Goal: Transaction & Acquisition: Purchase product/service

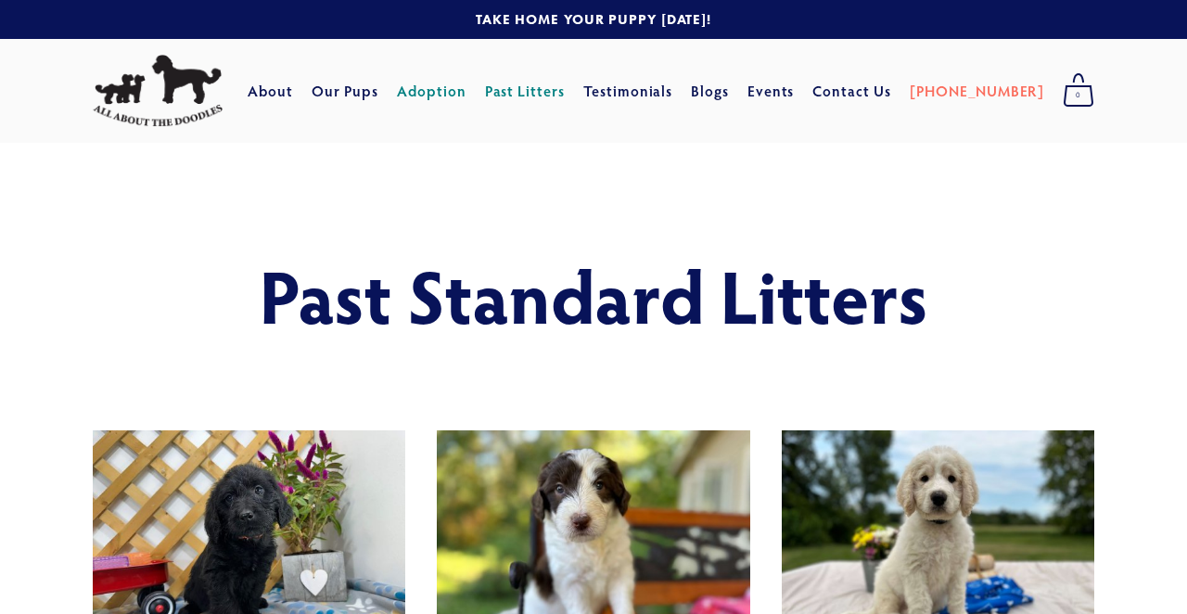
click at [467, 88] on link "Adoption" at bounding box center [432, 90] width 70 height 33
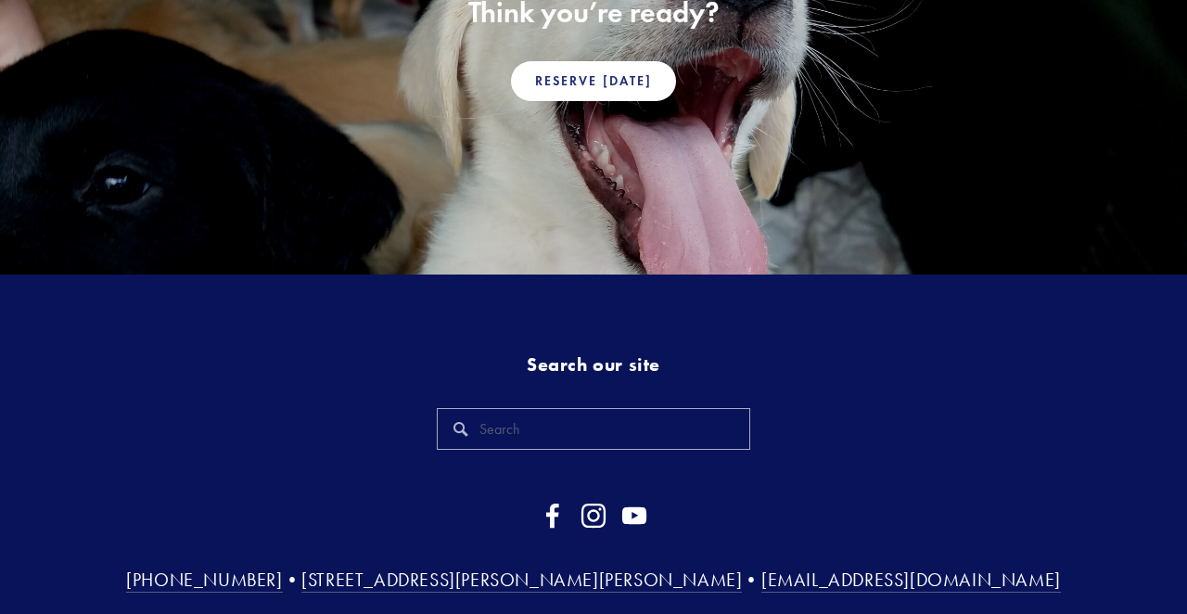
scroll to position [1505, 0]
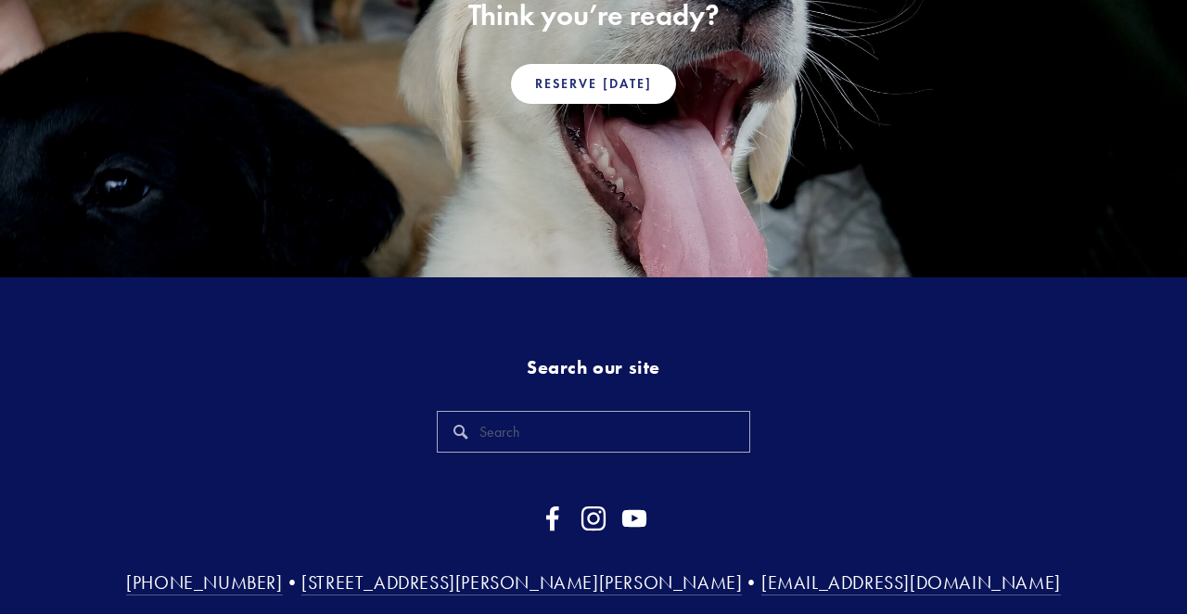
click at [740, 444] on div at bounding box center [593, 431] width 344 height 73
click at [736, 436] on input "Search" at bounding box center [593, 432] width 313 height 42
type input "older puppies"
click at [698, 395] on div "older puppies" at bounding box center [593, 431] width 344 height 73
click at [694, 416] on input "older puppies" at bounding box center [593, 432] width 313 height 42
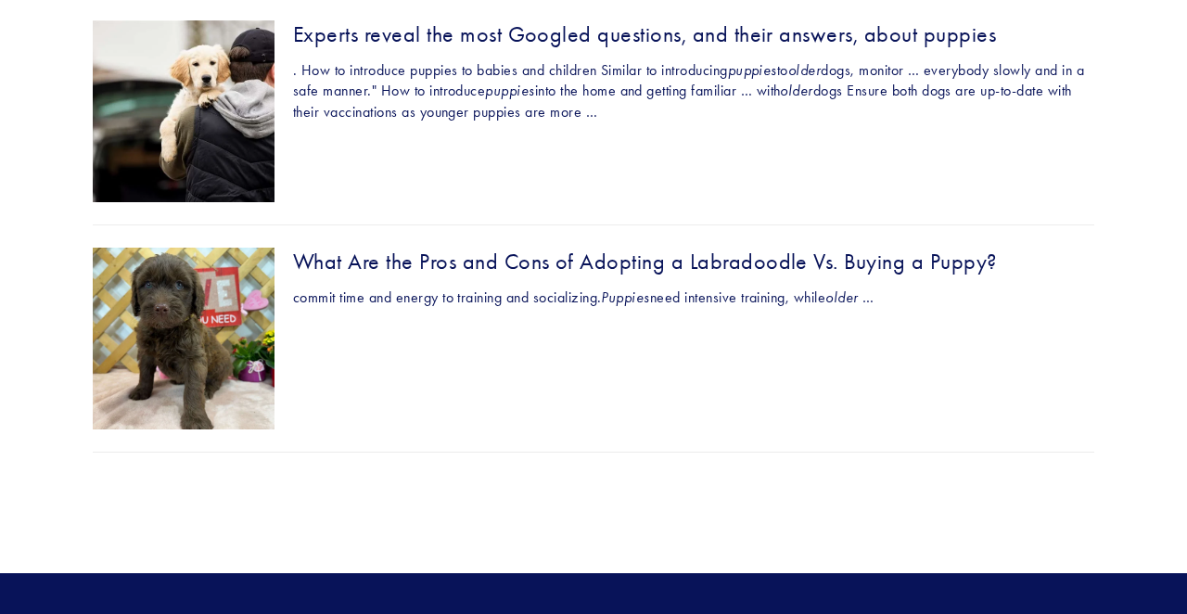
scroll to position [368, 0]
click at [376, 252] on div "What Are the Pros and Cons of Adopting a Labradoodle Vs. Buying a Puppy?" at bounding box center [594, 262] width 1002 height 29
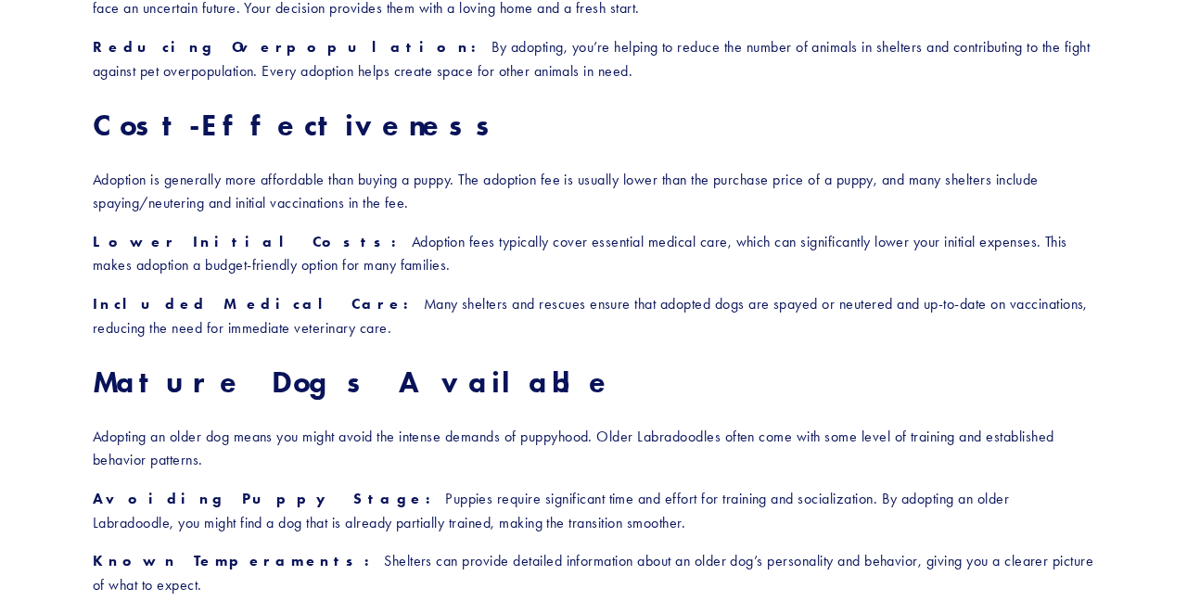
scroll to position [2115, 0]
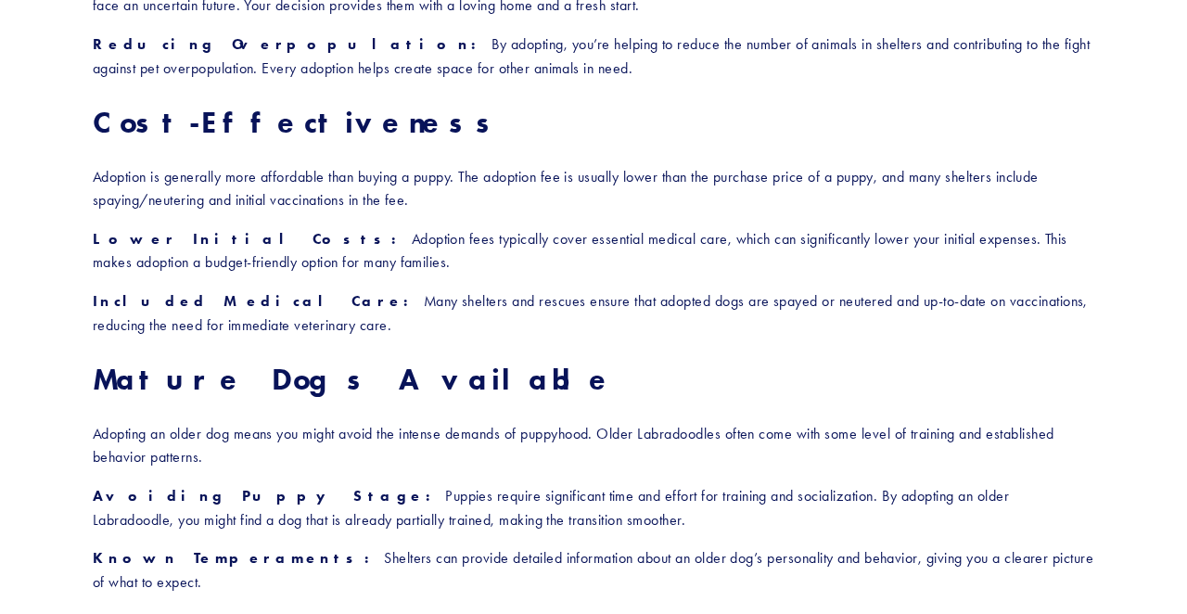
click at [239, 361] on strong "Mature Dogs Available" at bounding box center [354, 379] width 523 height 36
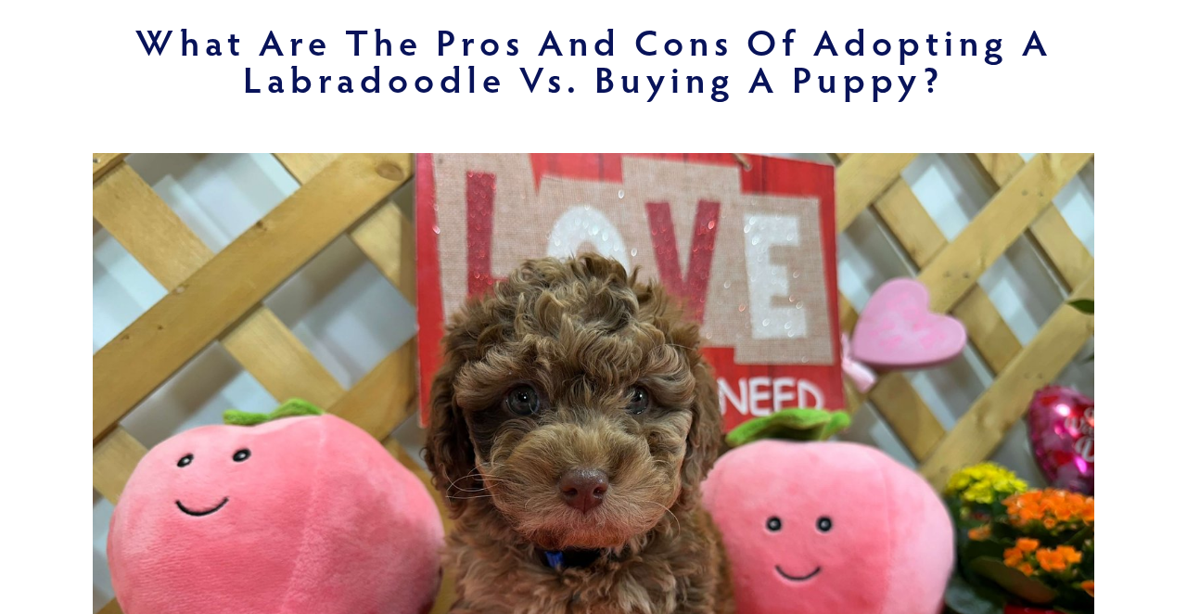
scroll to position [201, 0]
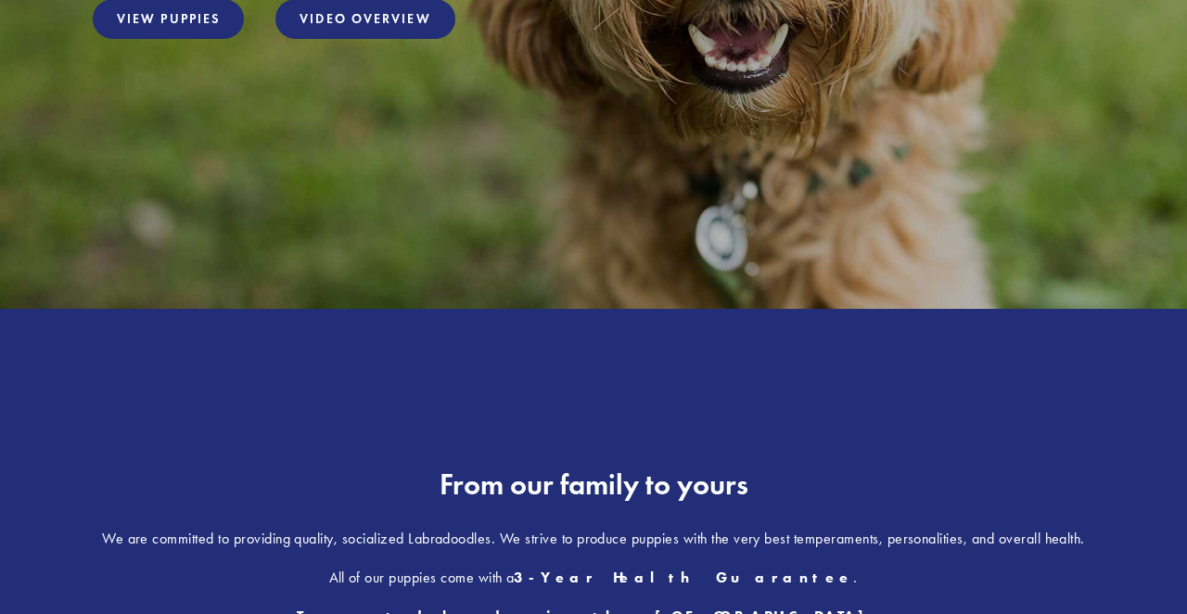
scroll to position [275, 0]
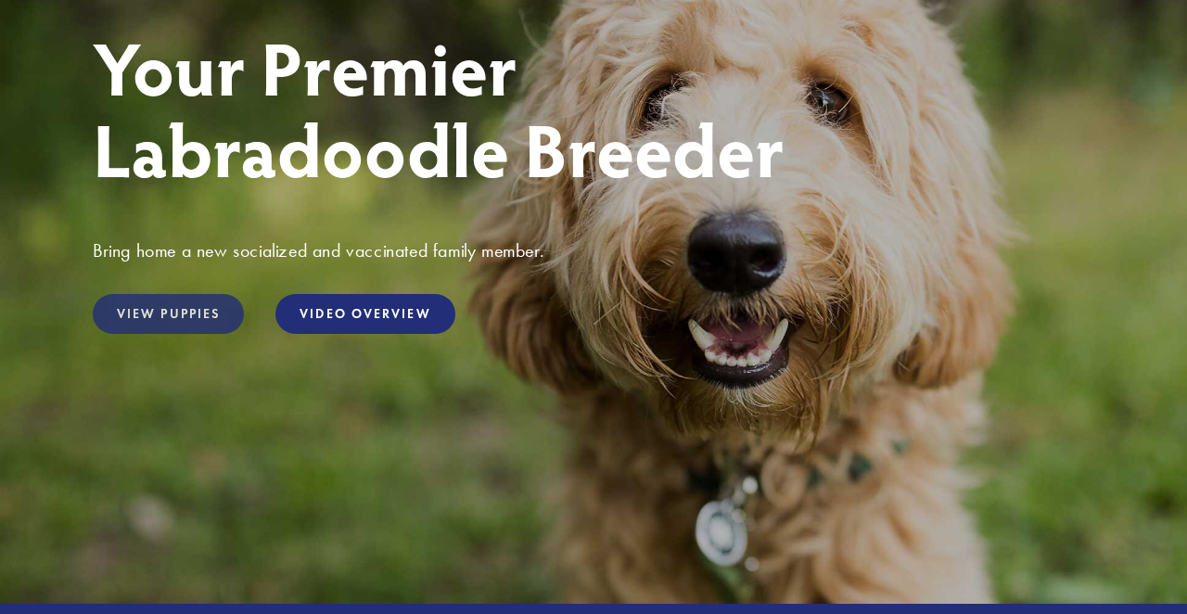
click at [192, 318] on link "View Puppies" at bounding box center [168, 314] width 151 height 40
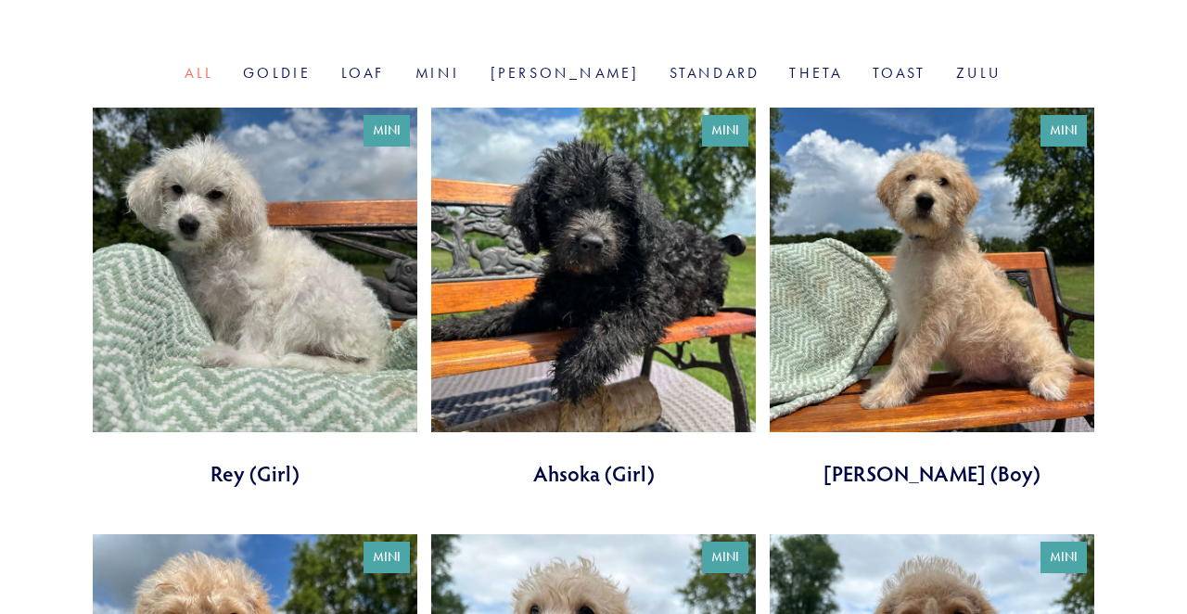
scroll to position [641, 0]
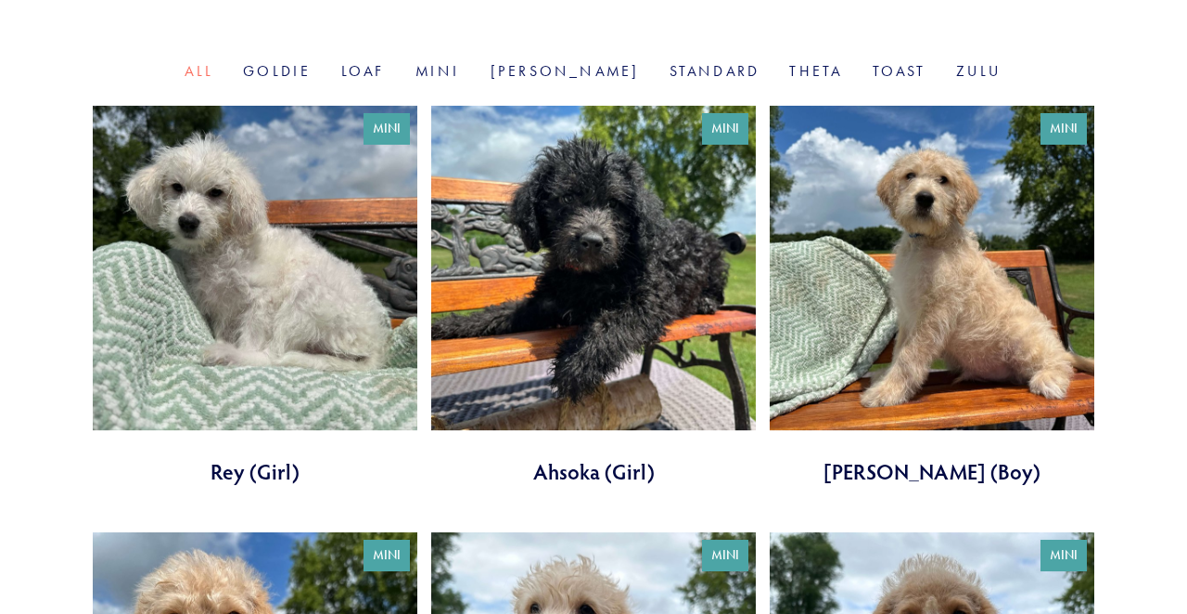
click at [853, 303] on link at bounding box center [932, 296] width 325 height 380
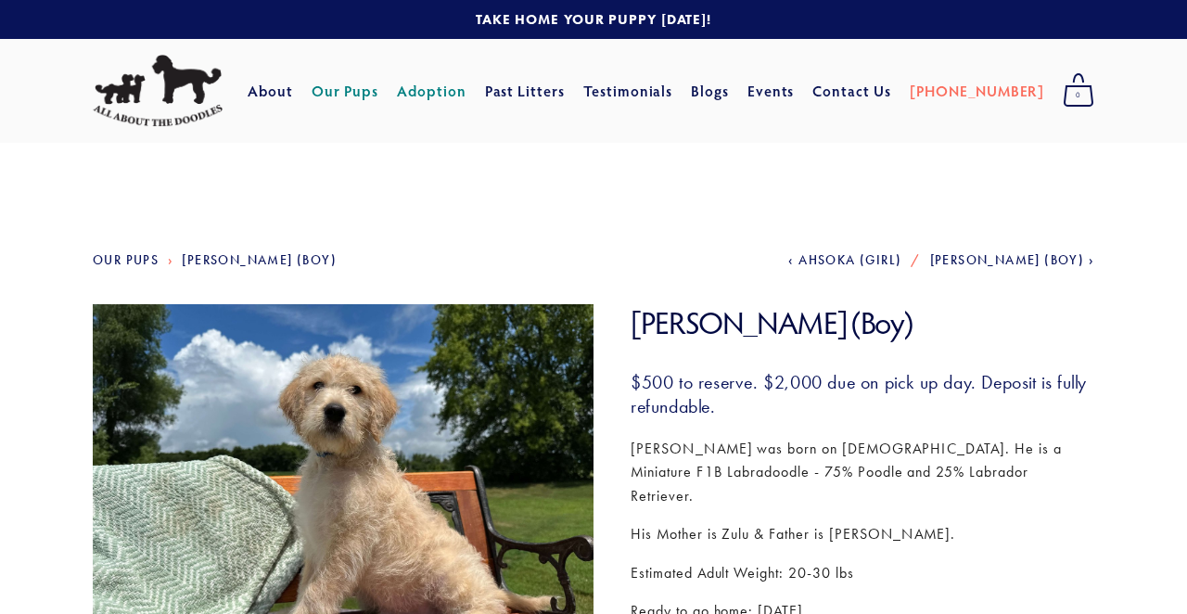
click at [467, 88] on link "Adoption" at bounding box center [432, 90] width 70 height 33
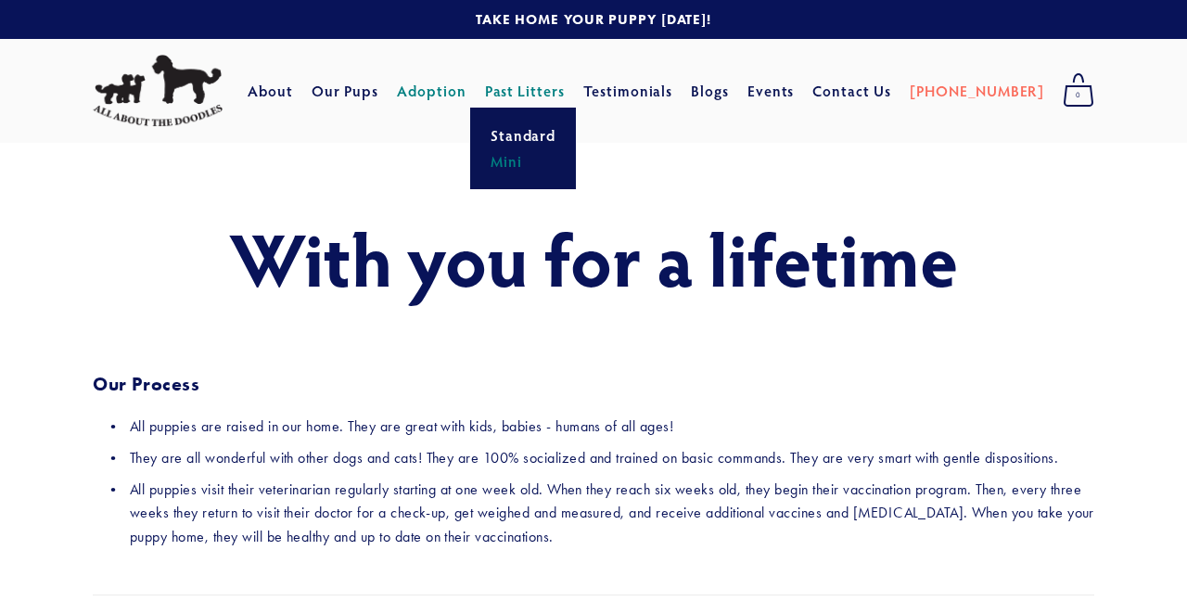
click at [549, 164] on link "Mini" at bounding box center [523, 161] width 77 height 26
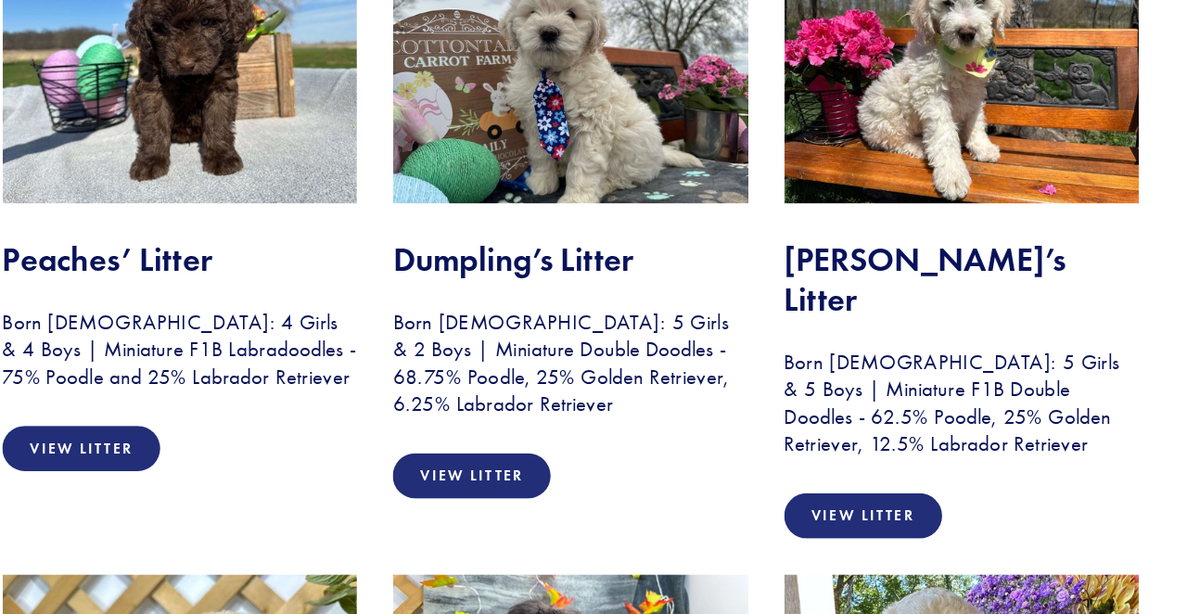
scroll to position [417, 0]
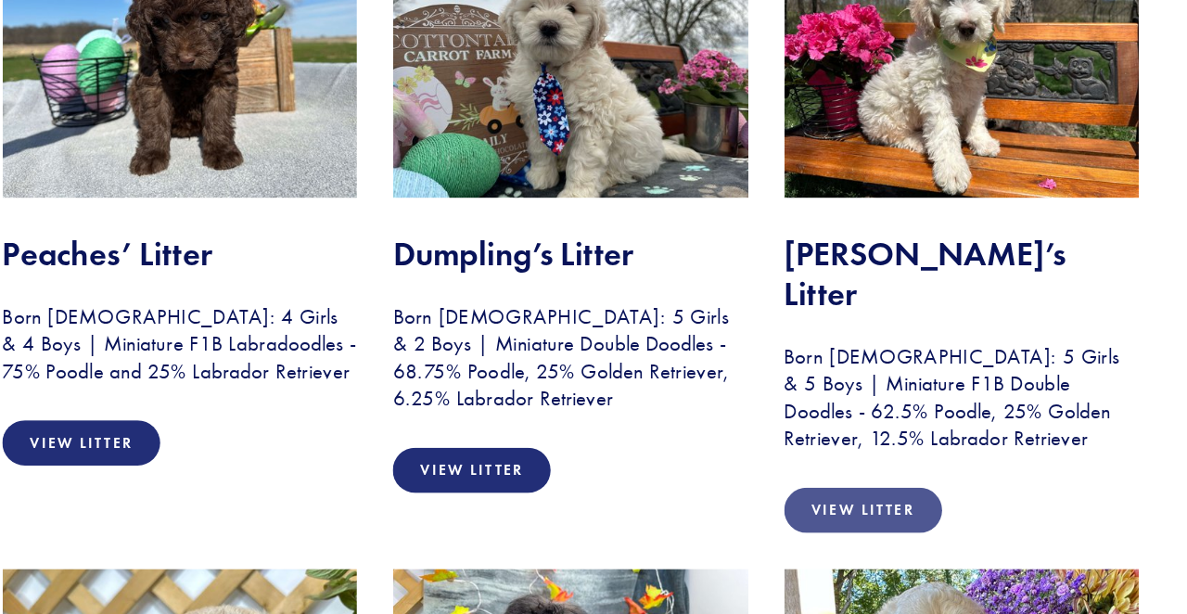
click at [782, 503] on link "View Litter" at bounding box center [851, 523] width 139 height 40
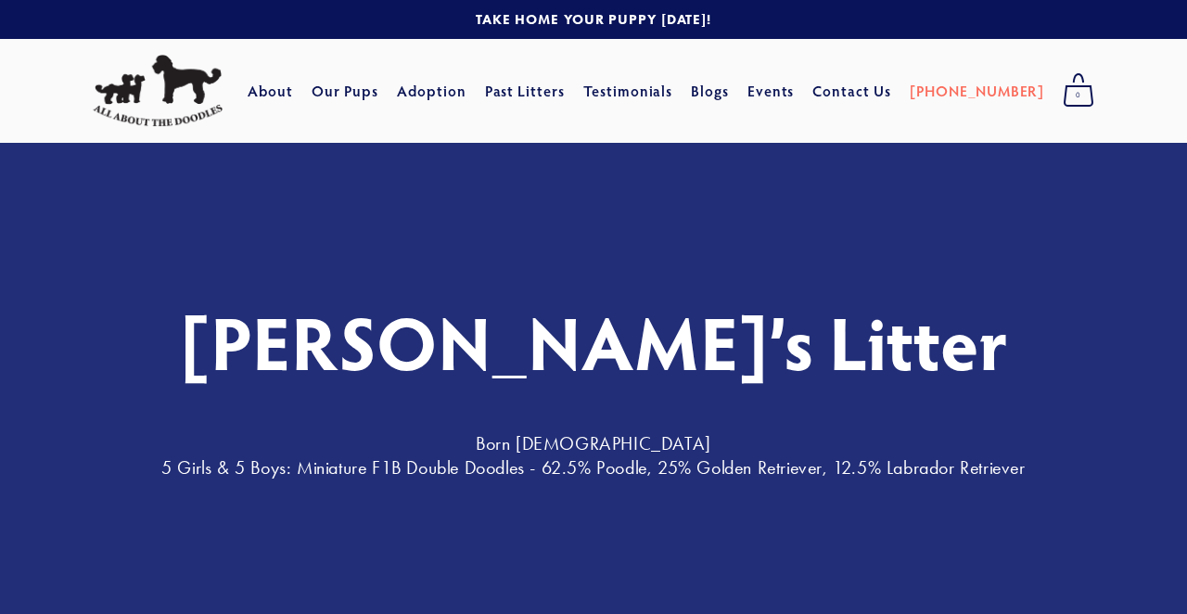
drag, startPoint x: 0, startPoint y: 0, endPoint x: 869, endPoint y: 458, distance: 982.5
click at [869, 458] on h3 "Born February 23, 2025 5 Girls & 5 Boys: Miniature F1B Double Doodles - 62.5% P…" at bounding box center [594, 455] width 1002 height 48
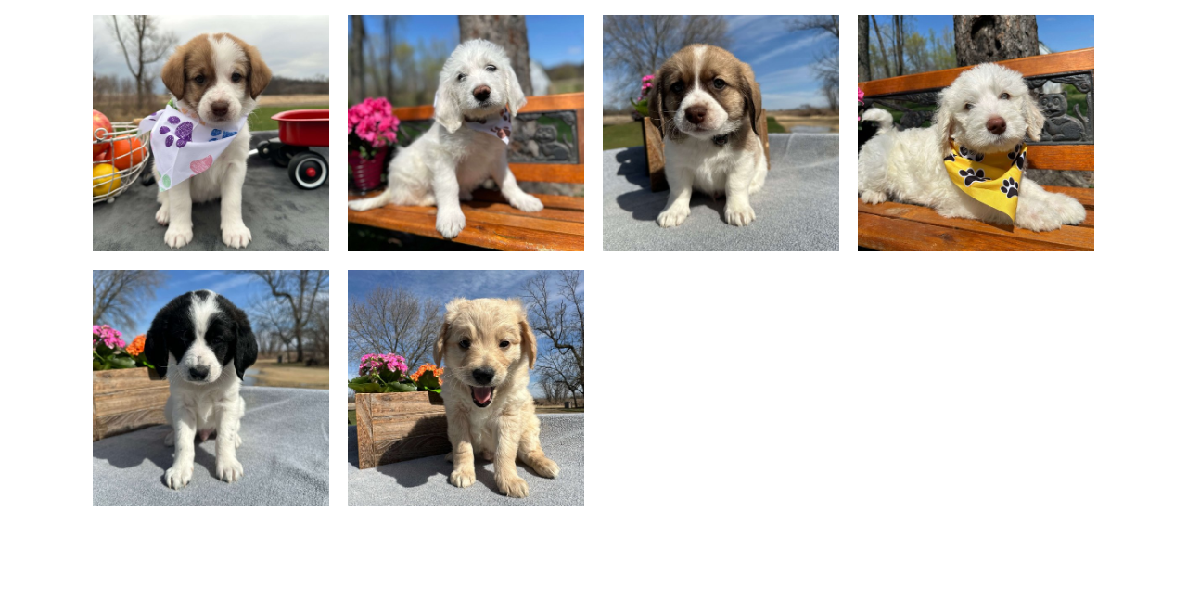
scroll to position [1507, 0]
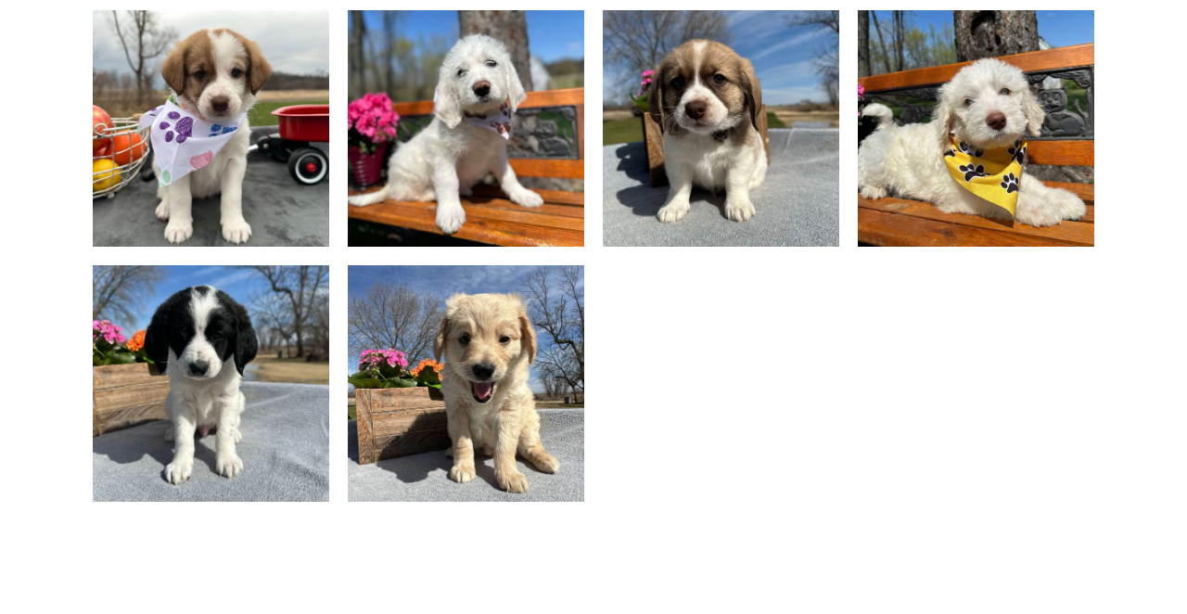
click at [523, 413] on img at bounding box center [466, 383] width 315 height 237
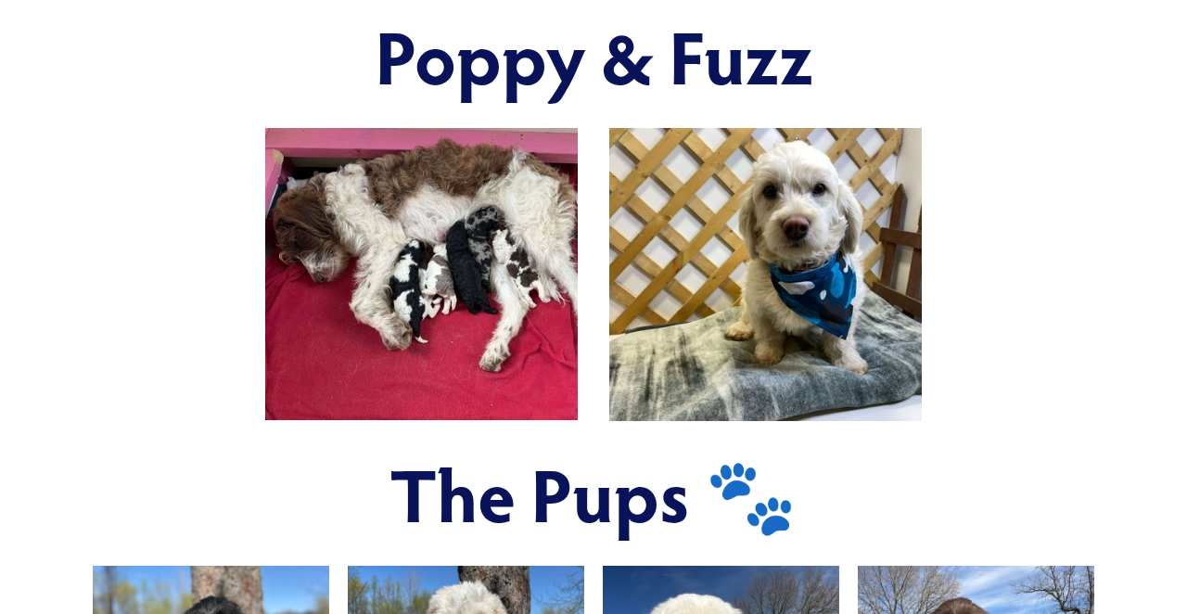
scroll to position [700, 0]
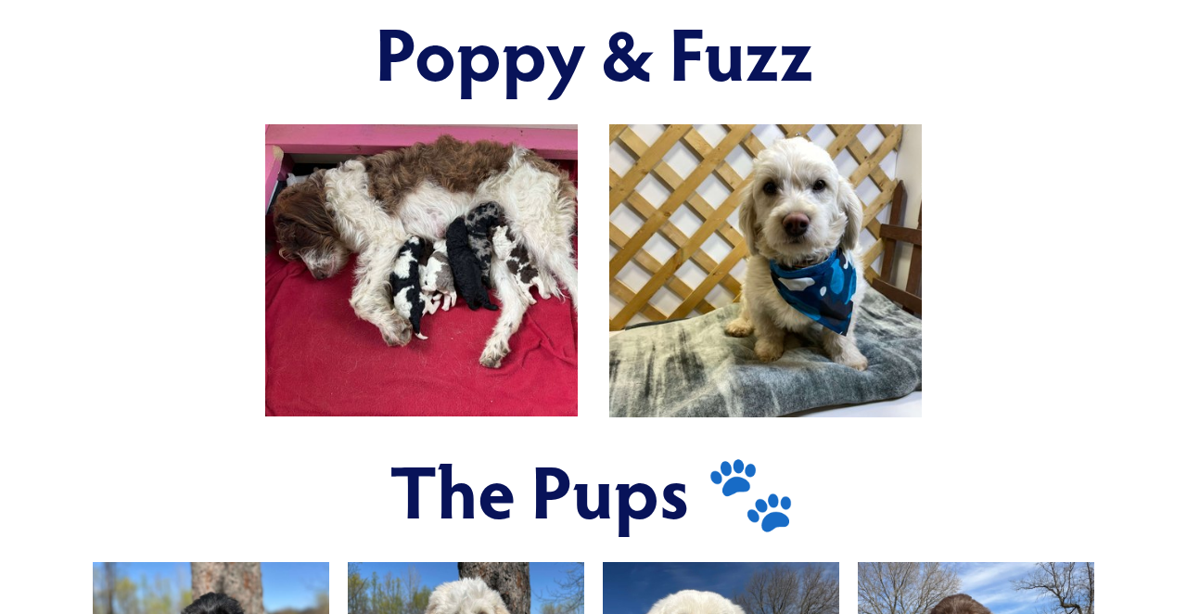
click at [820, 249] on img at bounding box center [765, 270] width 313 height 292
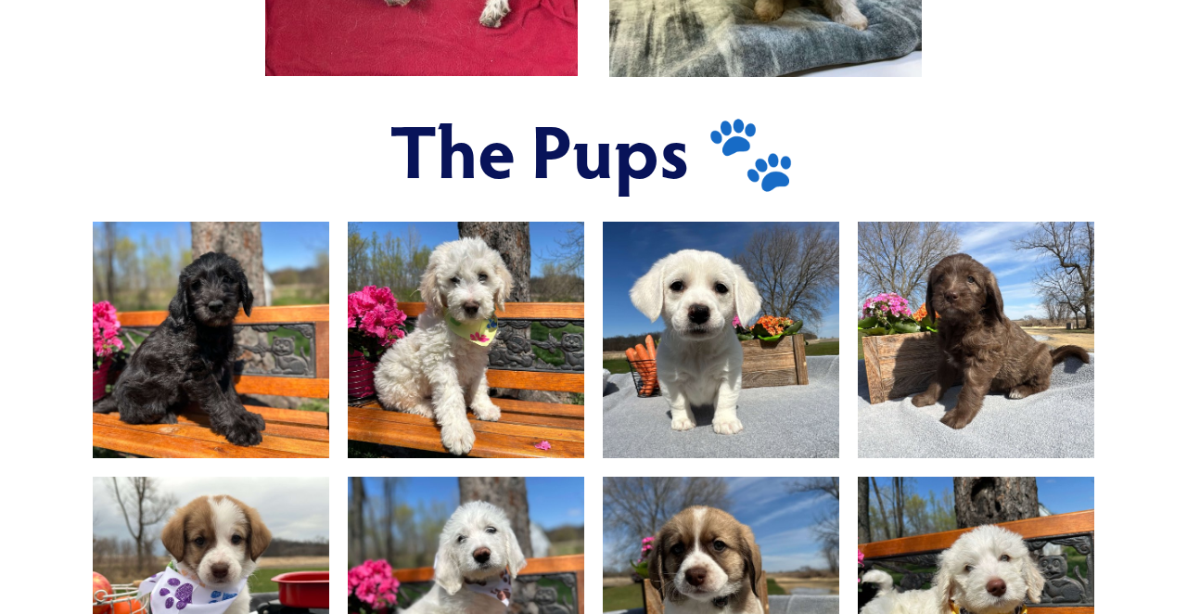
scroll to position [1043, 0]
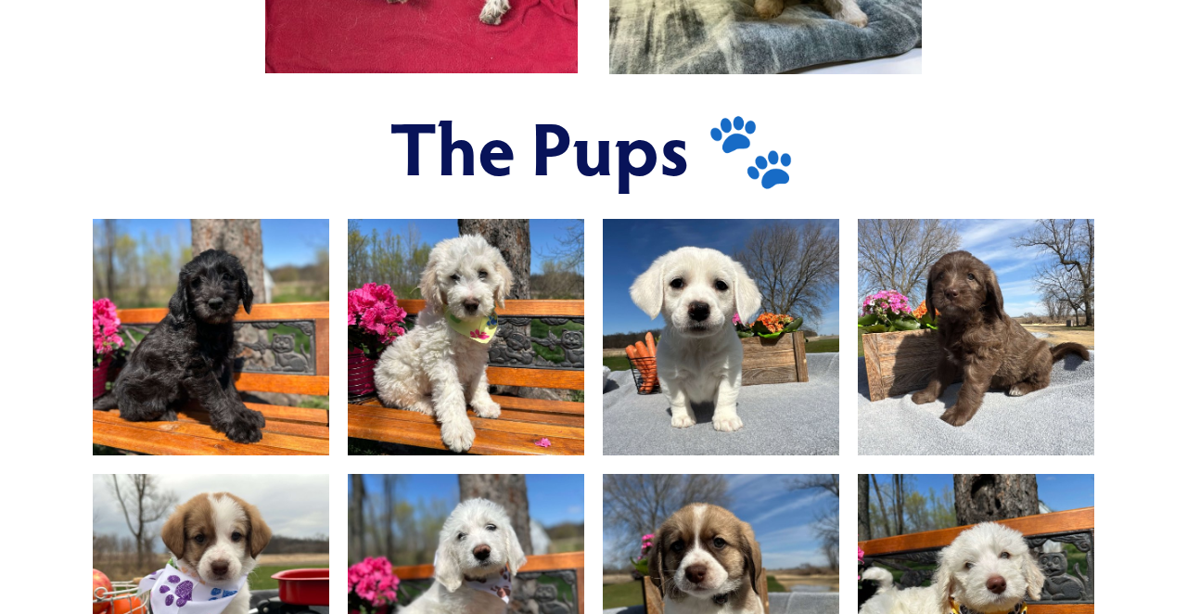
click at [748, 343] on img at bounding box center [721, 337] width 315 height 237
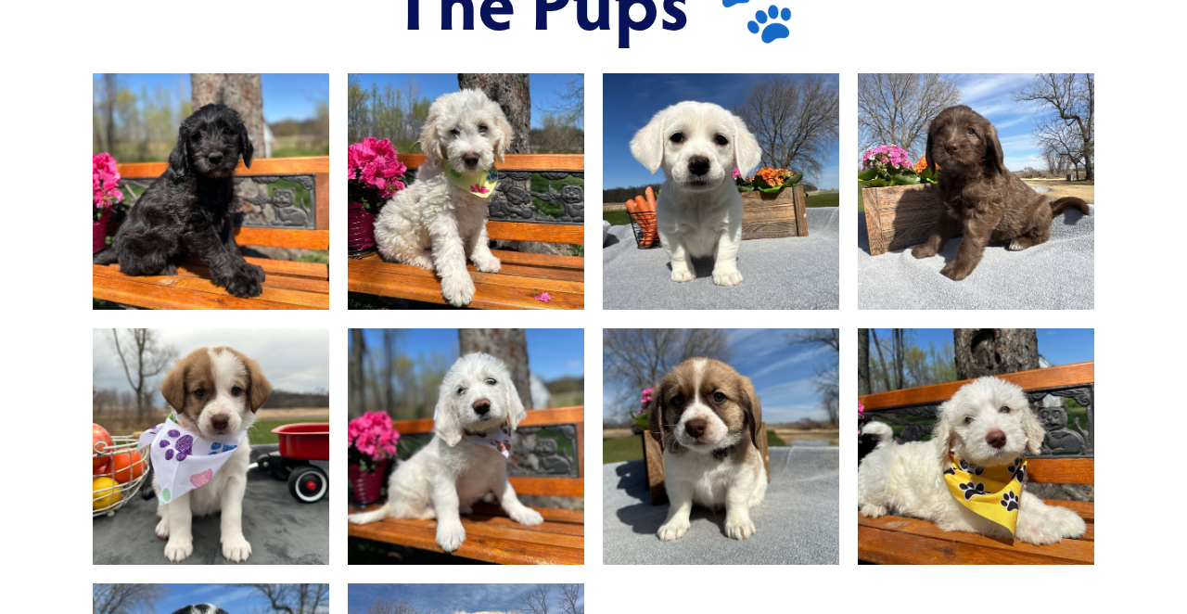
scroll to position [1192, 0]
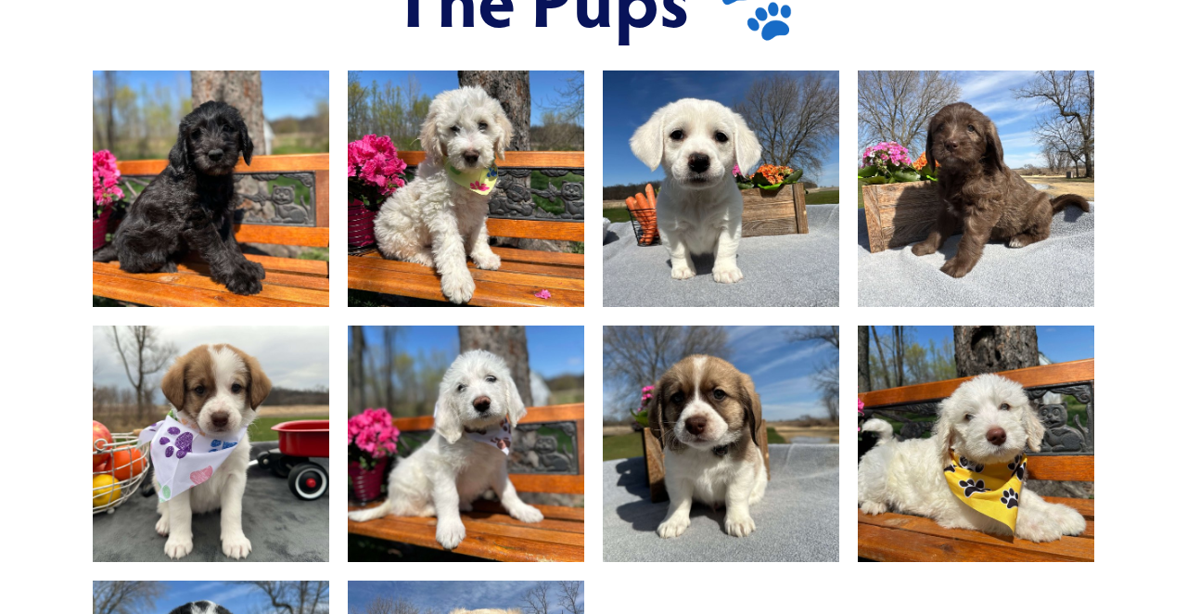
click at [418, 249] on img at bounding box center [466, 188] width 315 height 237
click at [436, 236] on img at bounding box center [466, 188] width 315 height 237
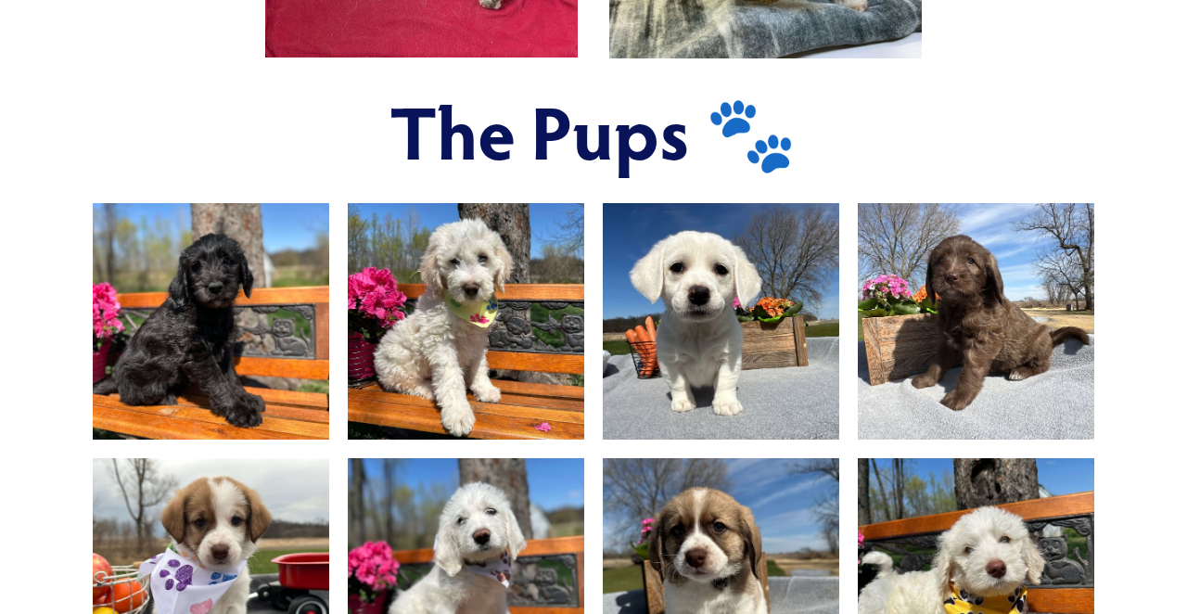
scroll to position [1014, 0]
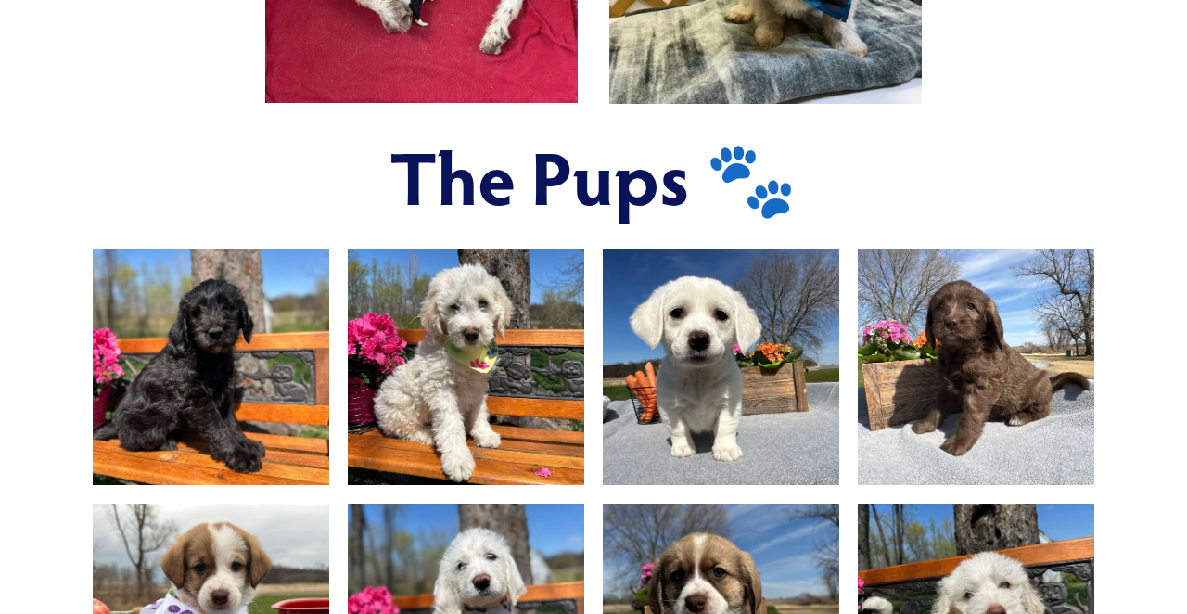
click at [469, 313] on img at bounding box center [466, 367] width 315 height 237
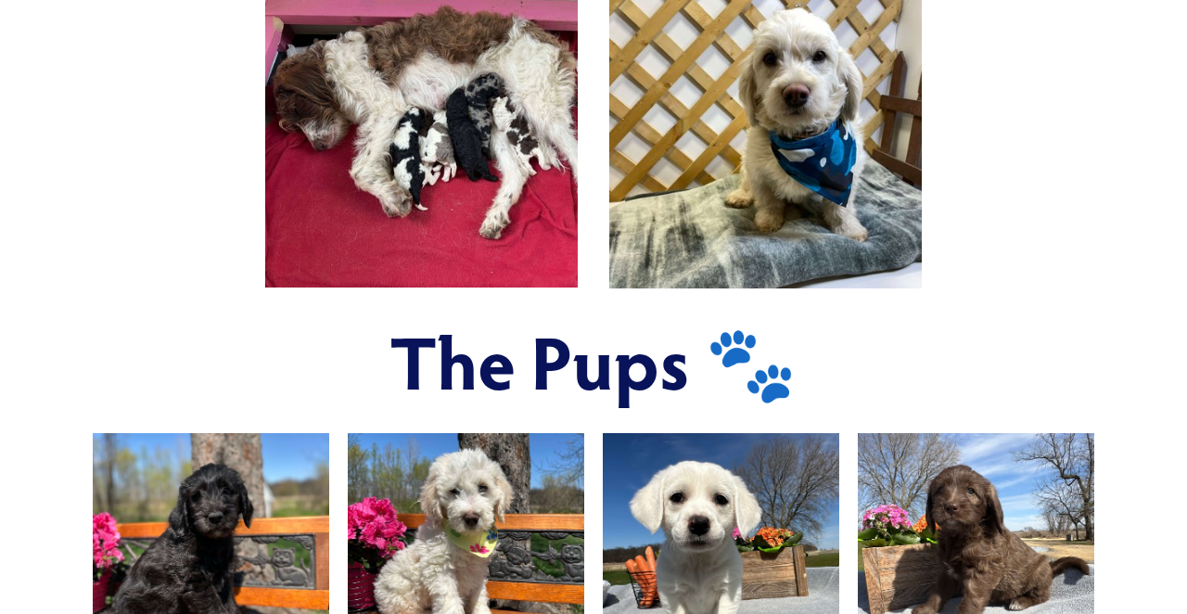
scroll to position [823, 0]
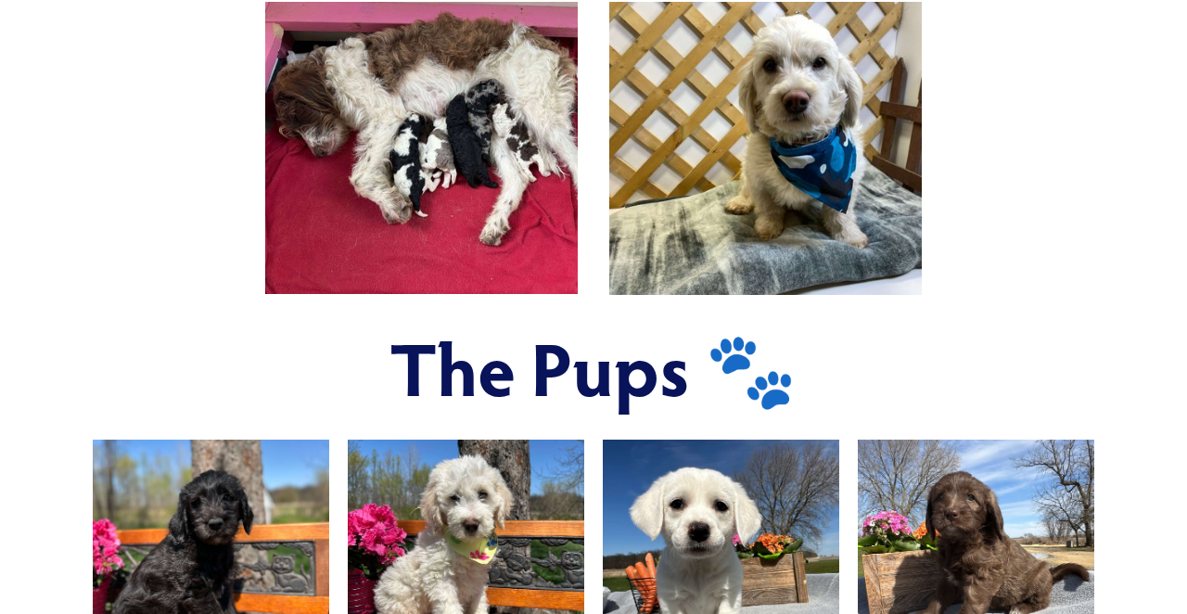
click at [692, 173] on img at bounding box center [765, 148] width 313 height 292
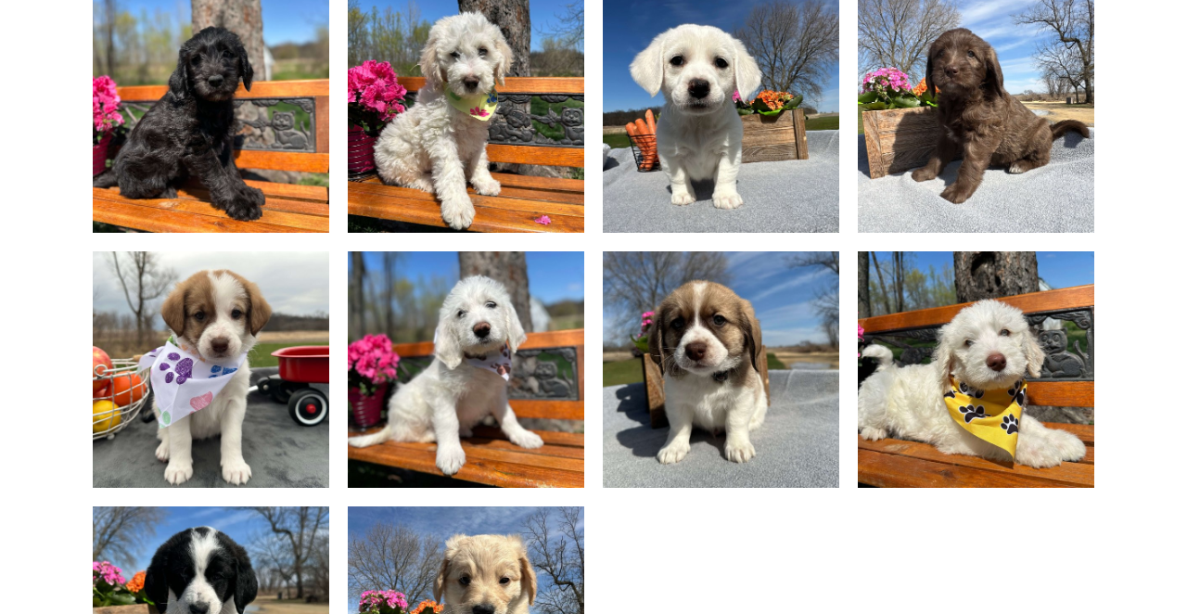
scroll to position [1318, 0]
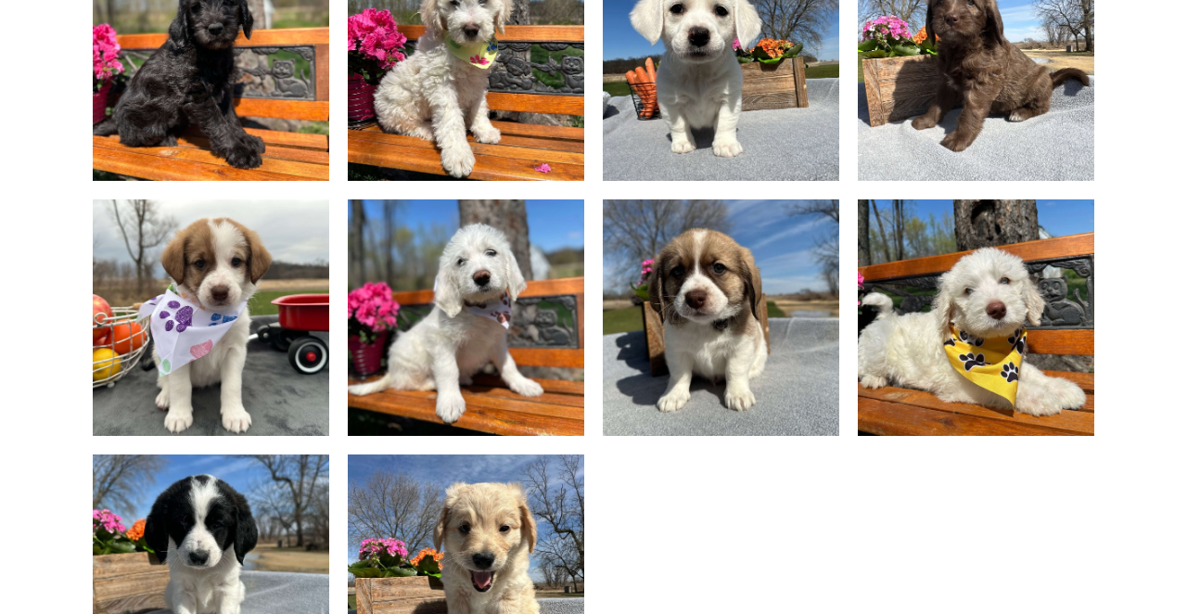
click at [496, 122] on img at bounding box center [466, 62] width 315 height 237
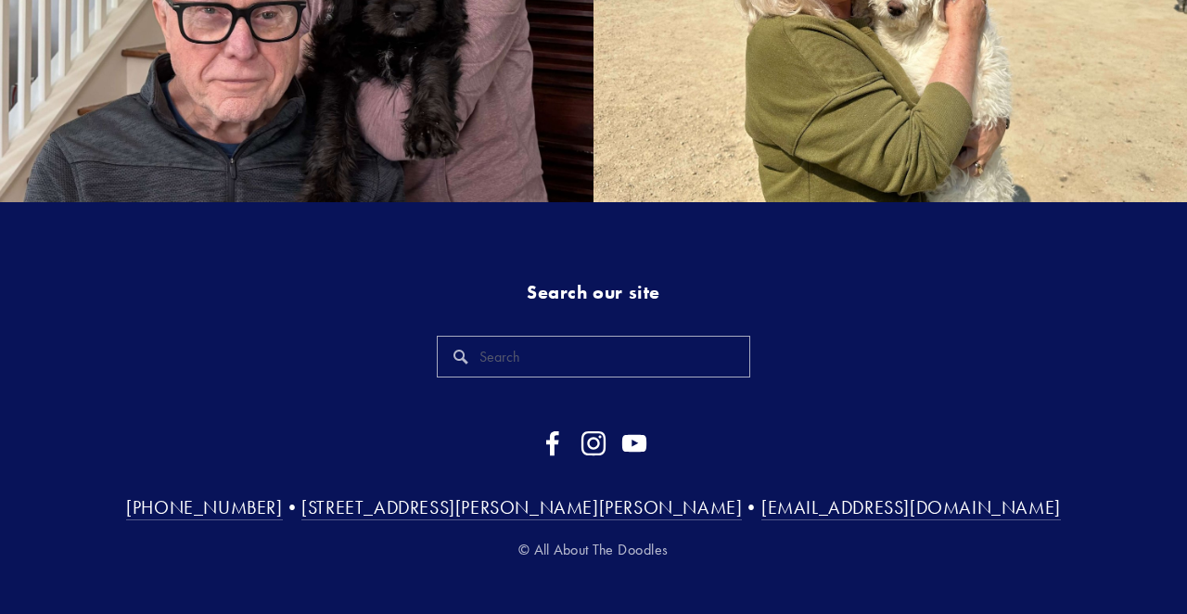
scroll to position [3852, 0]
click at [534, 356] on input "Search" at bounding box center [593, 356] width 313 height 42
type input "OLDER PUPPIES"
click at [609, 346] on input "OLDER PUPPIES" at bounding box center [593, 356] width 313 height 42
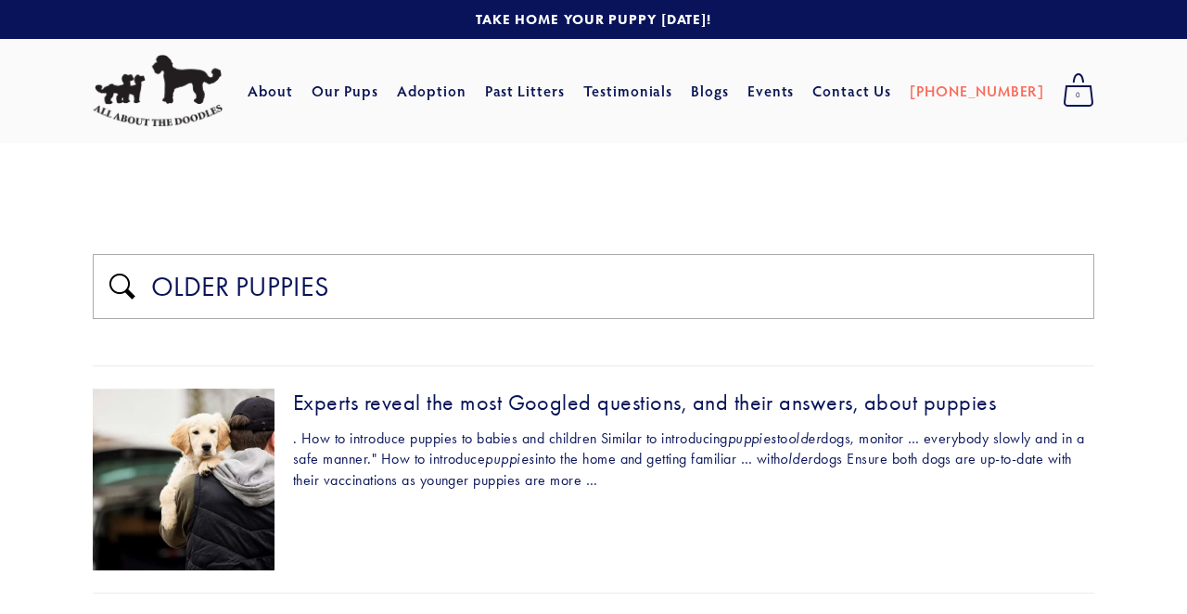
click at [675, 340] on div "OLDER PUPPIES Experts reveal the most Googled questions, and their answers, abo…" at bounding box center [594, 537] width 1002 height 567
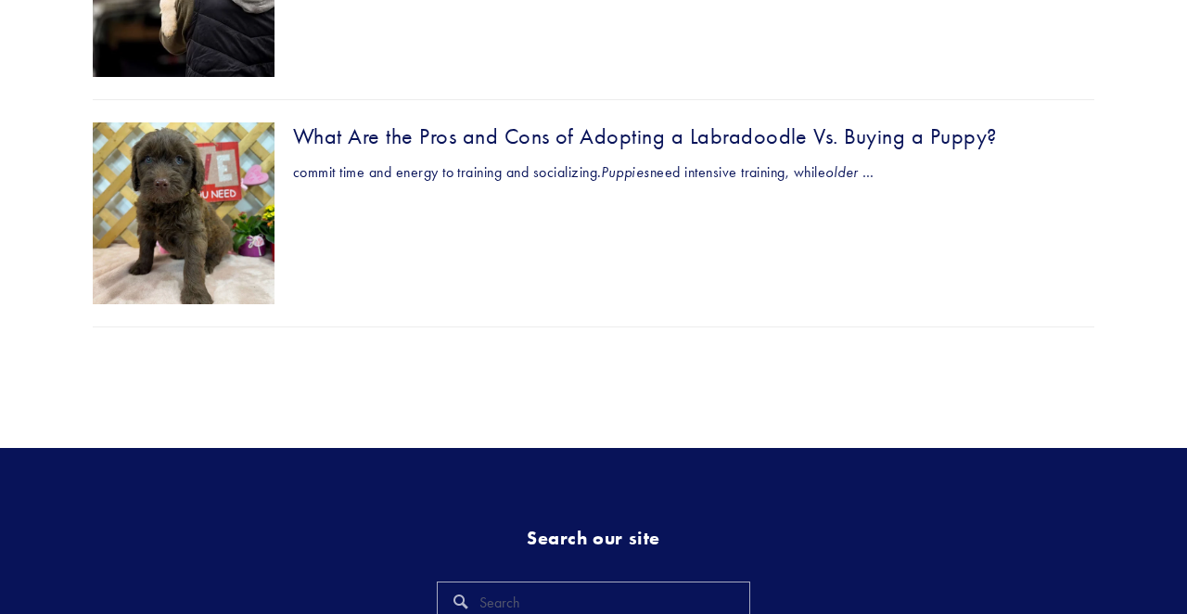
scroll to position [479, 0]
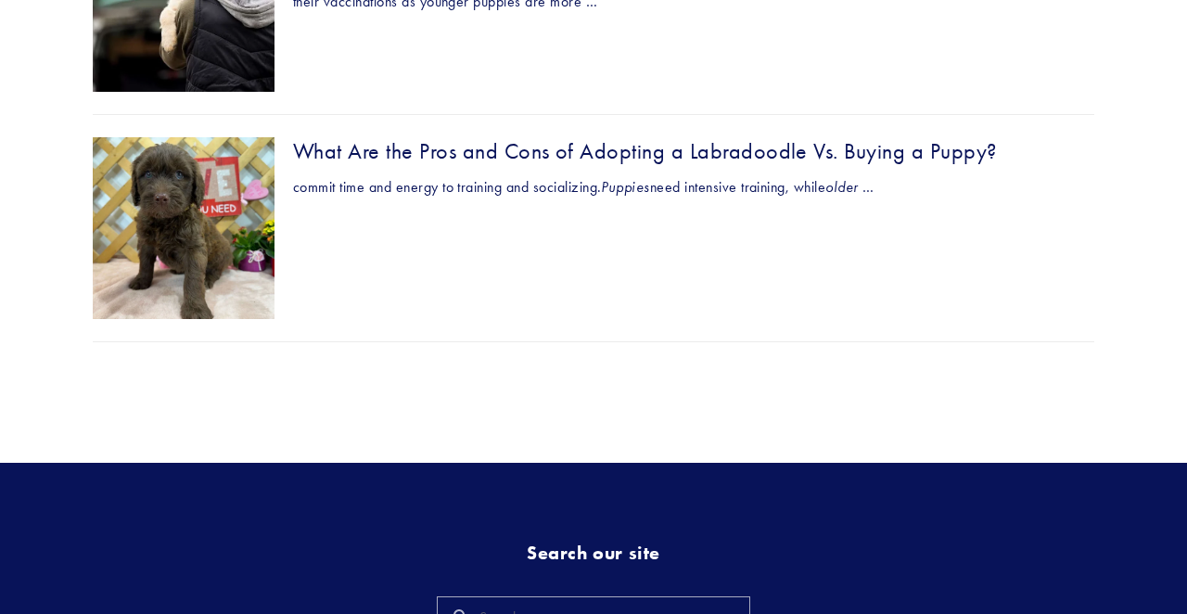
click at [633, 148] on div "What Are the Pros and Cons of Adopting a Labradoodle Vs. Buying a Puppy?" at bounding box center [594, 151] width 1002 height 29
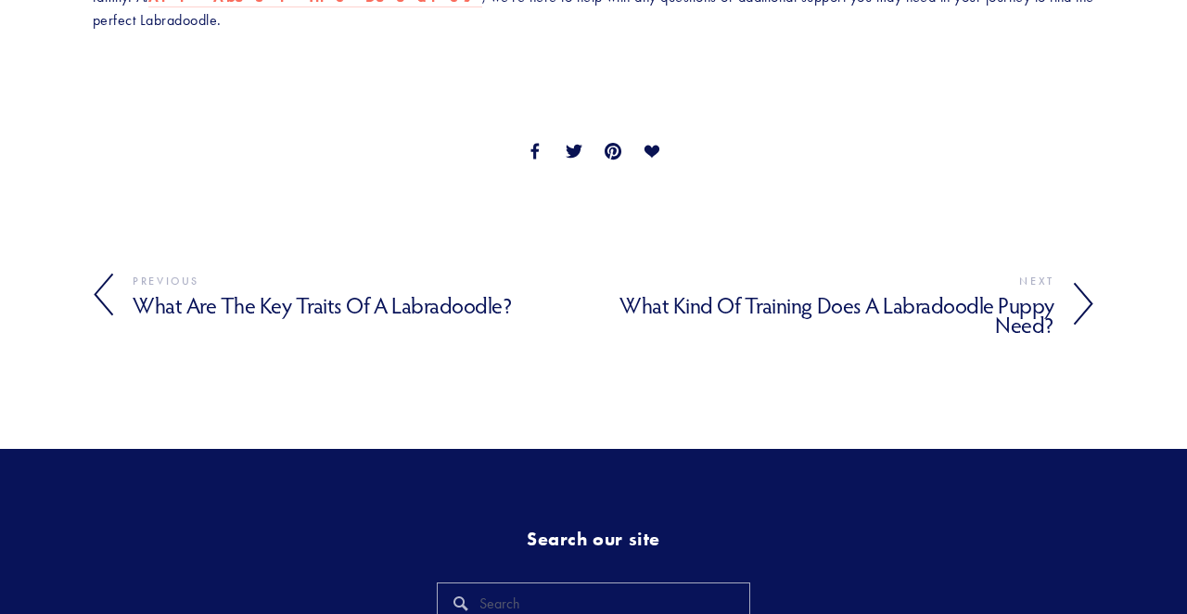
scroll to position [5255, 0]
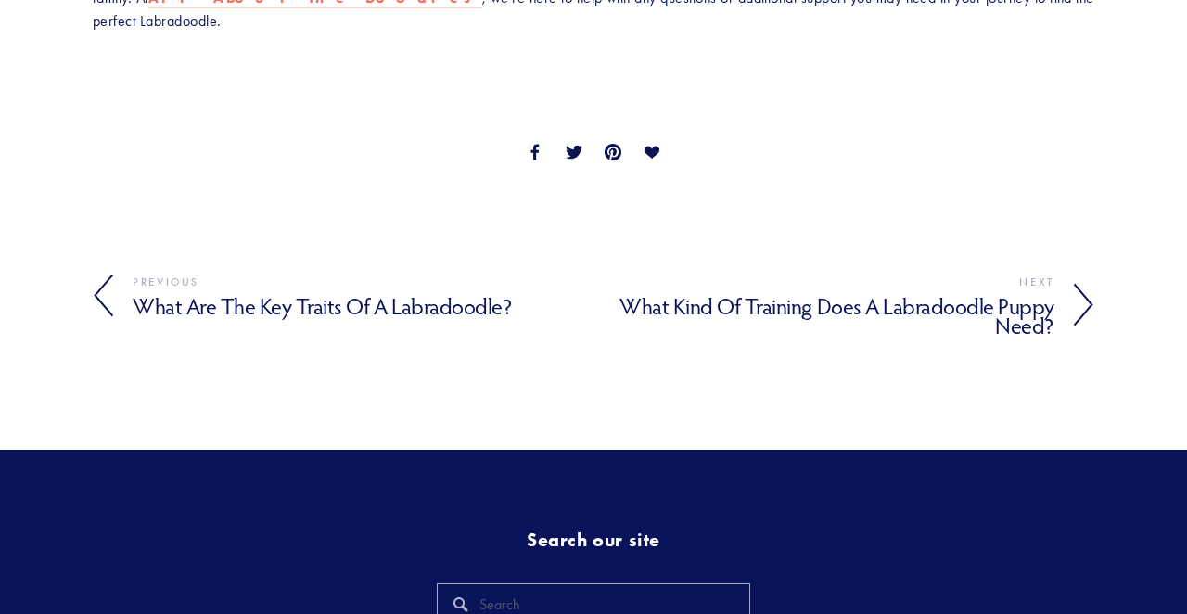
click at [524, 583] on input "Search" at bounding box center [593, 604] width 313 height 42
type input "Sprite's mom here. Are there some older puppies available."
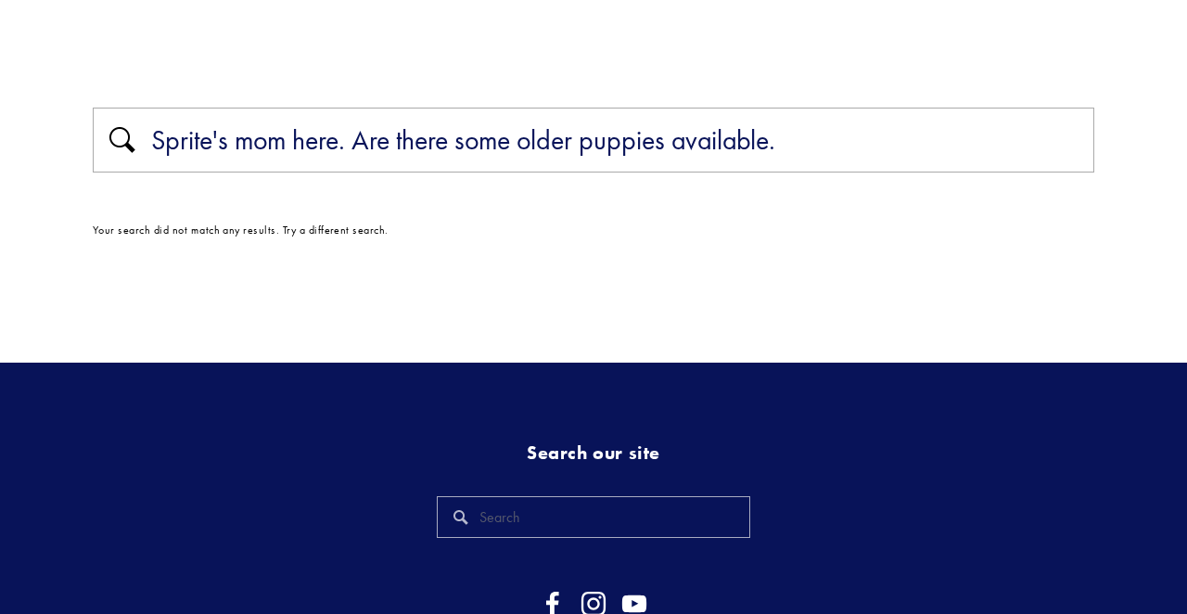
scroll to position [149, 0]
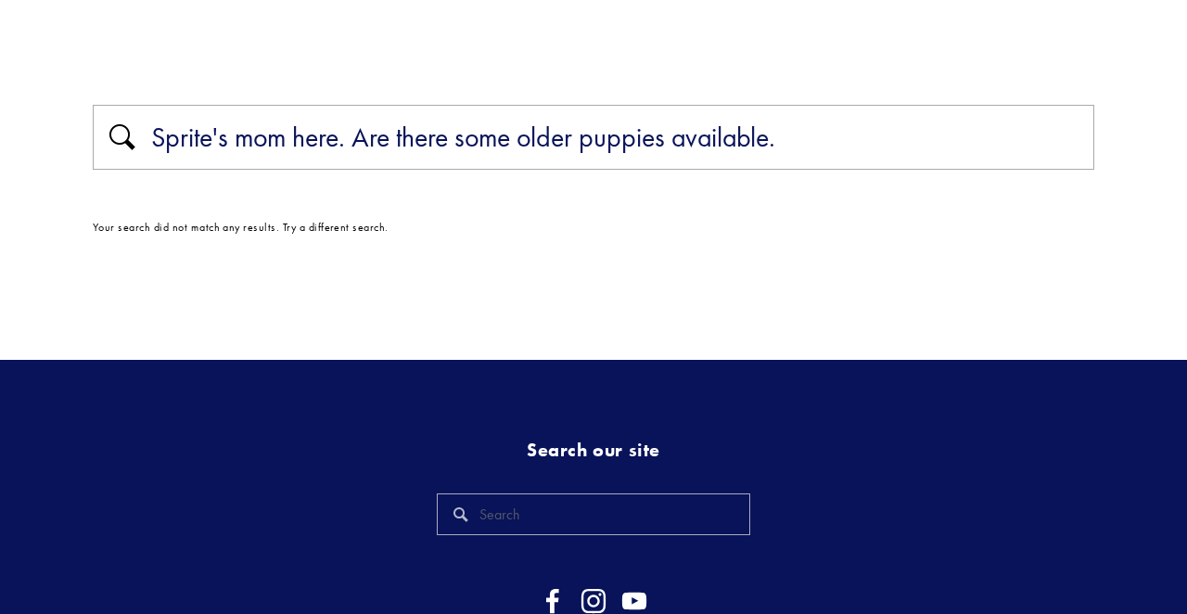
click at [577, 528] on input "Search" at bounding box center [593, 514] width 313 height 42
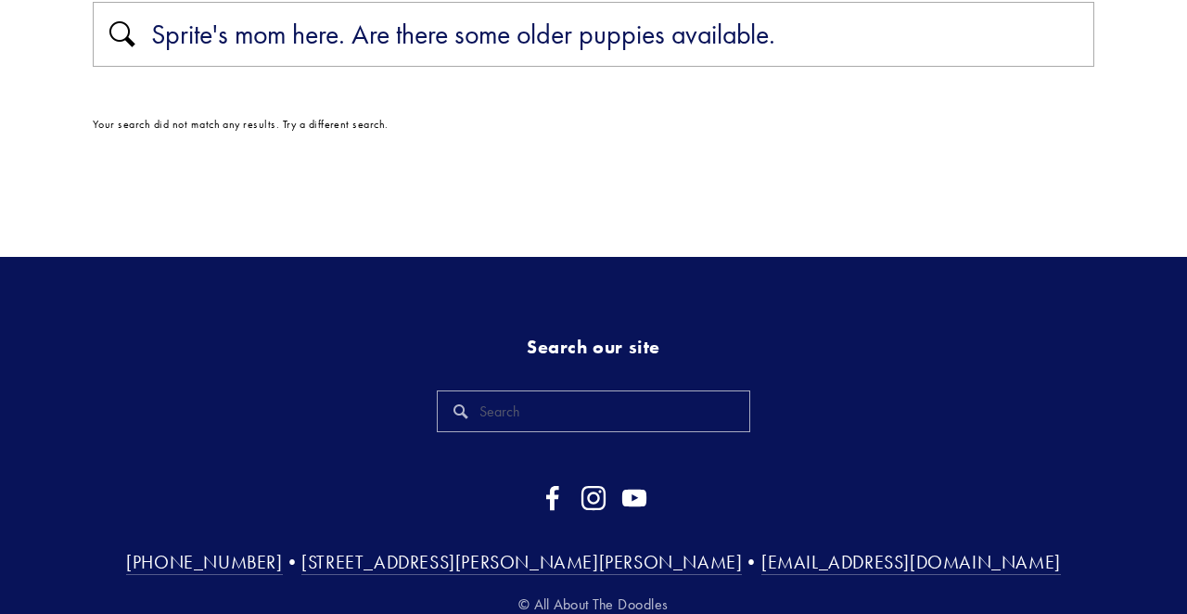
scroll to position [257, 0]
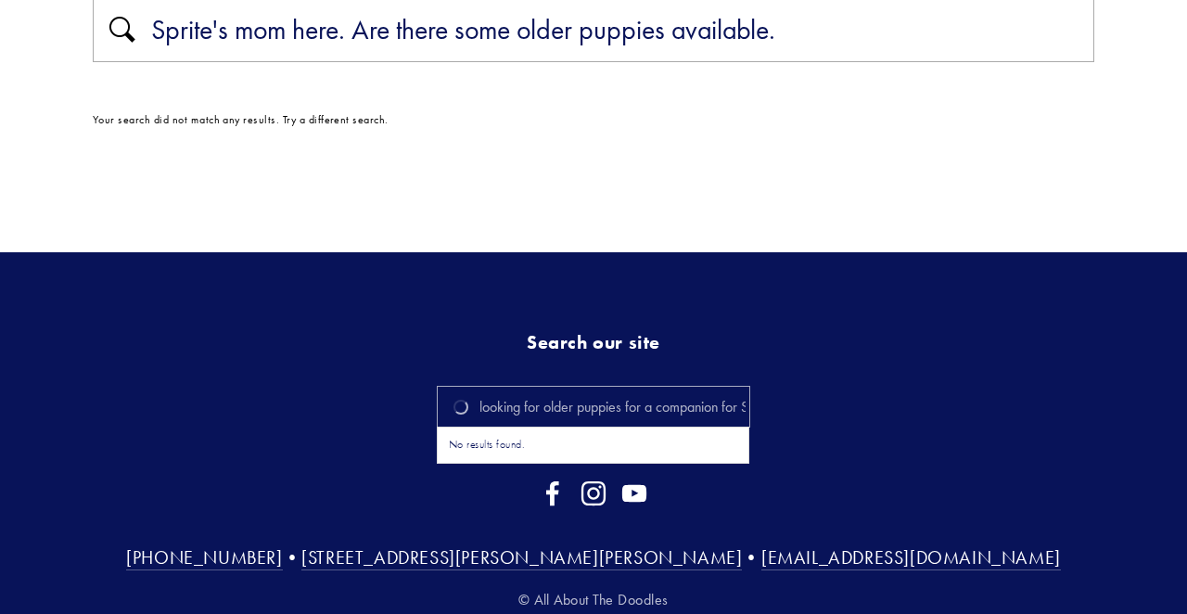
type input "looking for older puppies for a companion for Sprite."
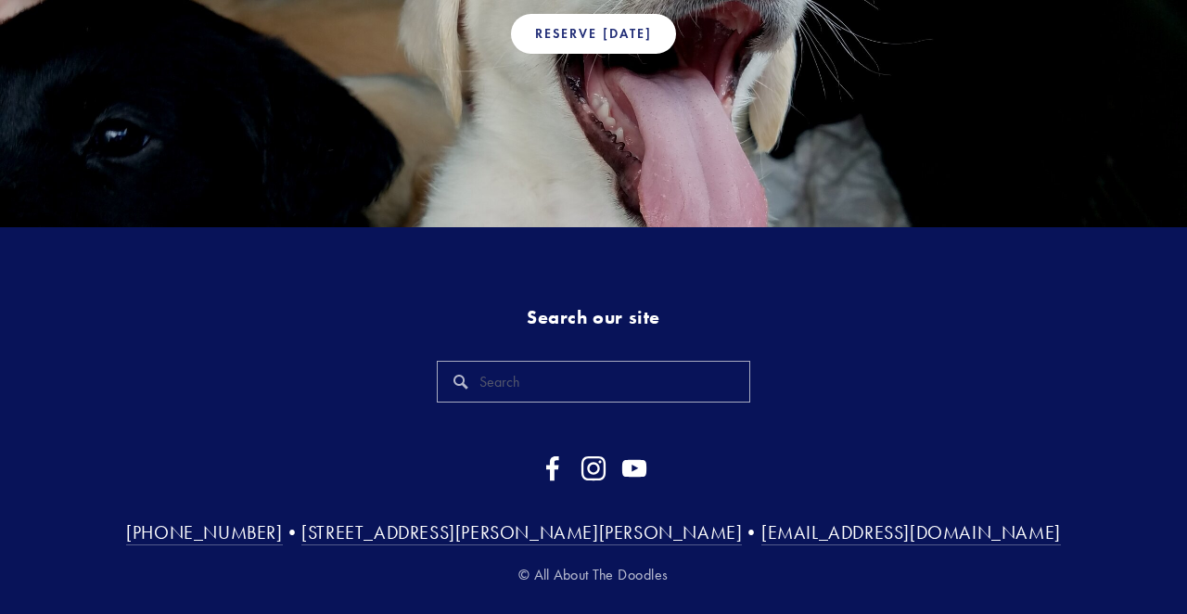
scroll to position [1562, 0]
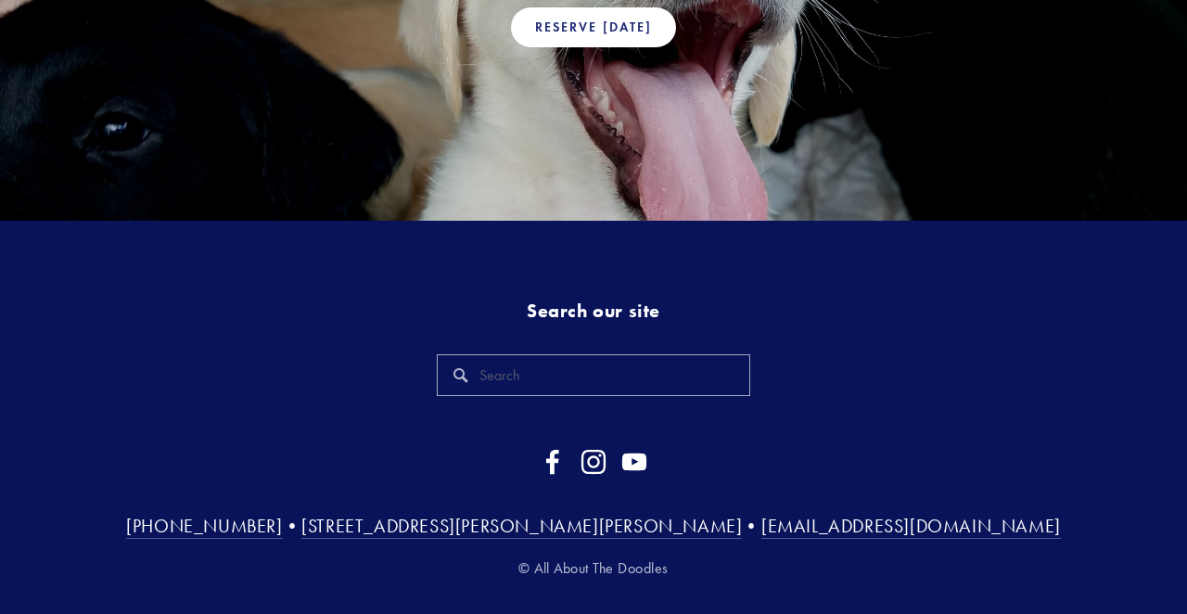
click at [488, 365] on input "Search" at bounding box center [593, 375] width 313 height 42
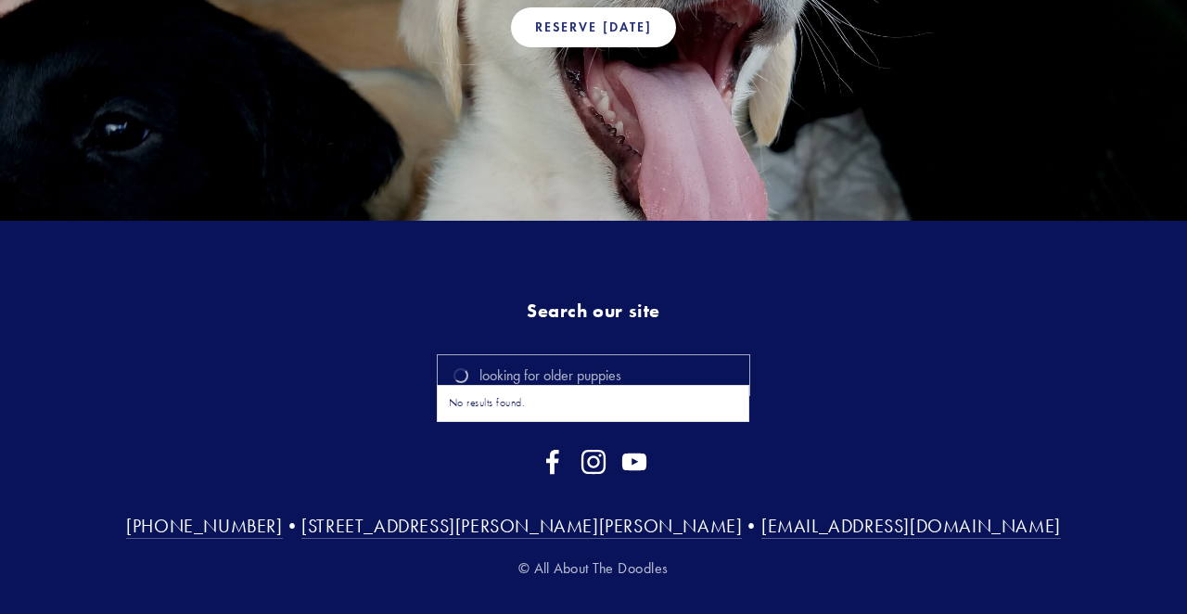
type input "looking for older puppies"
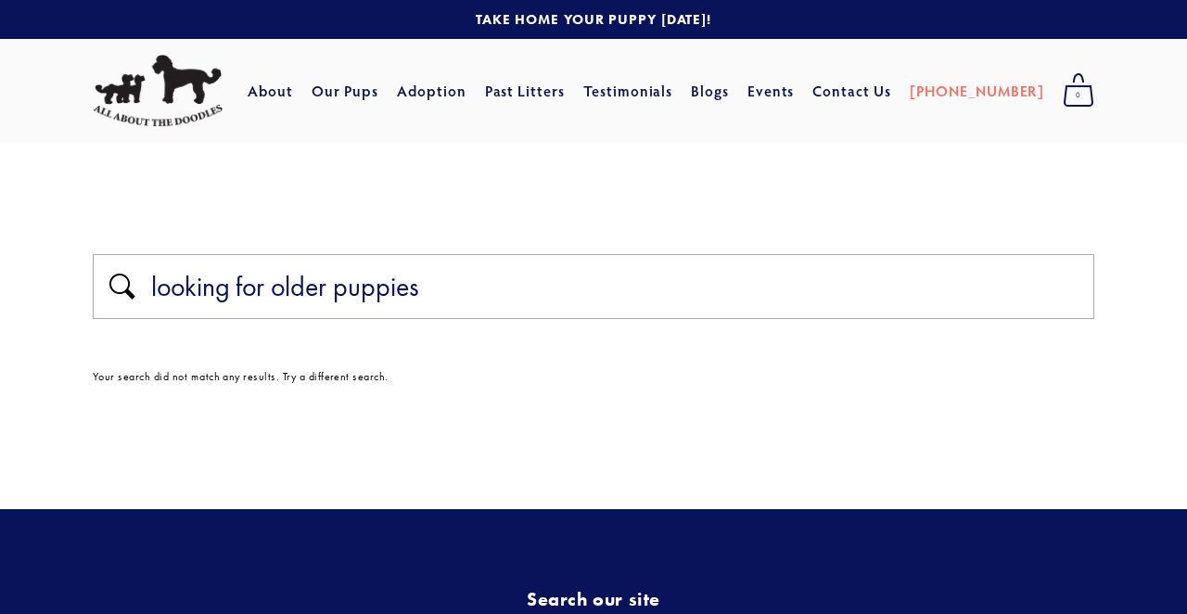
click at [493, 284] on input "looking for older puppies" at bounding box center [616, 286] width 934 height 35
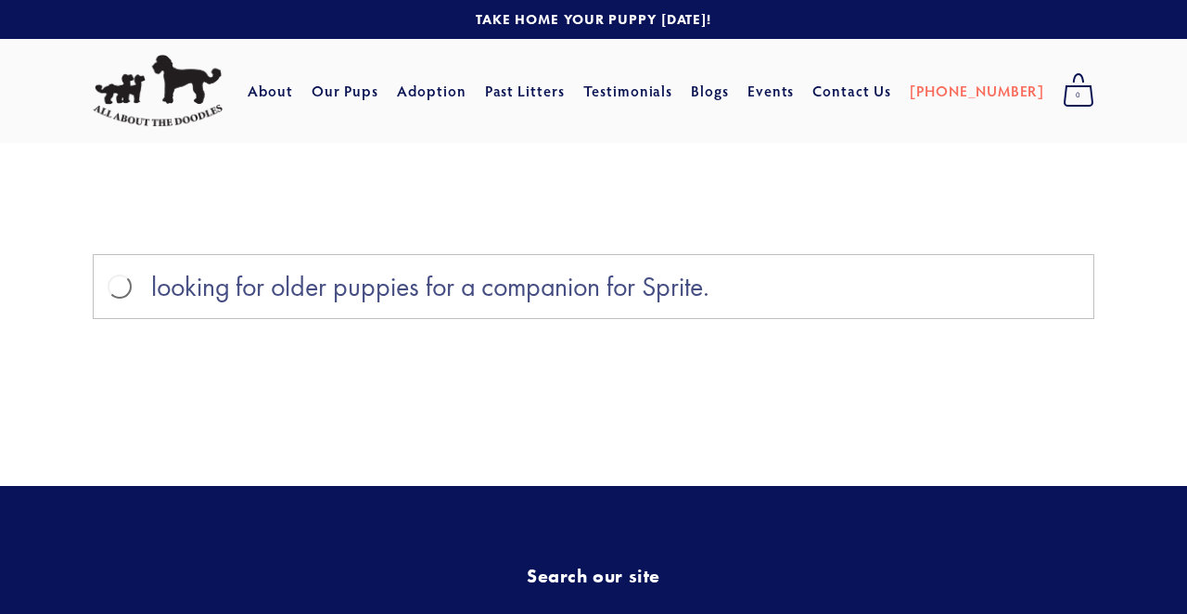
type input "looking for older puppies for a companion for Sprite."
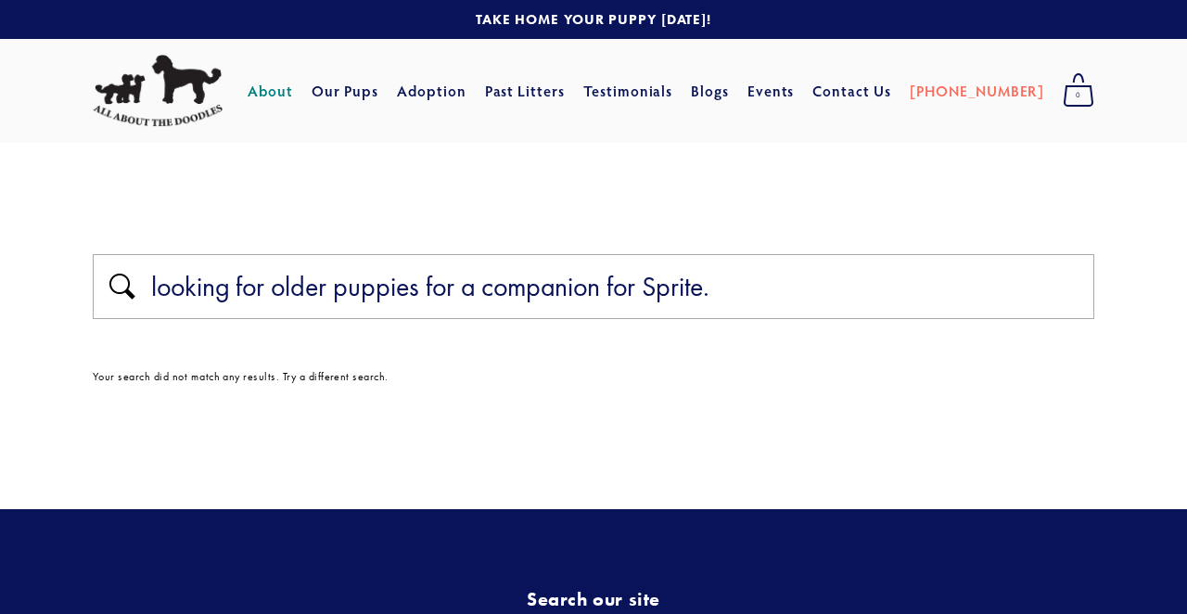
click at [293, 90] on link "About" at bounding box center [270, 90] width 45 height 33
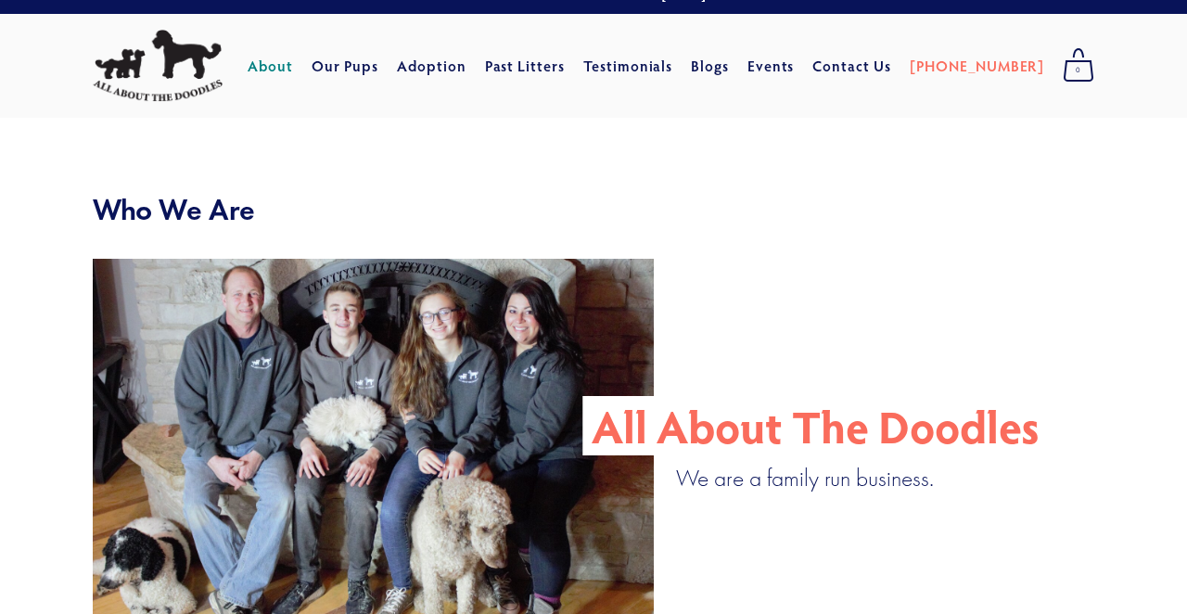
scroll to position [22, 0]
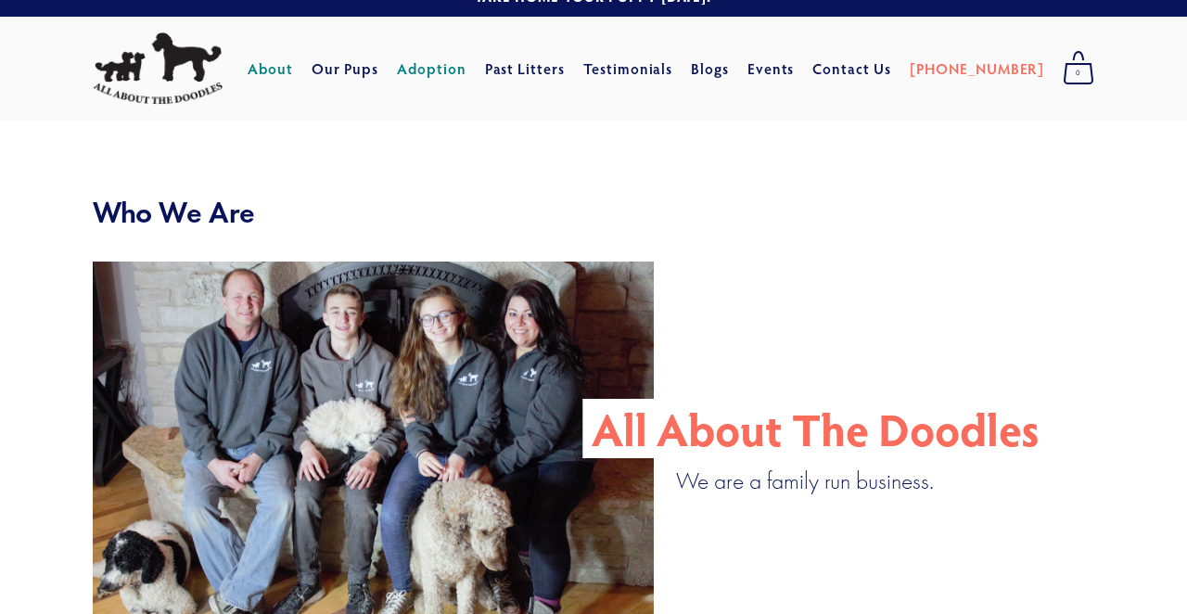
click at [467, 71] on link "Adoption" at bounding box center [432, 68] width 70 height 33
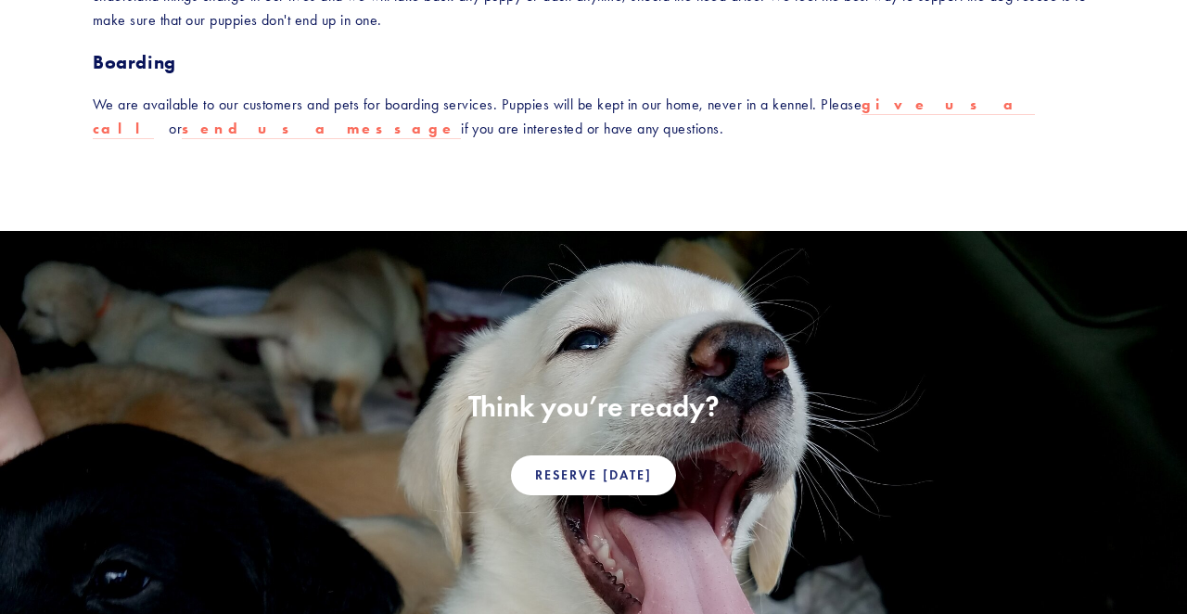
scroll to position [1117, 0]
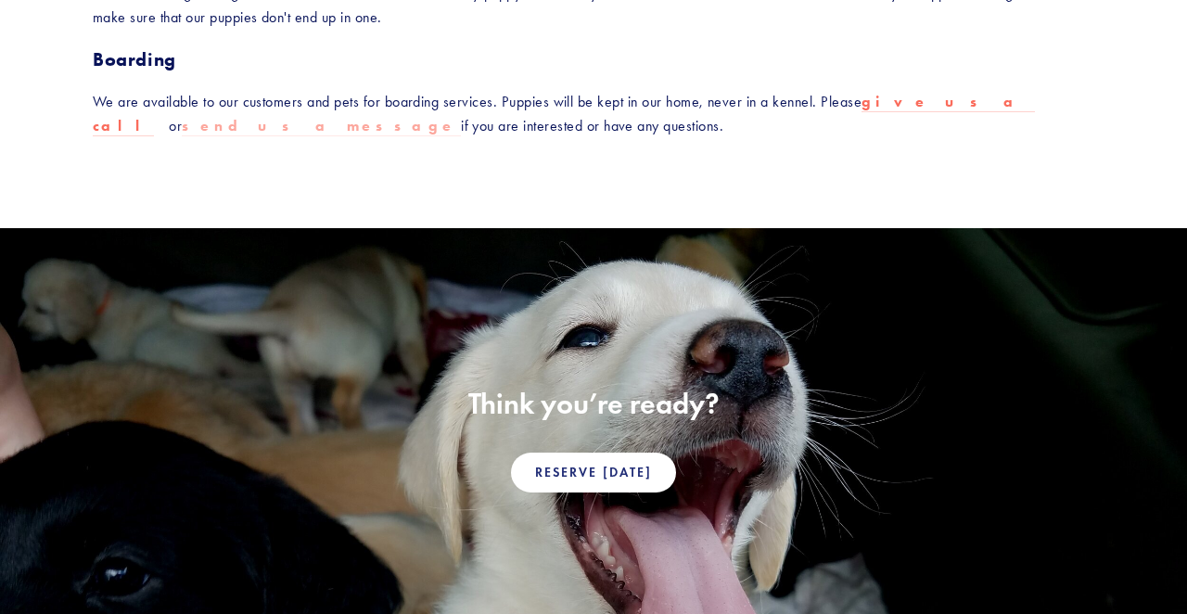
click at [456, 117] on strong "send us a message" at bounding box center [319, 126] width 275 height 18
click at [611, 454] on link "Reserve [DATE]" at bounding box center [593, 473] width 165 height 40
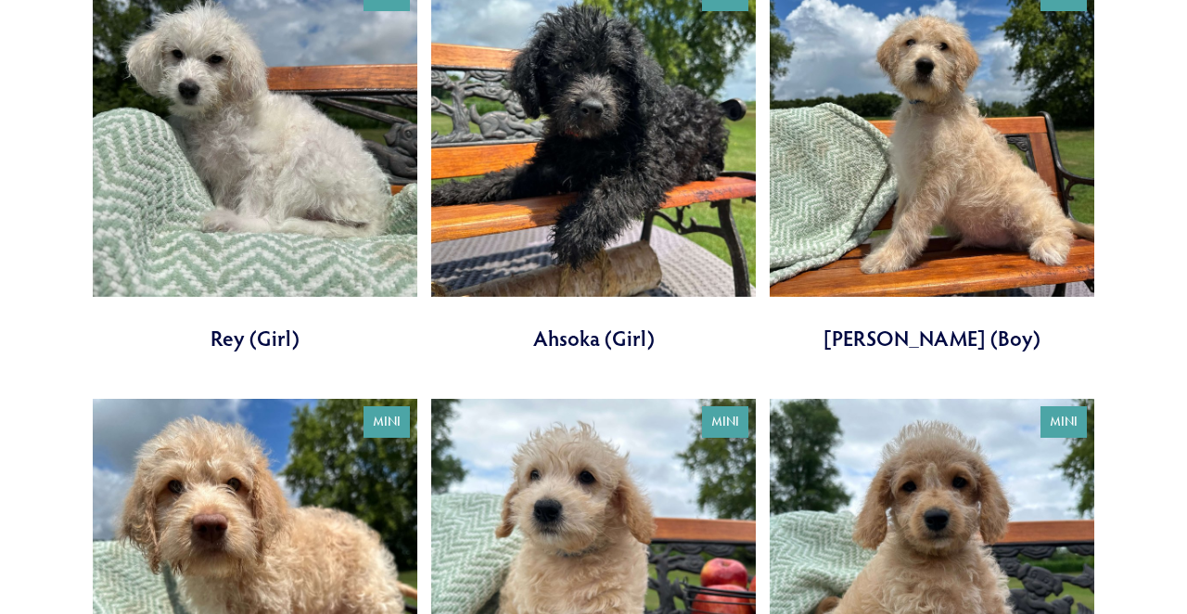
scroll to position [746, 0]
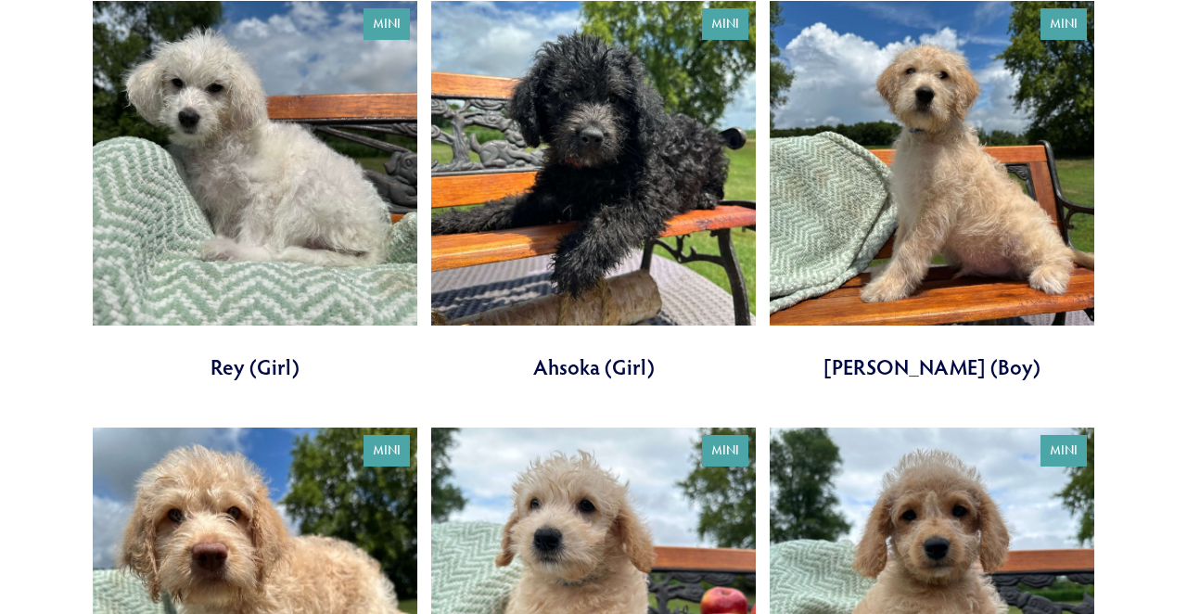
click at [701, 302] on link at bounding box center [593, 191] width 325 height 380
click at [358, 236] on link at bounding box center [255, 191] width 325 height 380
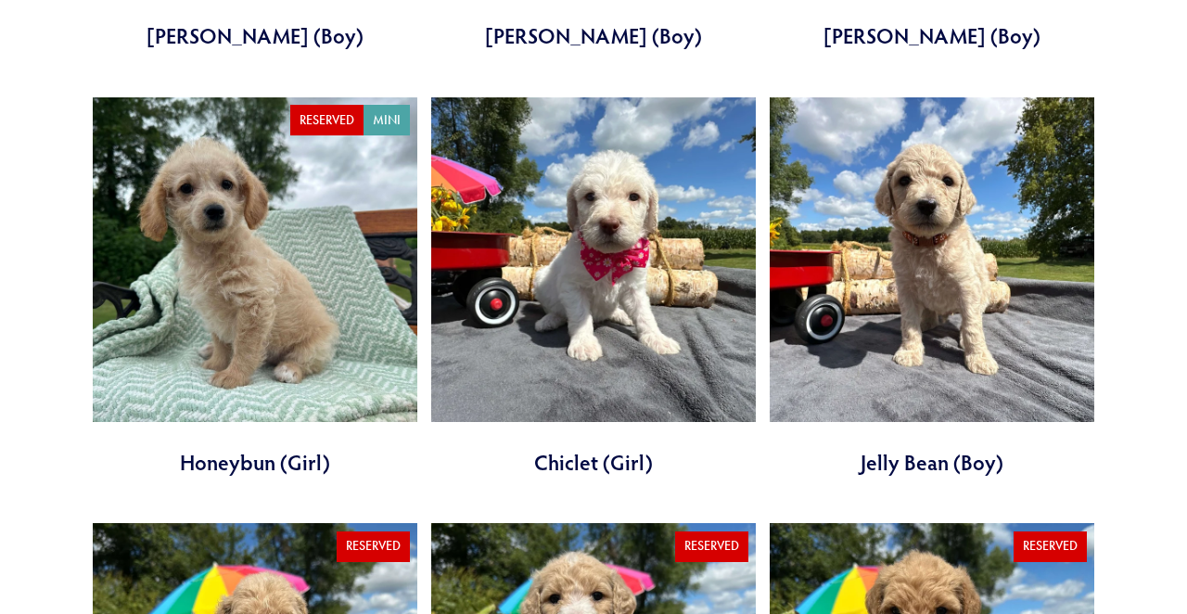
scroll to position [1456, 0]
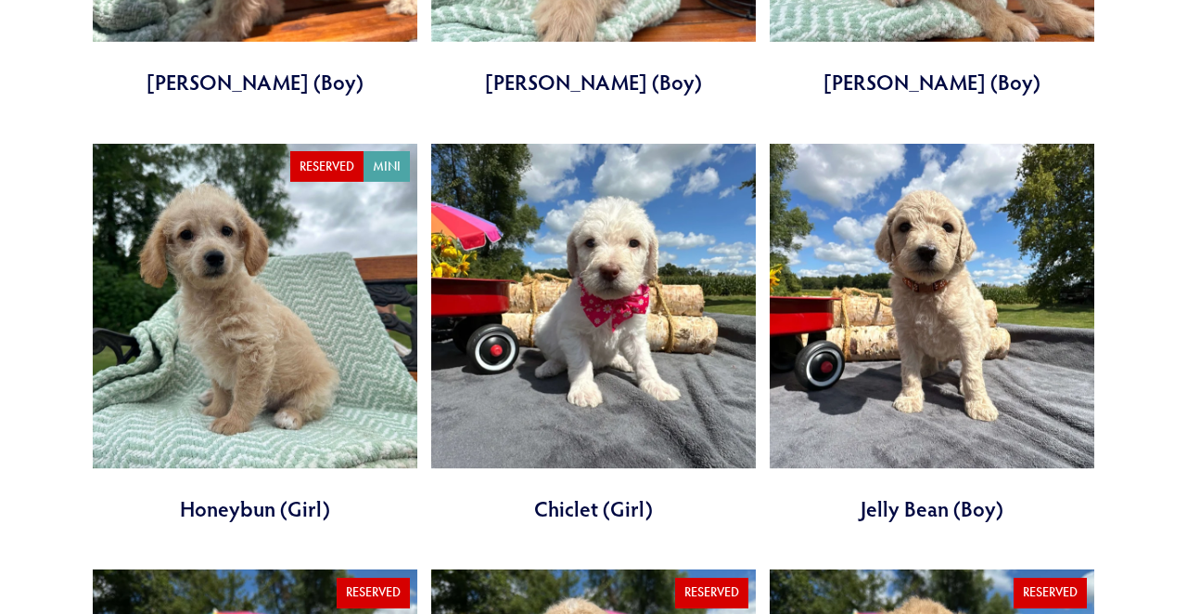
click at [968, 342] on link at bounding box center [932, 334] width 325 height 380
click at [497, 235] on link at bounding box center [593, 334] width 325 height 380
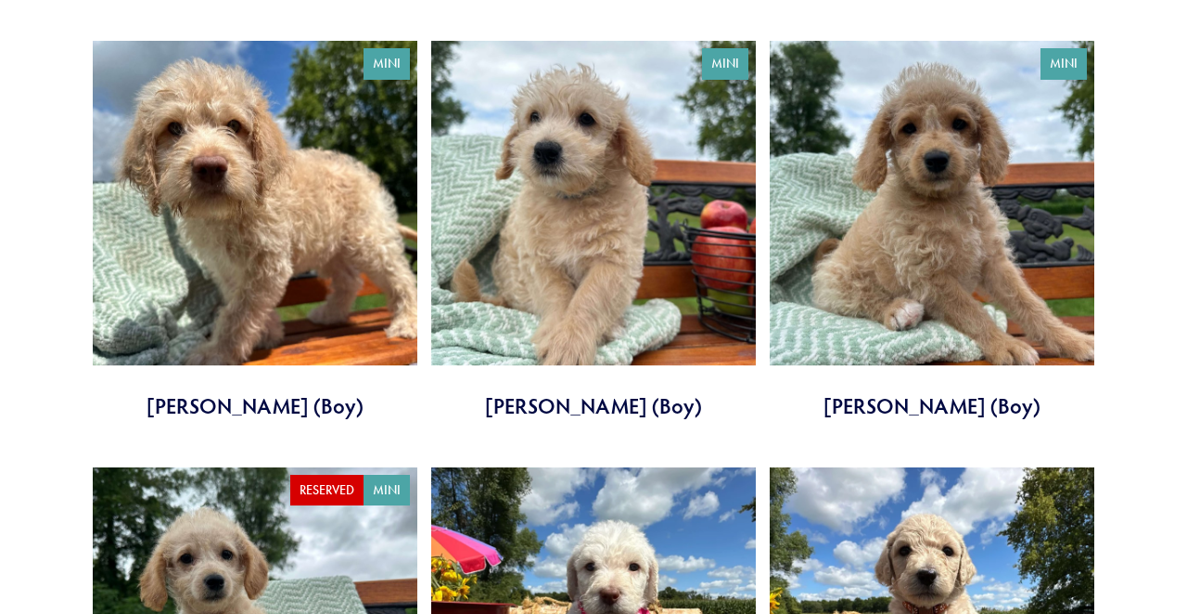
scroll to position [1131, 0]
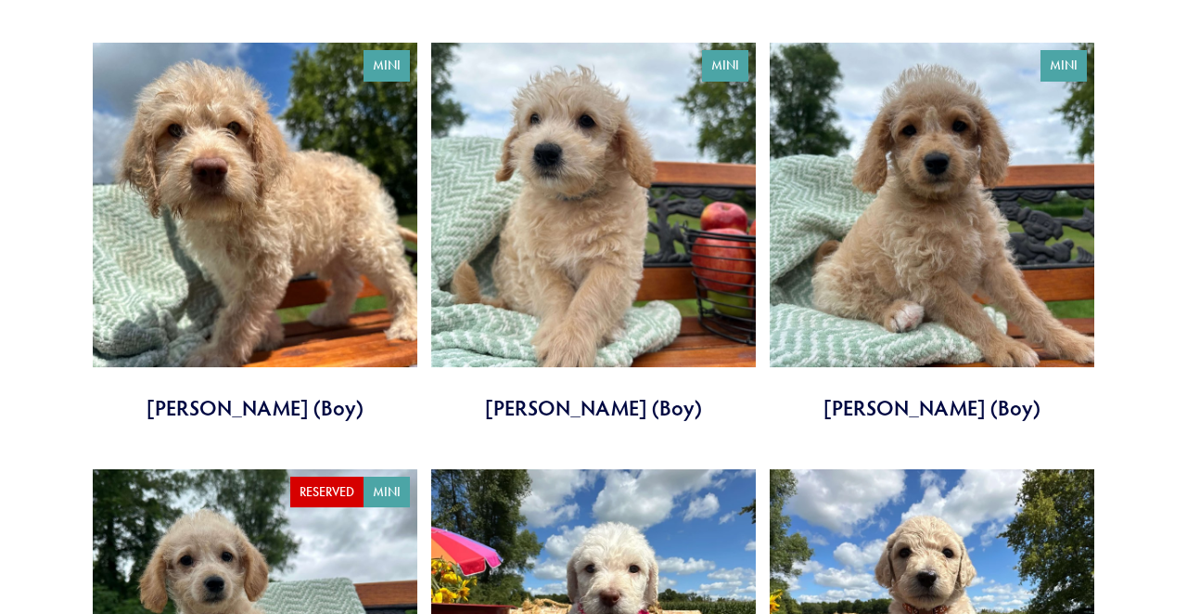
click at [273, 298] on link at bounding box center [255, 233] width 325 height 380
click at [619, 225] on link at bounding box center [593, 233] width 325 height 380
click at [928, 224] on link at bounding box center [932, 233] width 325 height 380
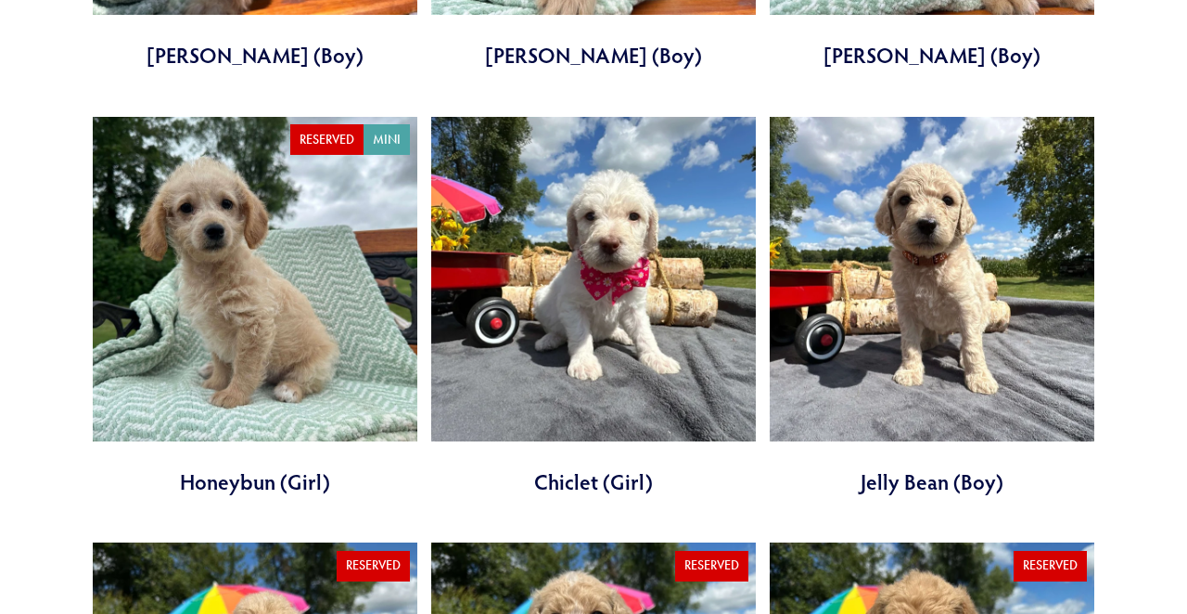
scroll to position [1466, 0]
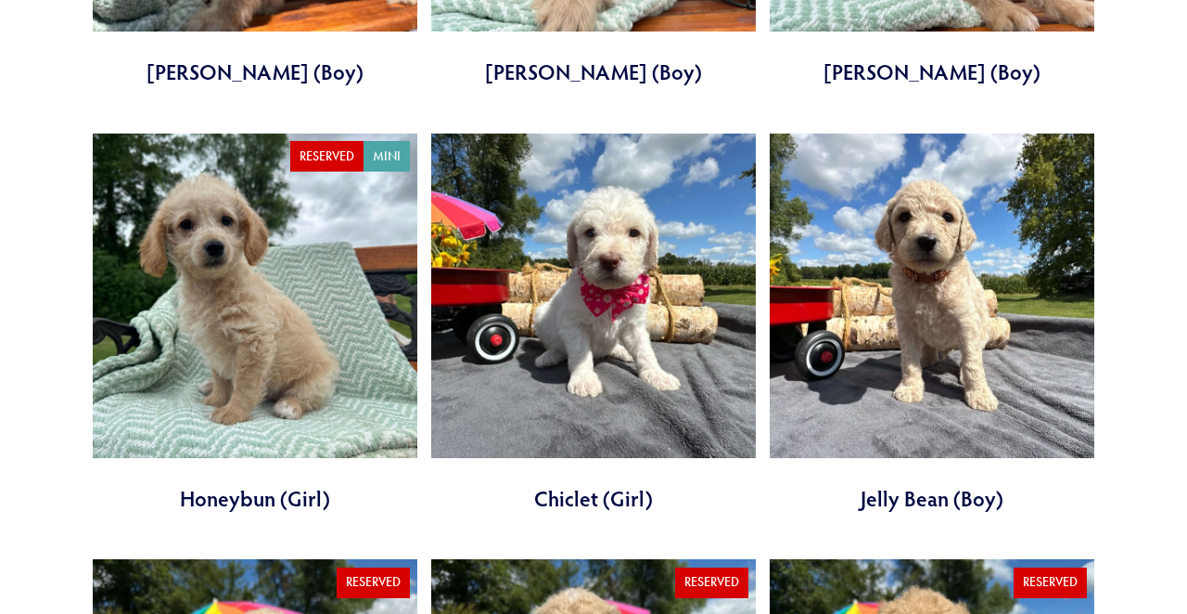
click at [598, 390] on link at bounding box center [593, 324] width 325 height 380
click at [884, 249] on link at bounding box center [932, 324] width 325 height 380
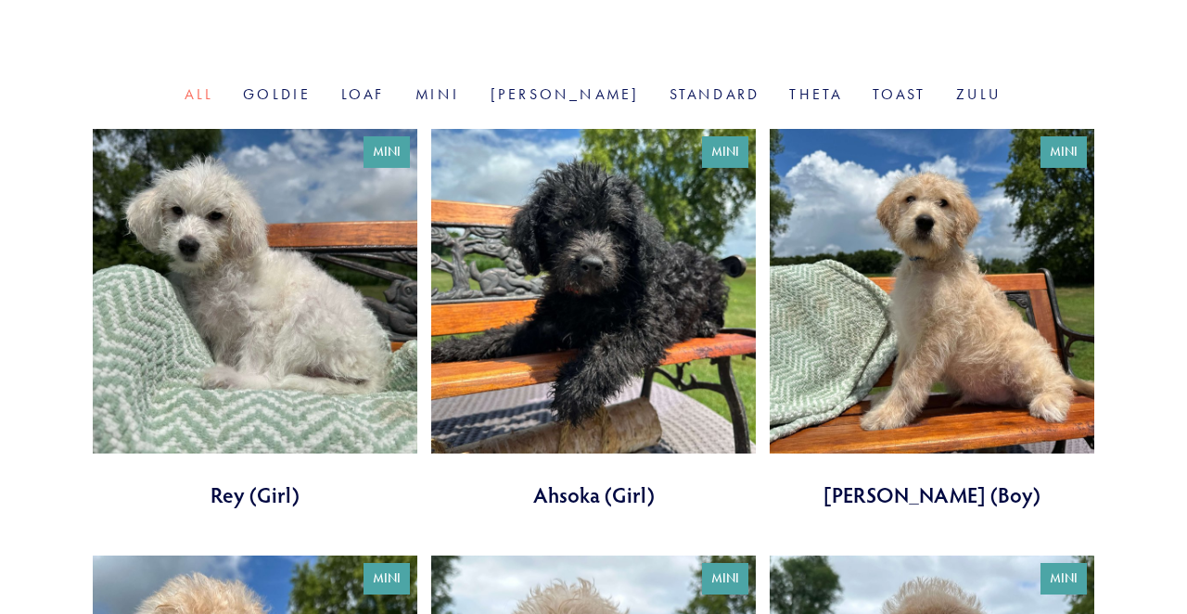
scroll to position [614, 0]
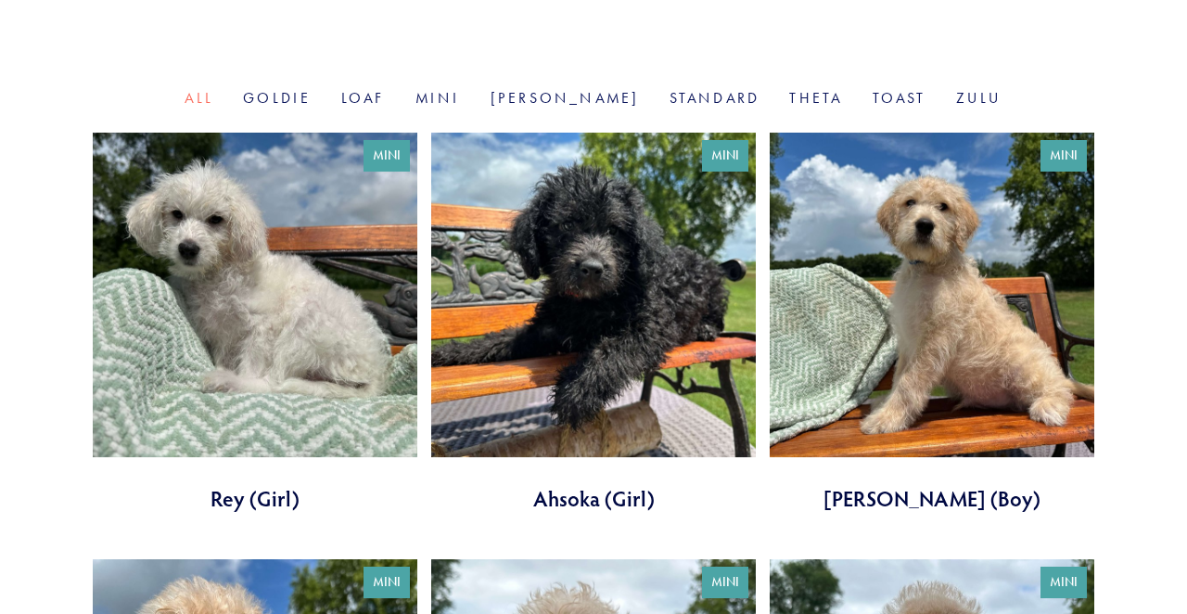
click at [540, 291] on link at bounding box center [593, 323] width 325 height 380
click at [199, 320] on link at bounding box center [255, 323] width 325 height 380
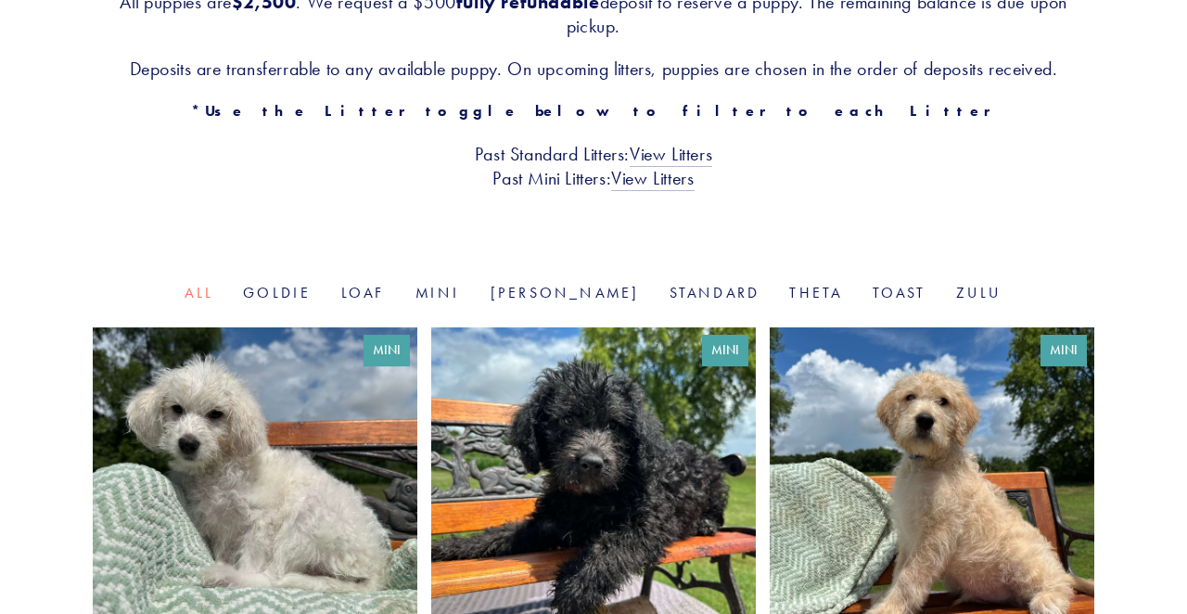
scroll to position [414, 0]
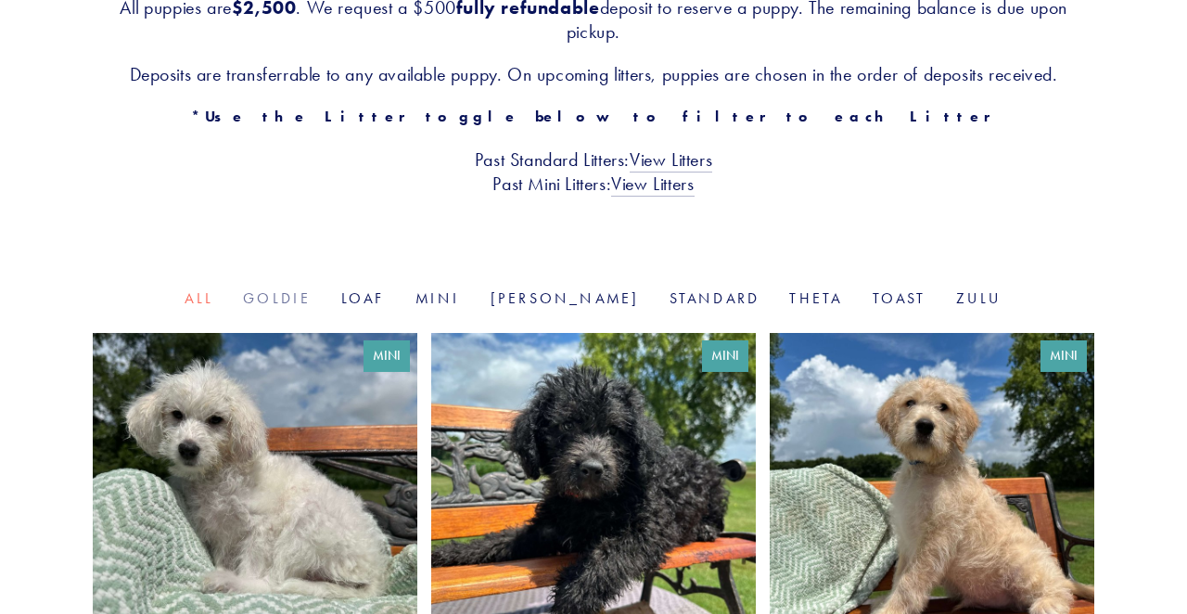
click at [311, 300] on link "Goldie" at bounding box center [277, 298] width 68 height 18
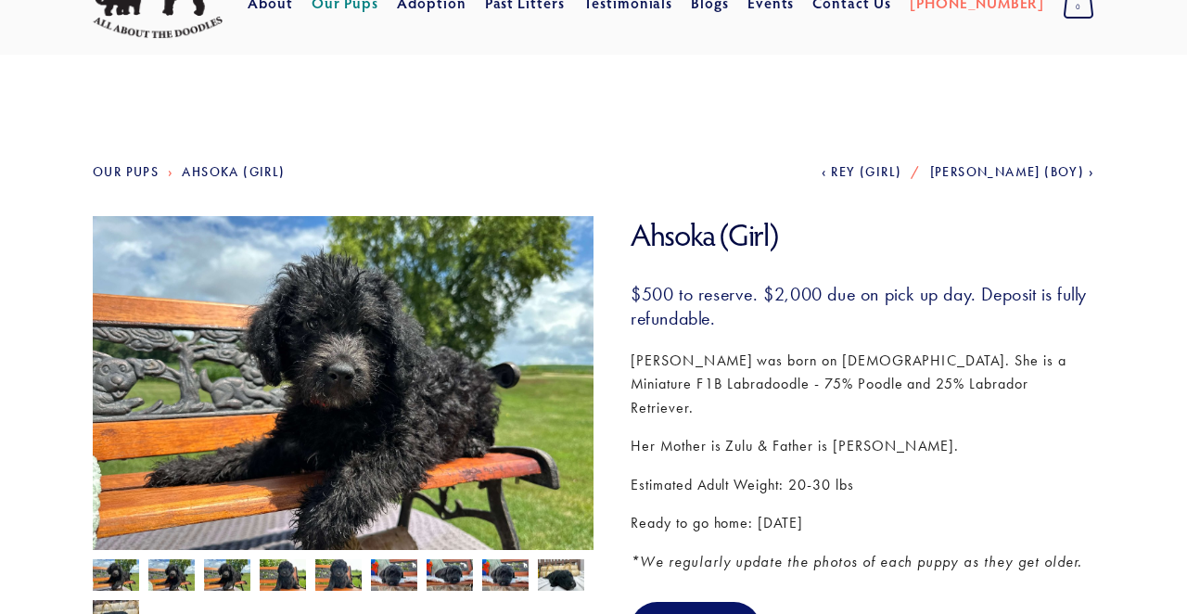
scroll to position [89, 0]
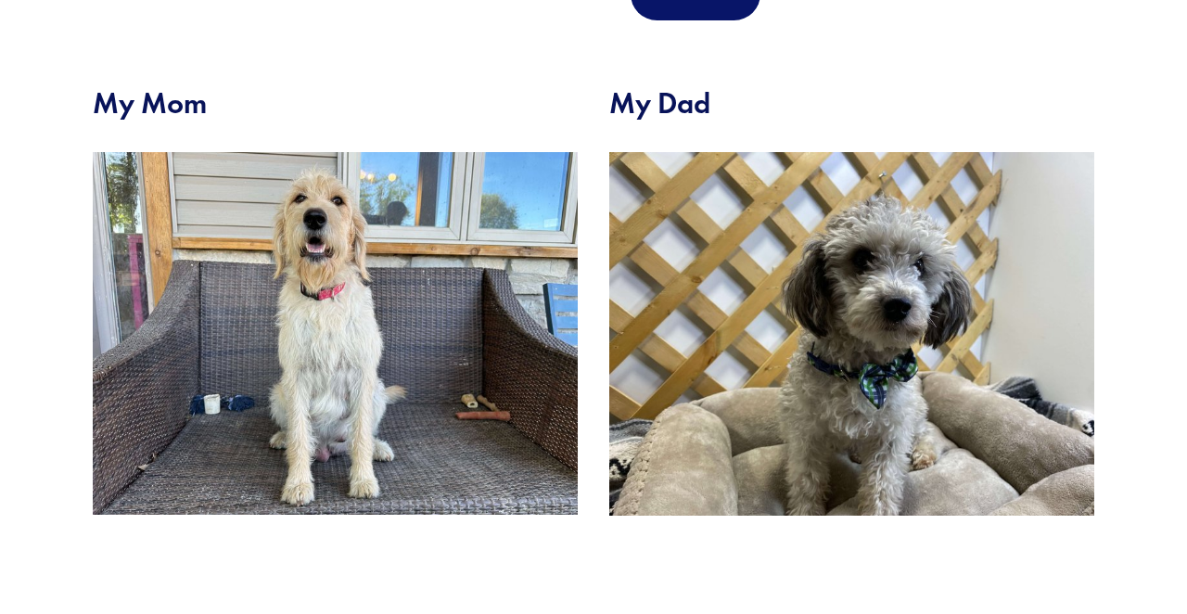
scroll to position [723, 0]
click at [395, 320] on img at bounding box center [335, 332] width 485 height 363
click at [371, 326] on img at bounding box center [335, 332] width 485 height 363
click at [601, 356] on div at bounding box center [852, 332] width 517 height 395
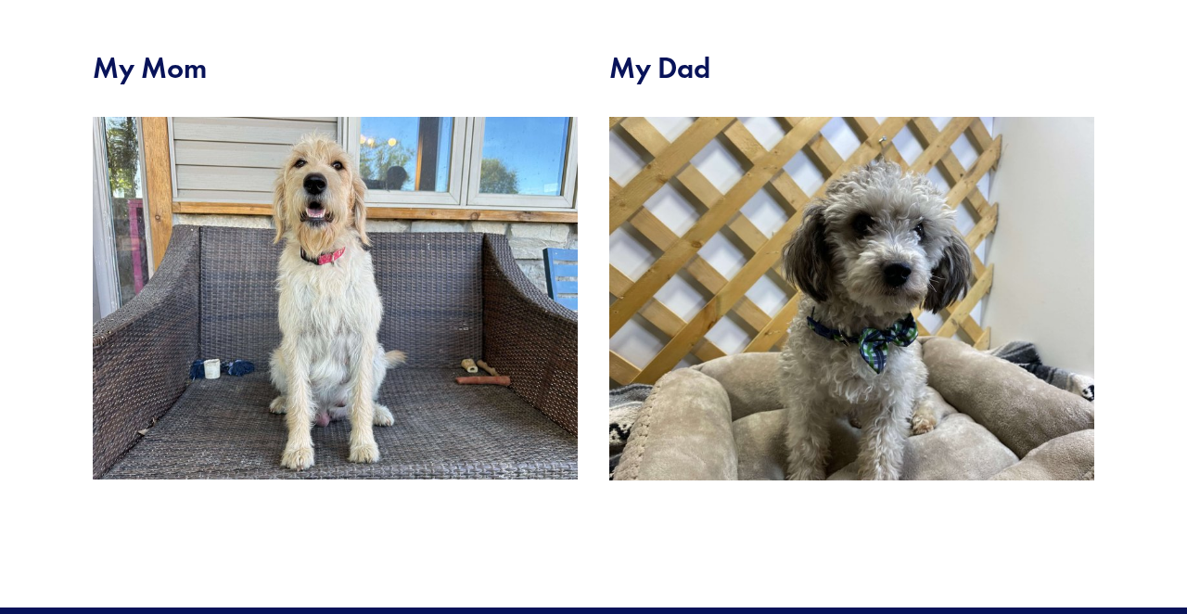
scroll to position [232, 0]
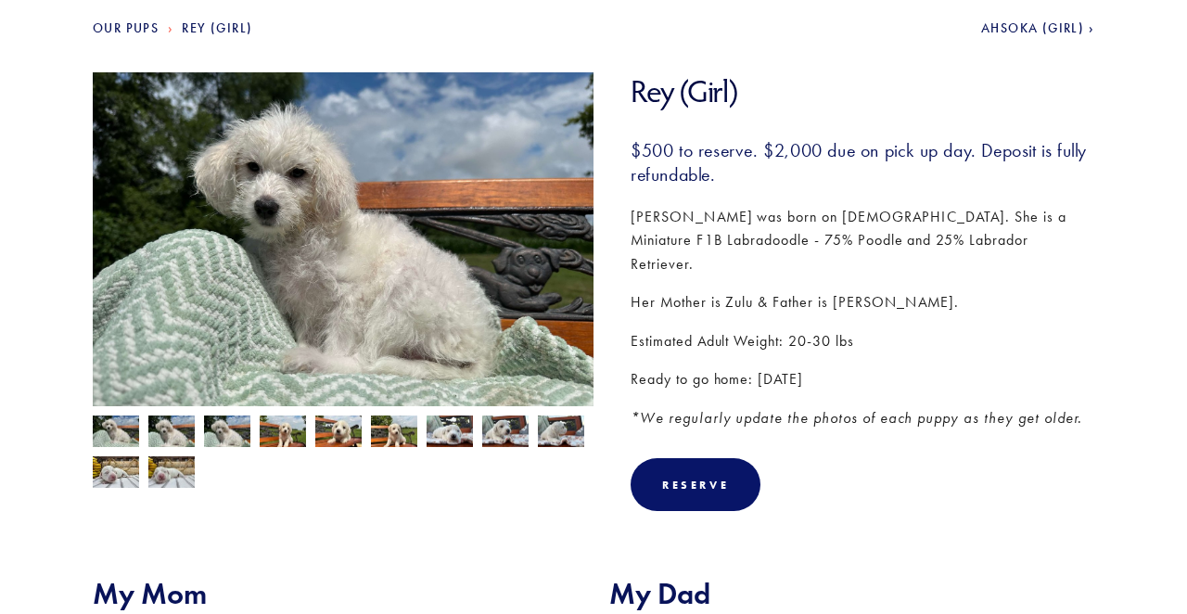
click at [390, 437] on img at bounding box center [394, 433] width 46 height 35
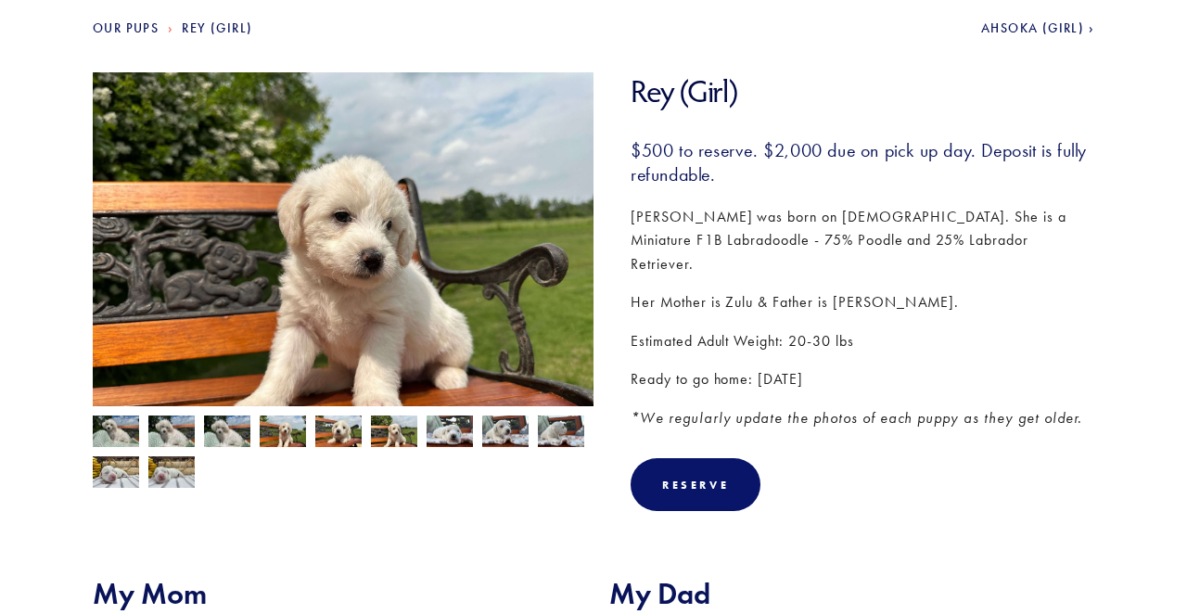
click at [176, 428] on img at bounding box center [171, 433] width 46 height 35
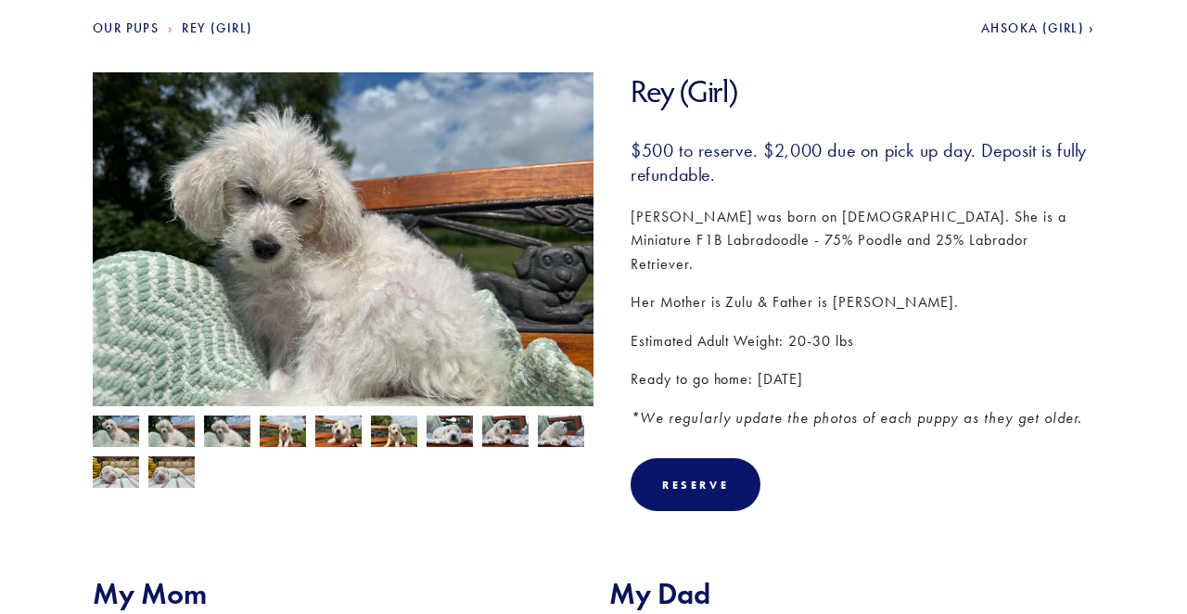
click at [392, 436] on img at bounding box center [394, 433] width 46 height 35
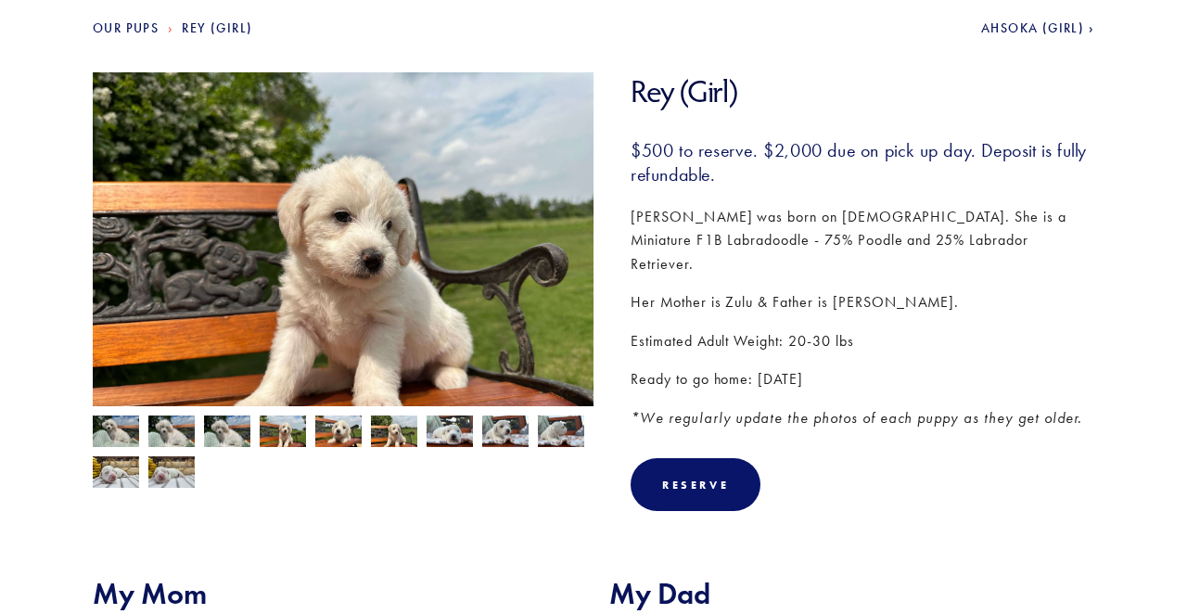
click at [350, 434] on img at bounding box center [338, 433] width 46 height 35
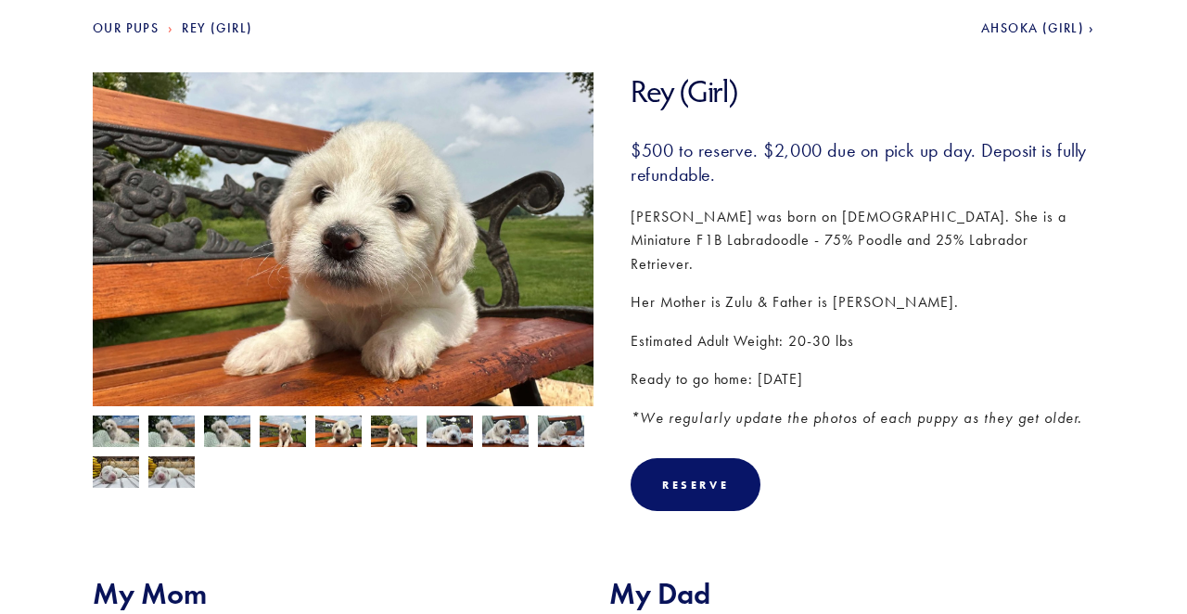
click at [279, 425] on img at bounding box center [283, 433] width 46 height 35
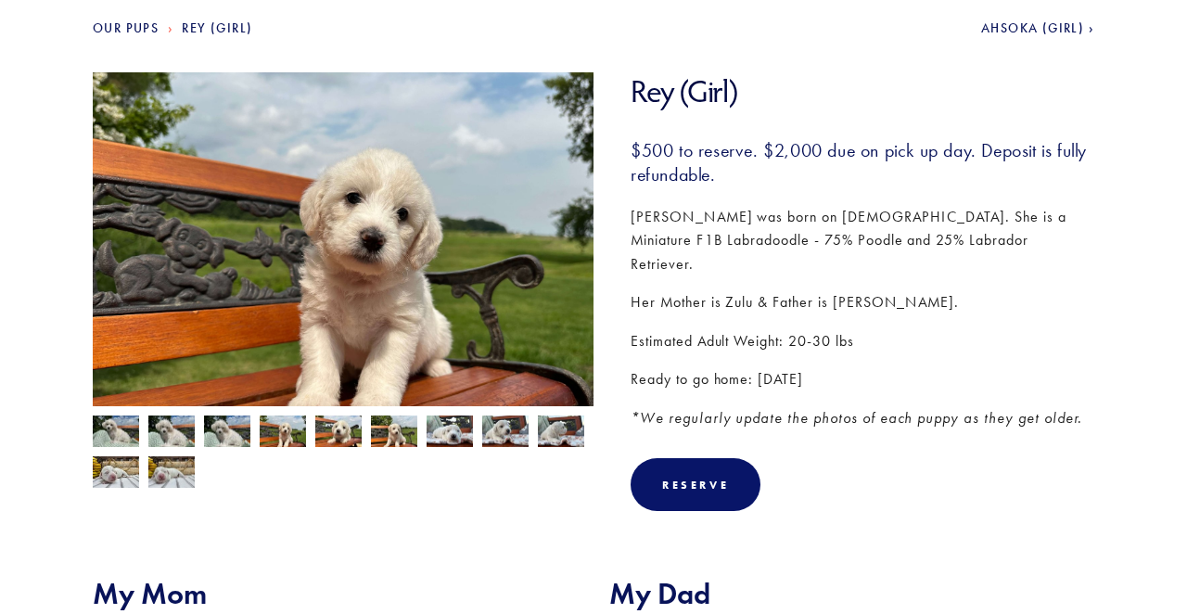
click at [164, 468] on img at bounding box center [171, 473] width 46 height 35
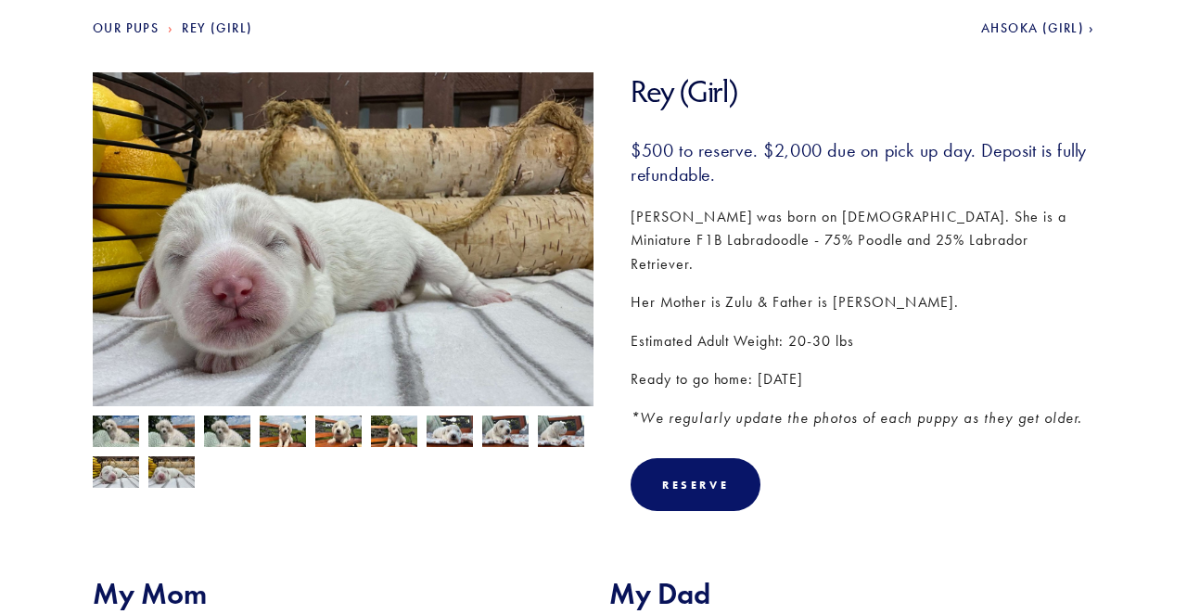
click at [165, 441] on img at bounding box center [171, 433] width 46 height 35
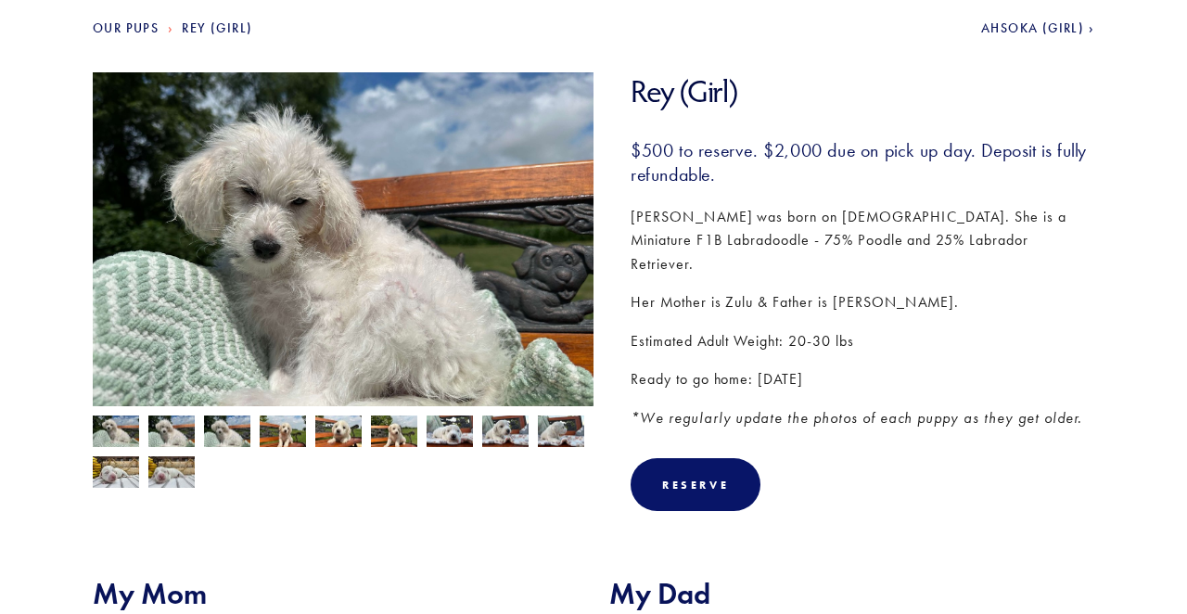
click at [112, 425] on img at bounding box center [116, 433] width 46 height 35
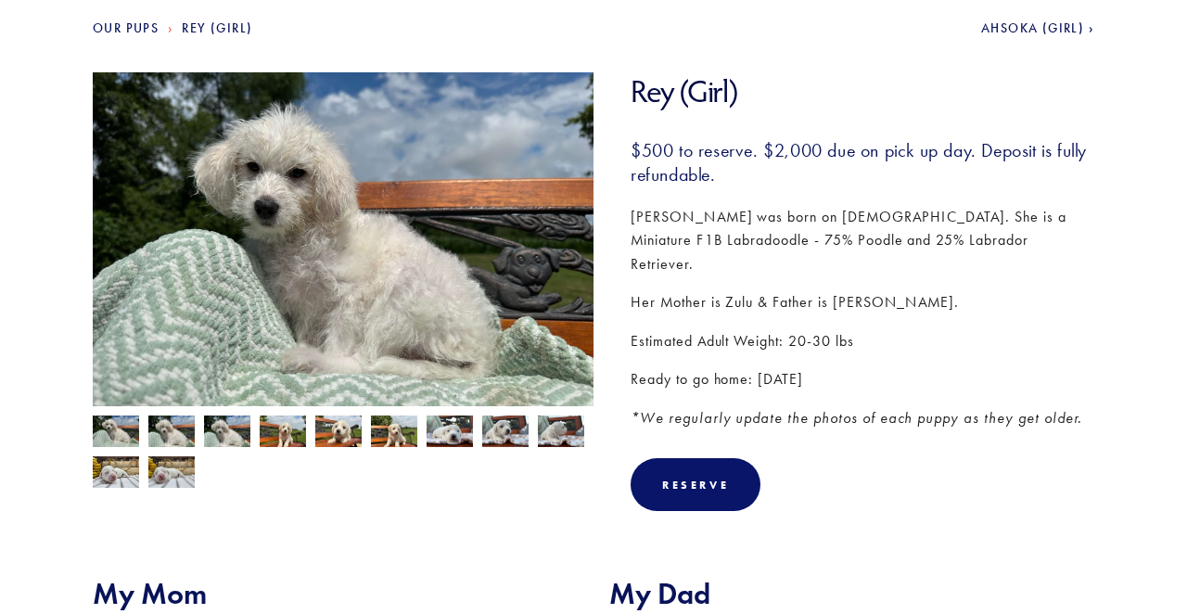
click at [176, 429] on img at bounding box center [171, 433] width 46 height 35
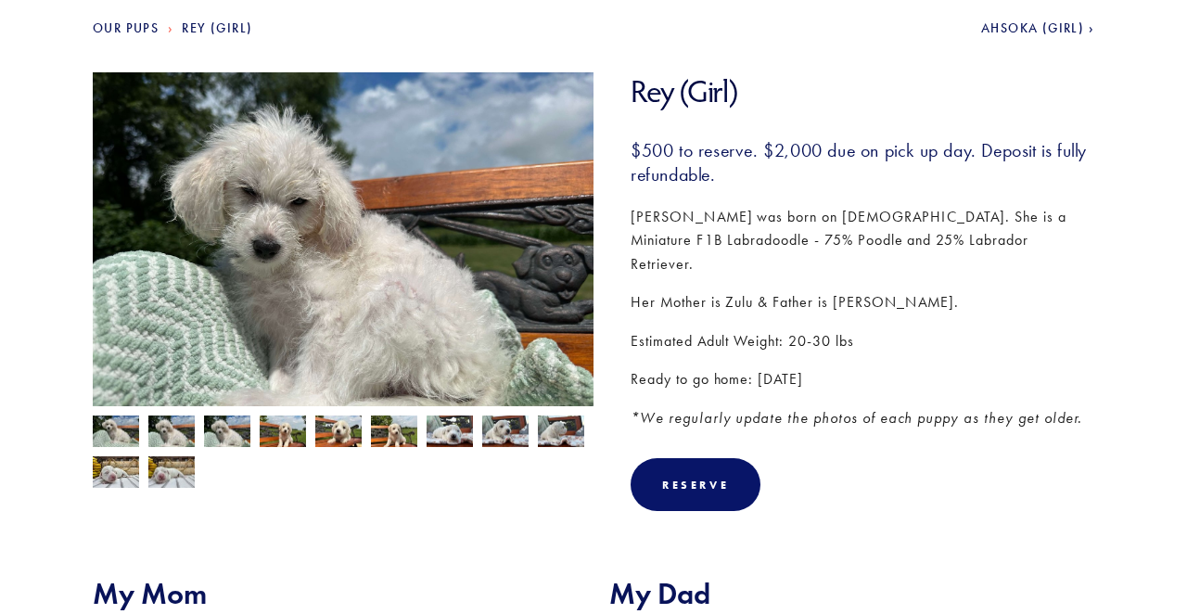
click at [224, 437] on img at bounding box center [227, 433] width 46 height 35
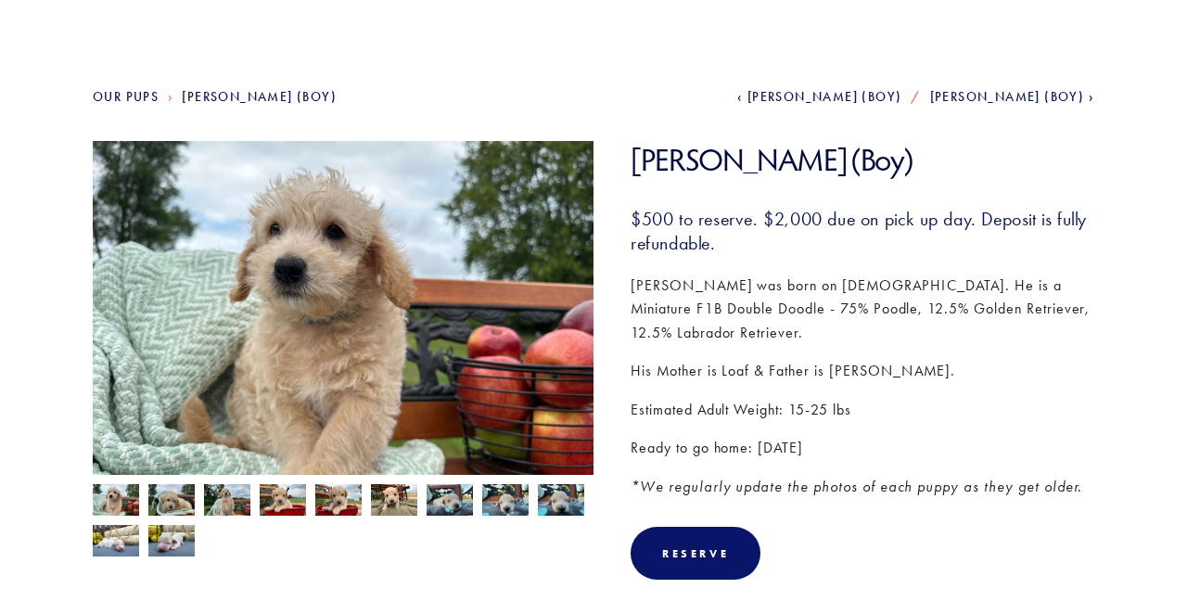
scroll to position [173, 0]
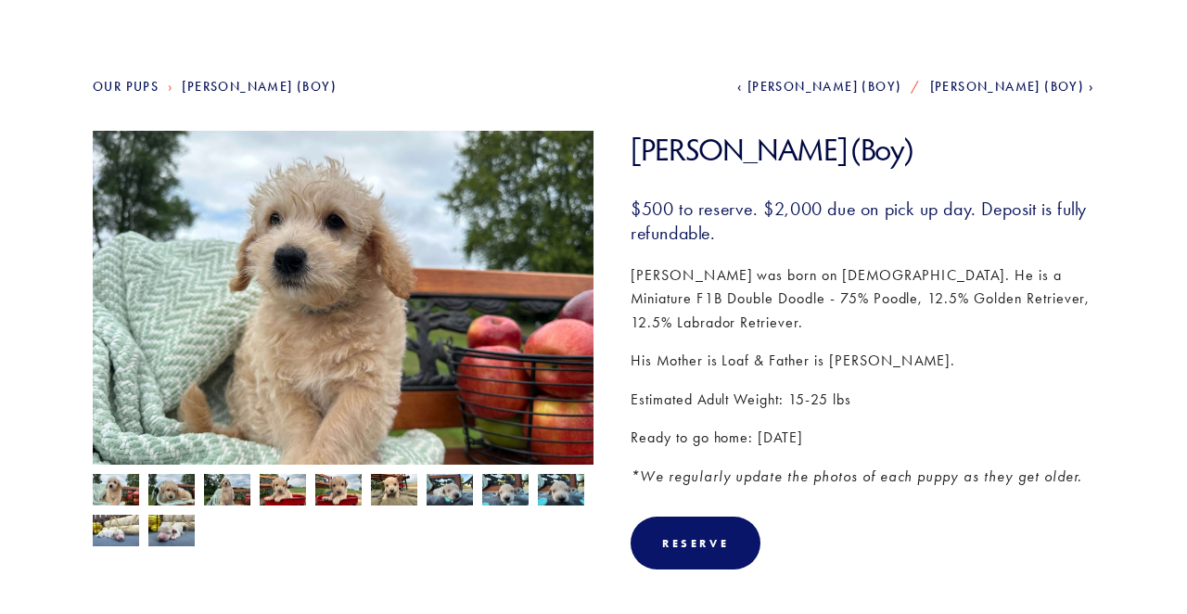
click at [122, 484] on img at bounding box center [116, 491] width 46 height 35
click at [172, 490] on img at bounding box center [171, 489] width 46 height 35
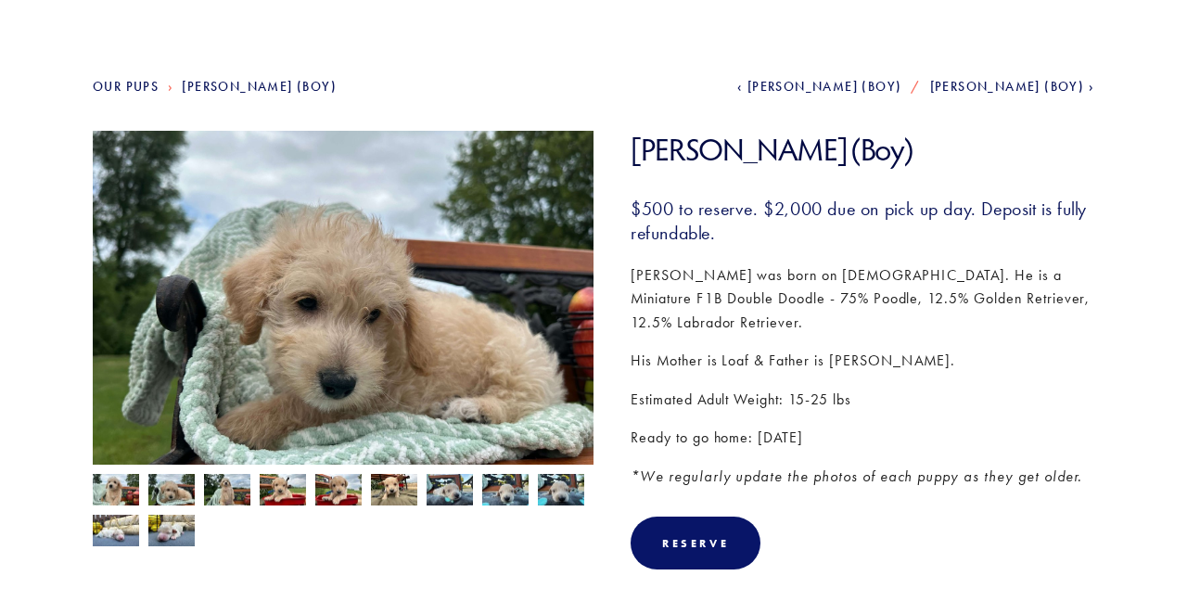
click at [230, 488] on img at bounding box center [227, 491] width 46 height 35
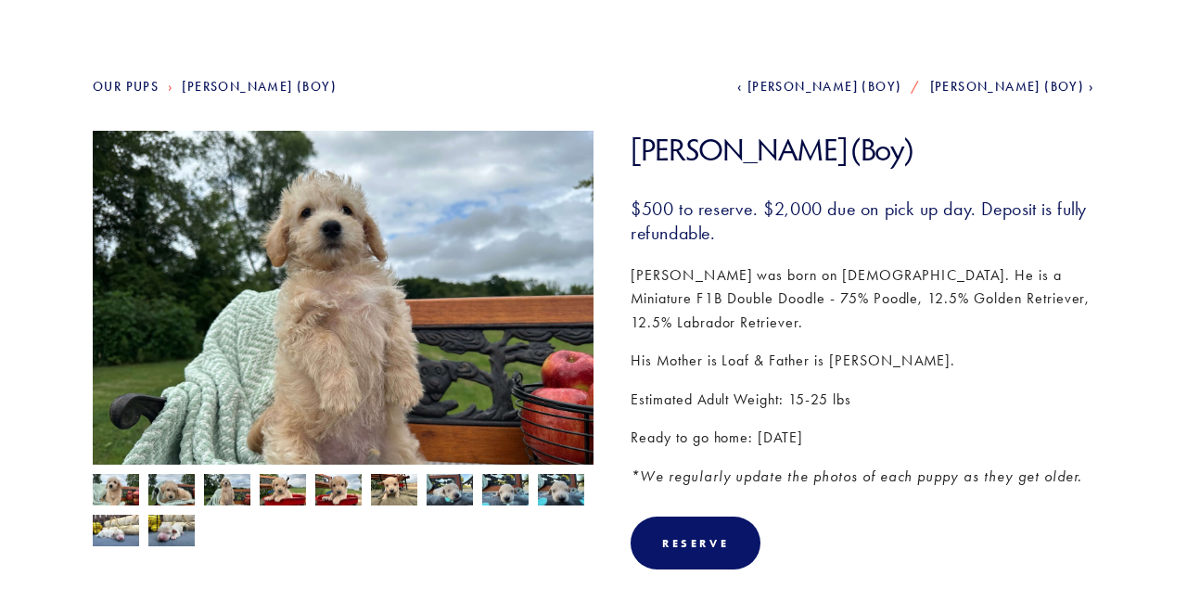
click at [280, 488] on img at bounding box center [283, 491] width 46 height 35
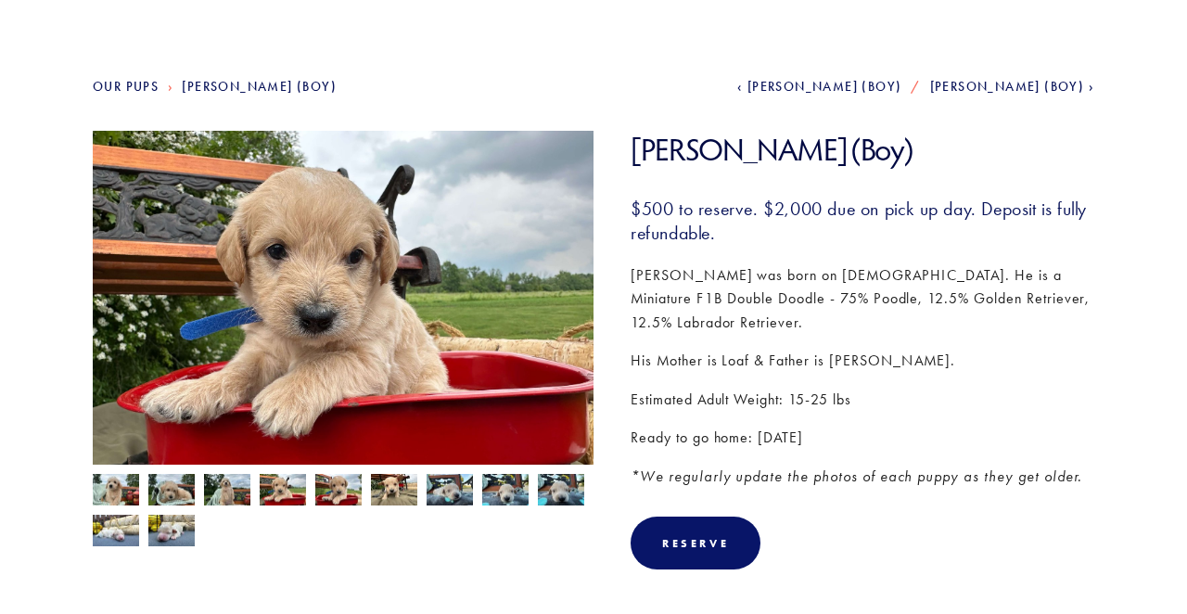
click at [341, 487] on img at bounding box center [338, 491] width 46 height 35
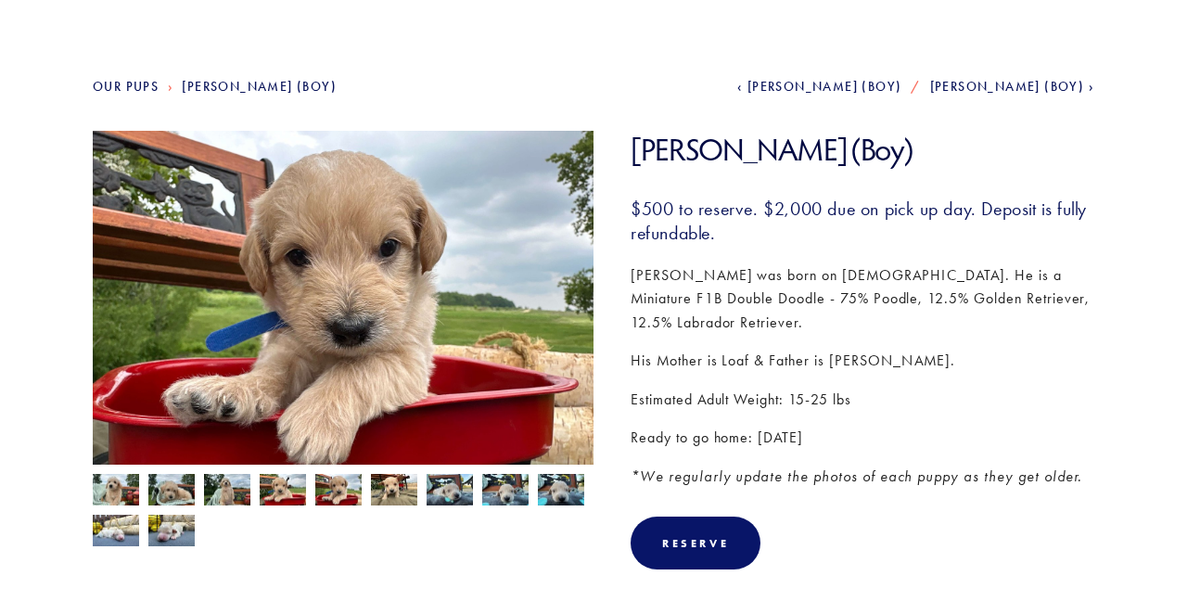
click at [394, 487] on img at bounding box center [394, 491] width 46 height 35
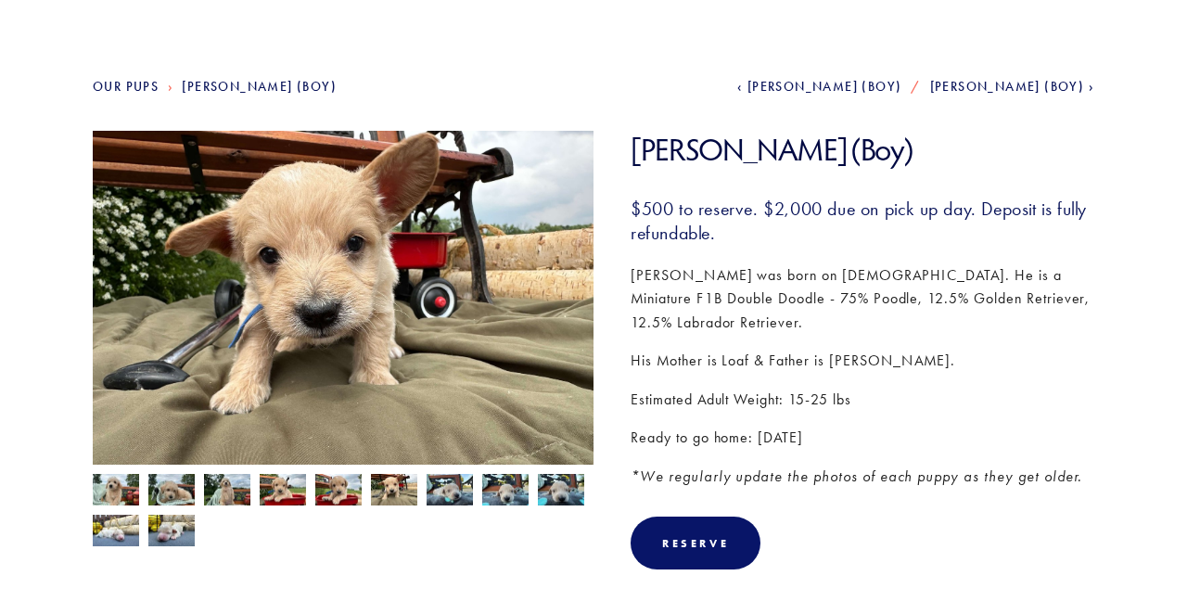
click at [450, 491] on img at bounding box center [450, 489] width 46 height 35
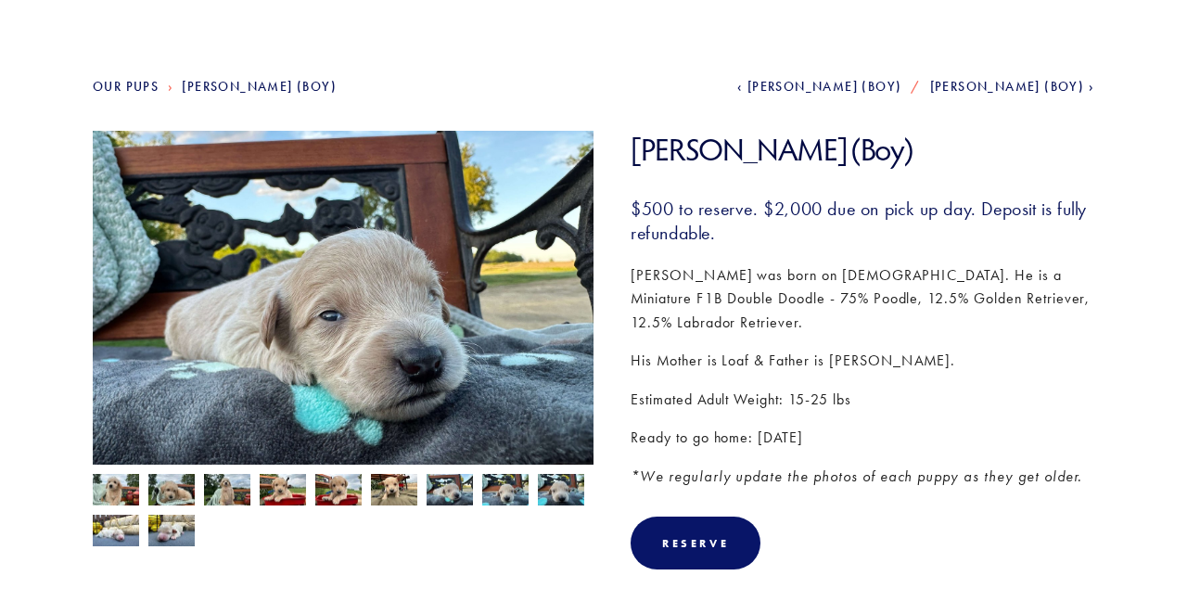
click at [505, 496] on img at bounding box center [505, 489] width 46 height 35
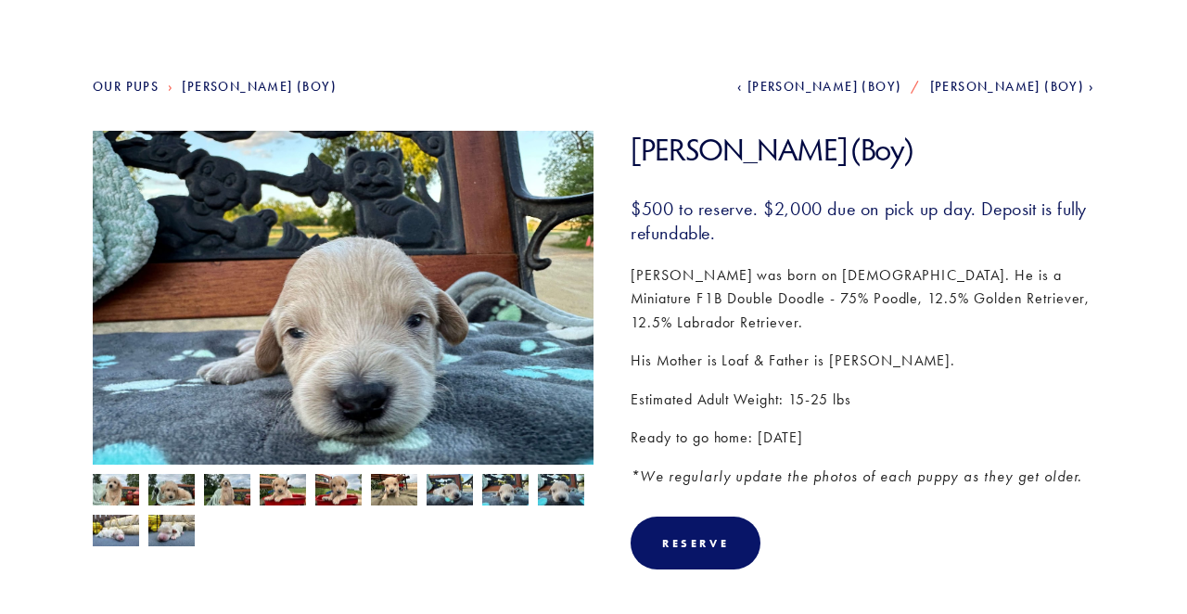
click at [569, 489] on img at bounding box center [561, 489] width 46 height 35
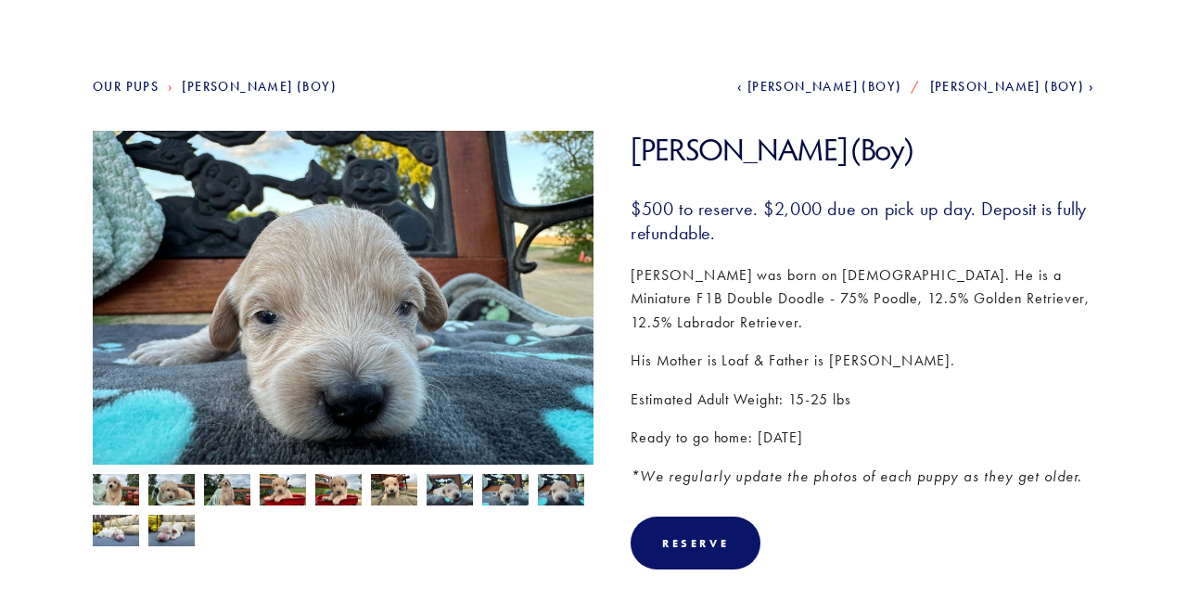
click at [178, 530] on img at bounding box center [171, 530] width 46 height 35
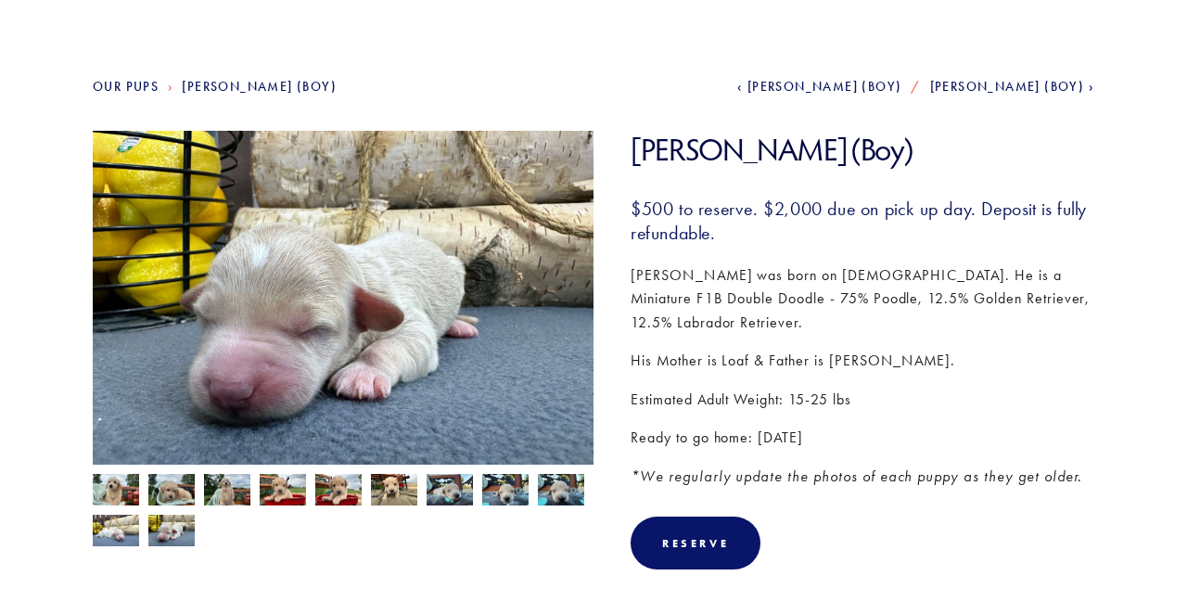
click at [113, 487] on img at bounding box center [116, 491] width 46 height 35
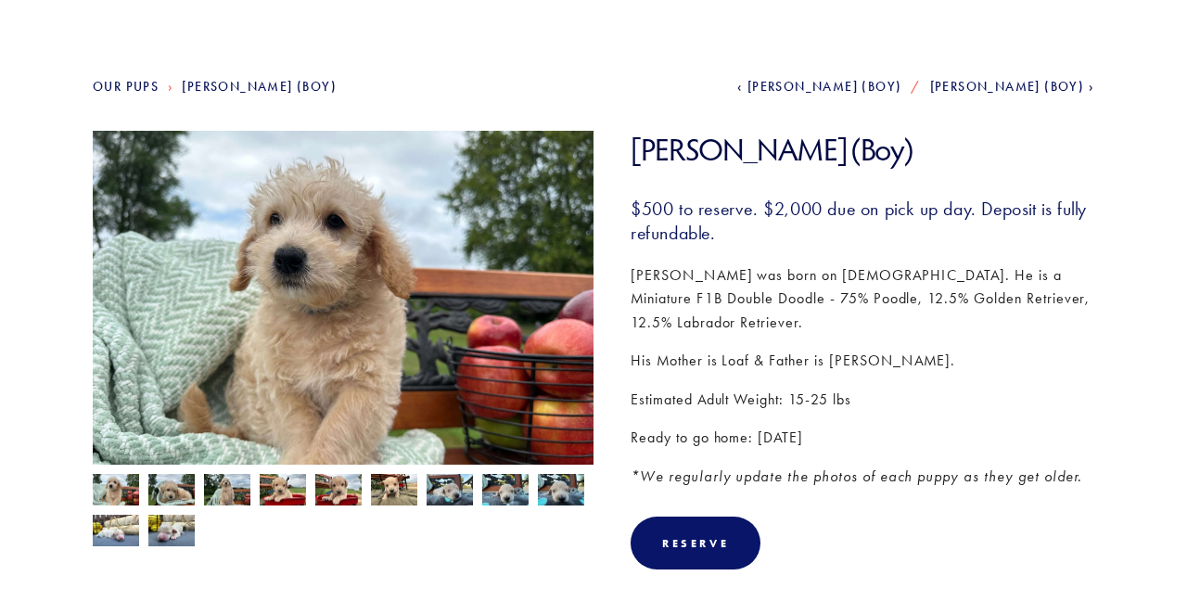
click at [178, 492] on img at bounding box center [171, 489] width 46 height 35
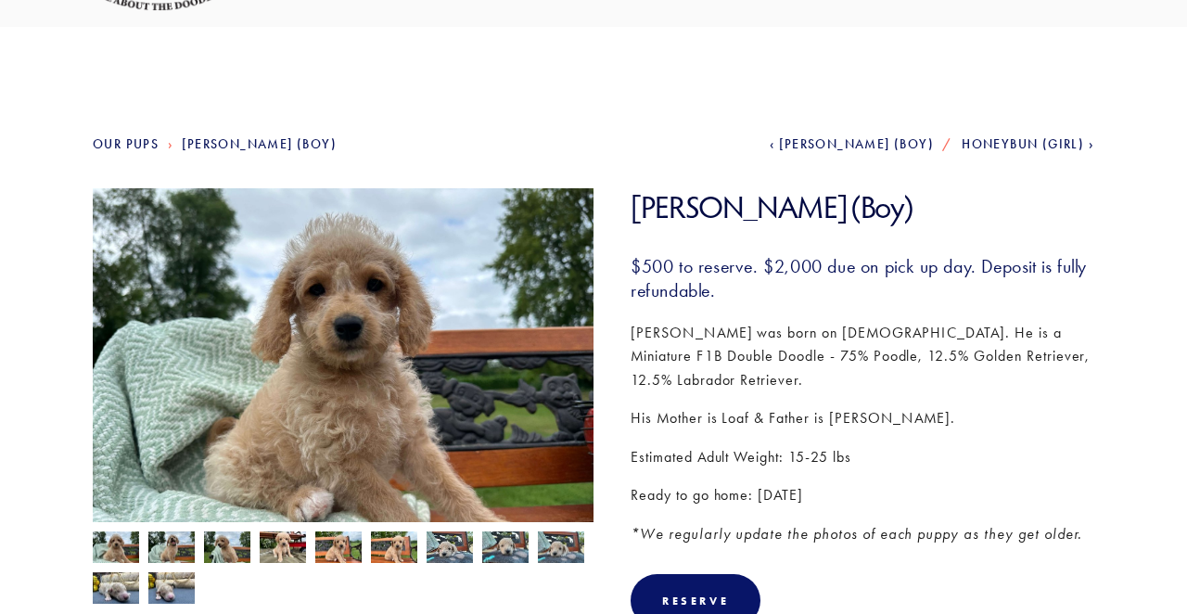
scroll to position [121, 0]
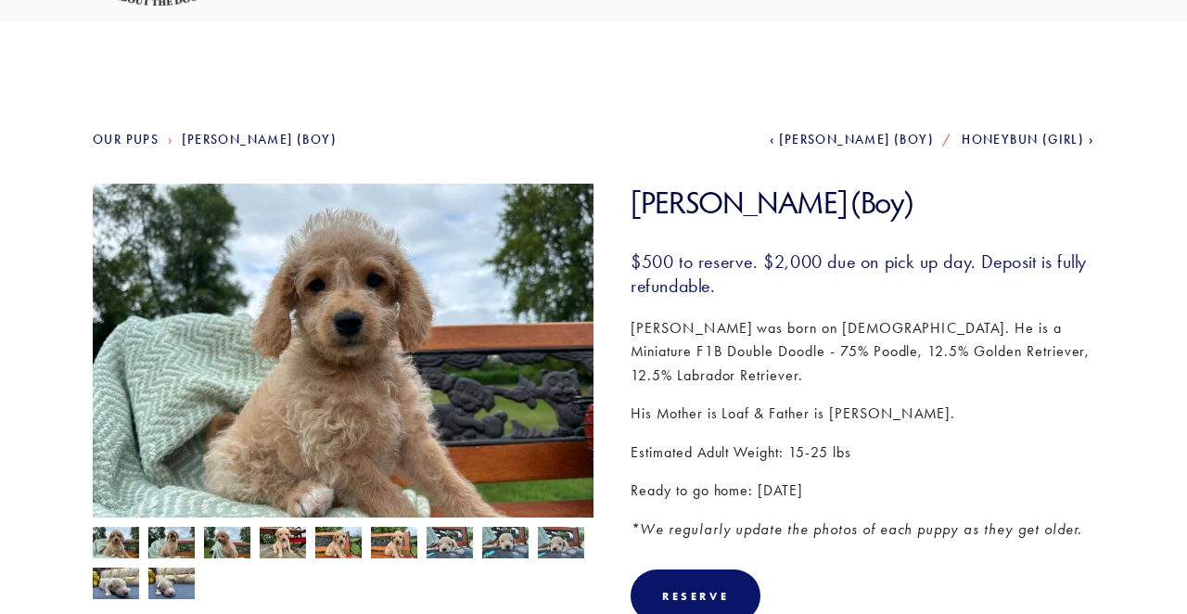
click at [113, 550] on img at bounding box center [116, 544] width 46 height 35
click at [160, 547] on img at bounding box center [171, 544] width 46 height 35
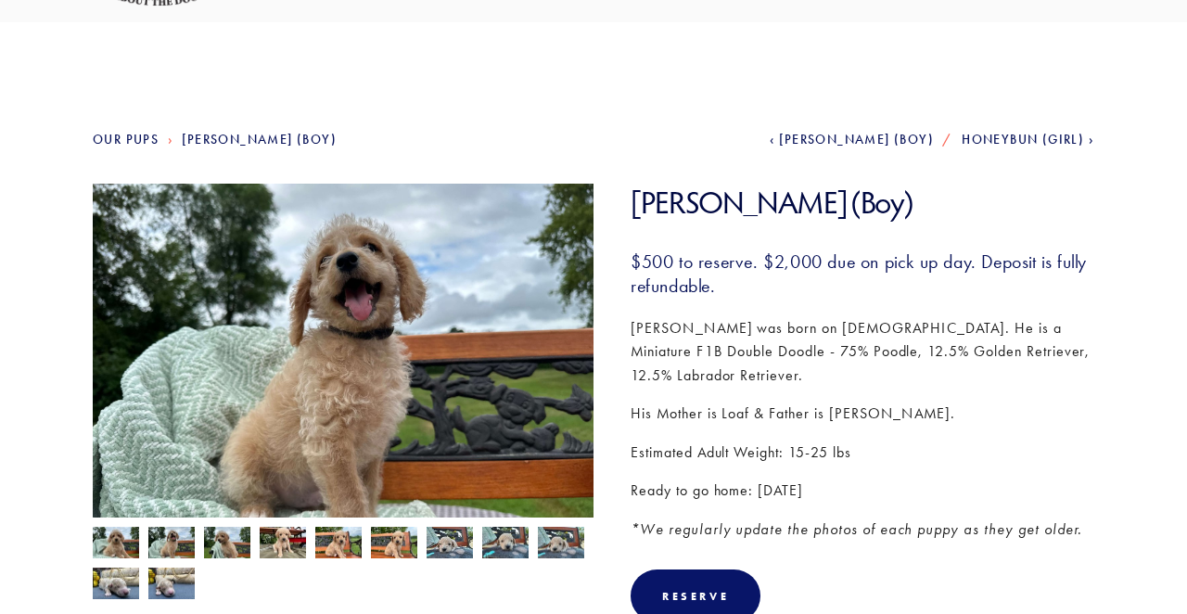
click at [234, 539] on img at bounding box center [227, 544] width 46 height 35
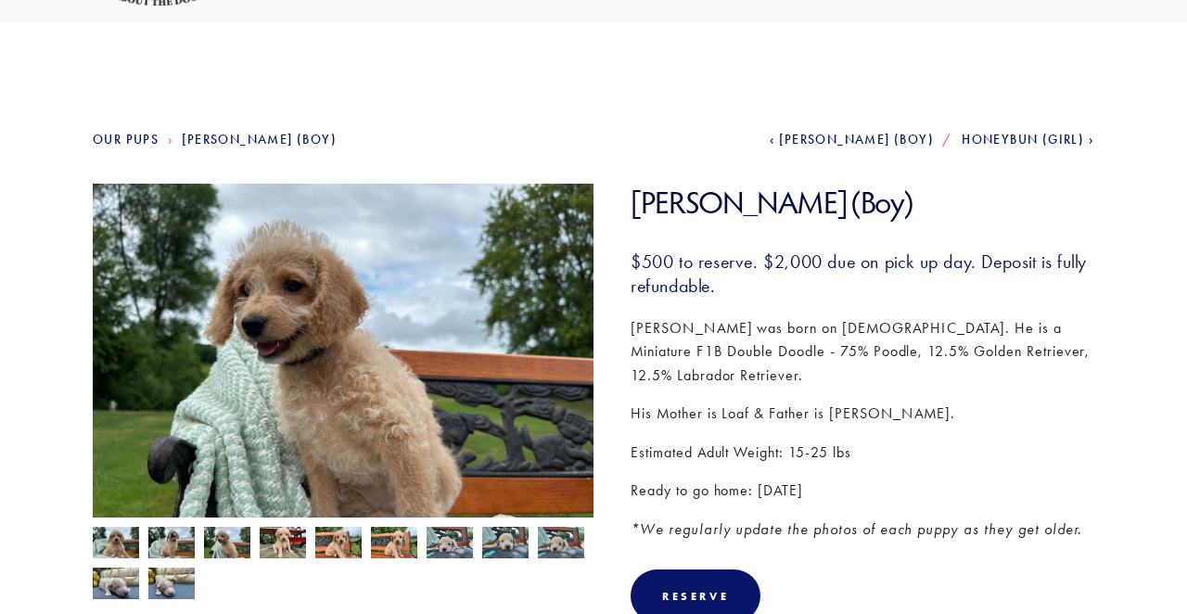
click at [279, 541] on img at bounding box center [283, 544] width 46 height 35
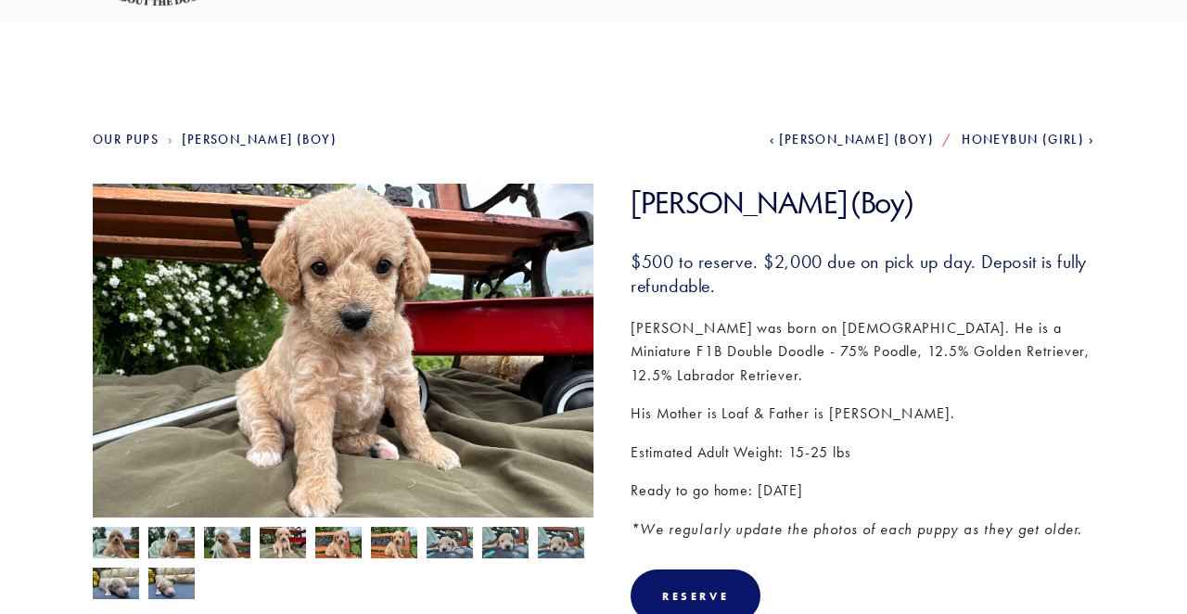
click at [337, 549] on img at bounding box center [338, 544] width 46 height 35
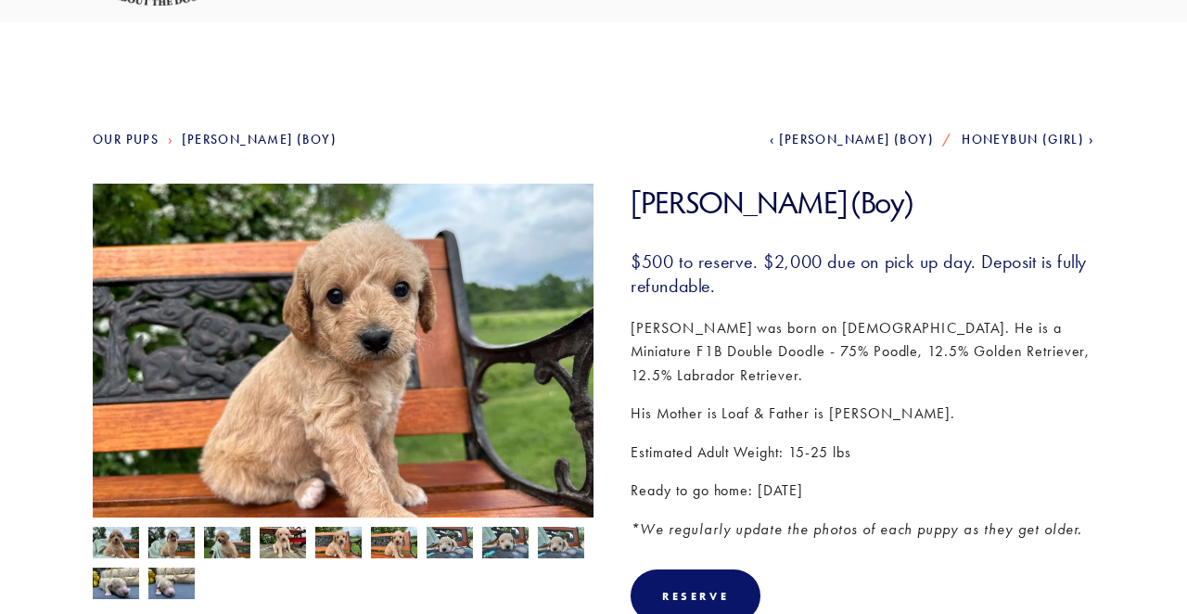
click at [394, 542] on img at bounding box center [394, 544] width 46 height 35
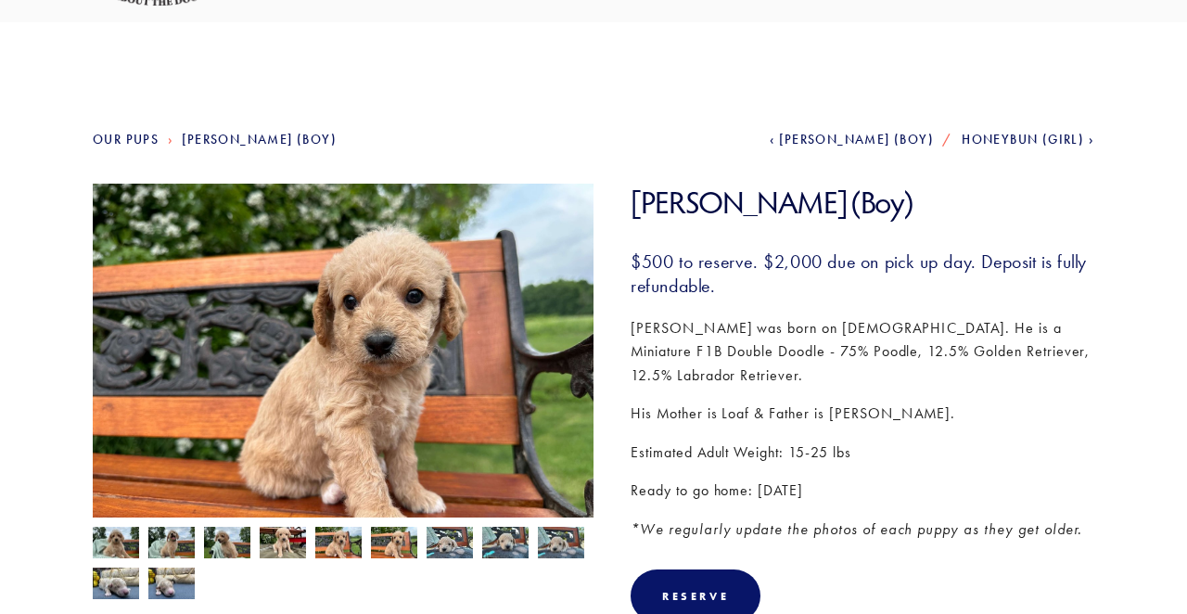
click at [441, 545] on img at bounding box center [450, 543] width 46 height 35
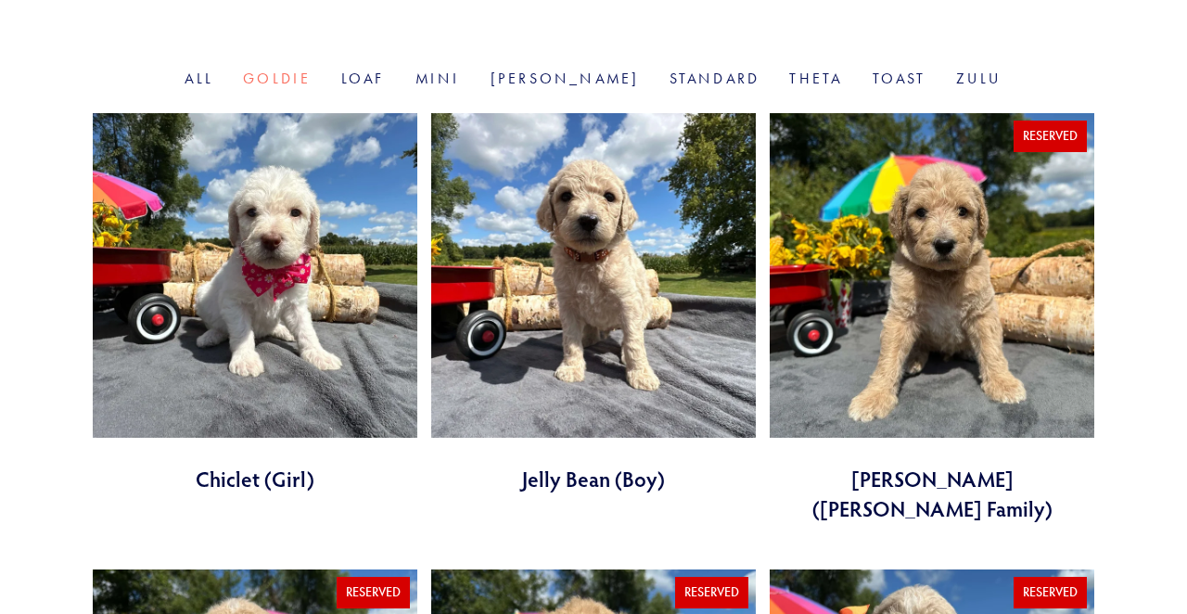
scroll to position [633, 0]
click at [327, 300] on link at bounding box center [255, 303] width 325 height 380
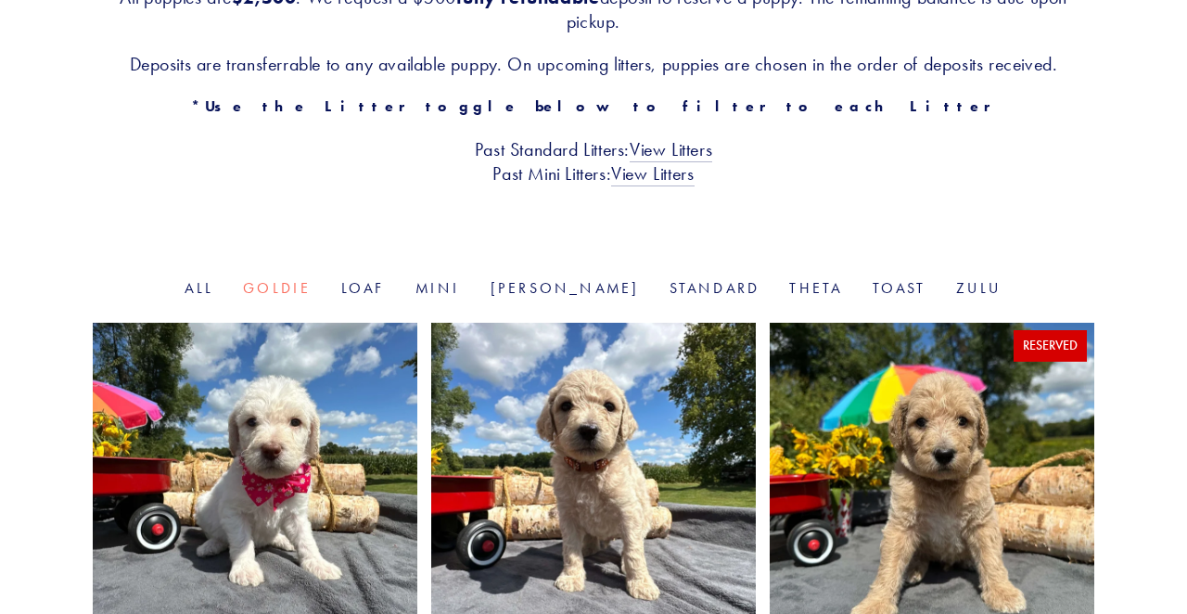
scroll to position [421, 0]
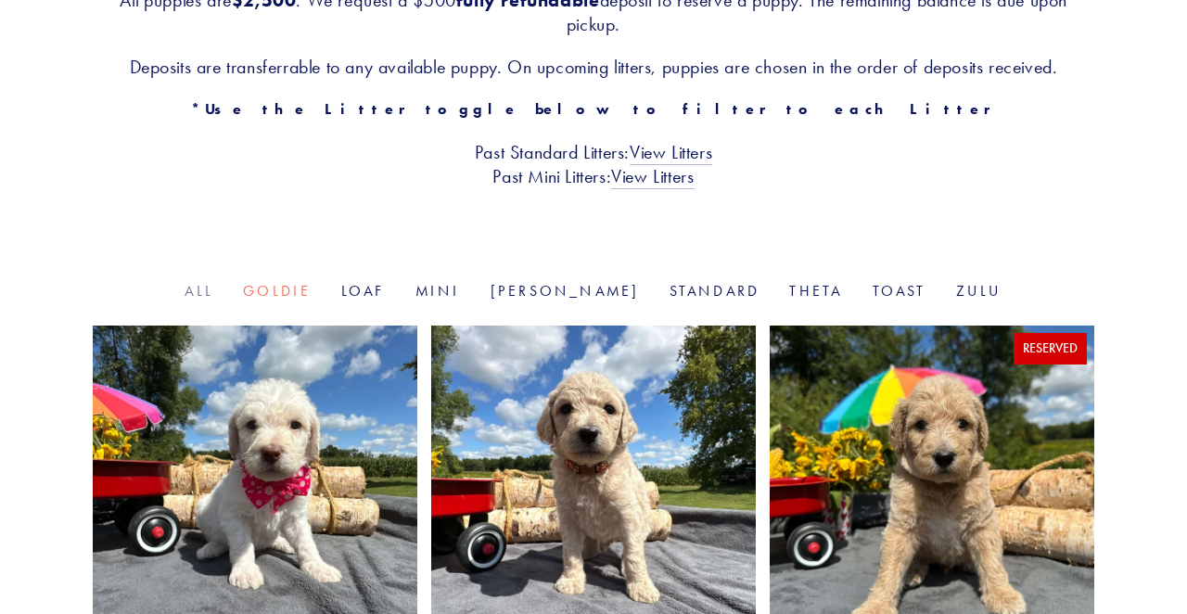
click at [213, 296] on link "All" at bounding box center [199, 291] width 29 height 18
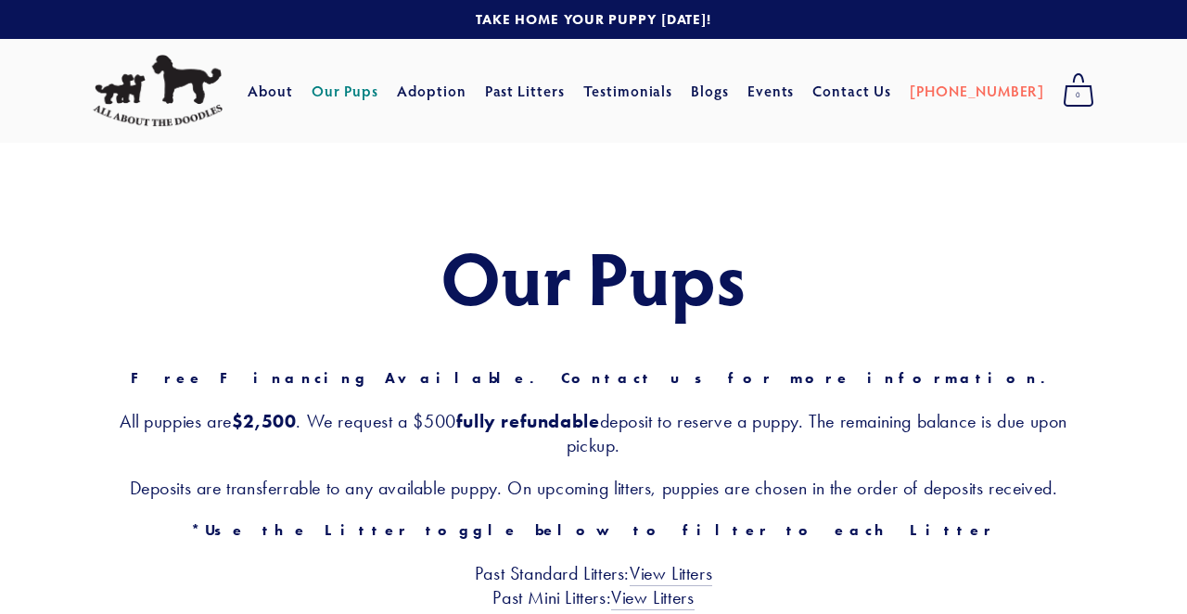
click at [372, 94] on link "Our Pups" at bounding box center [346, 90] width 68 height 33
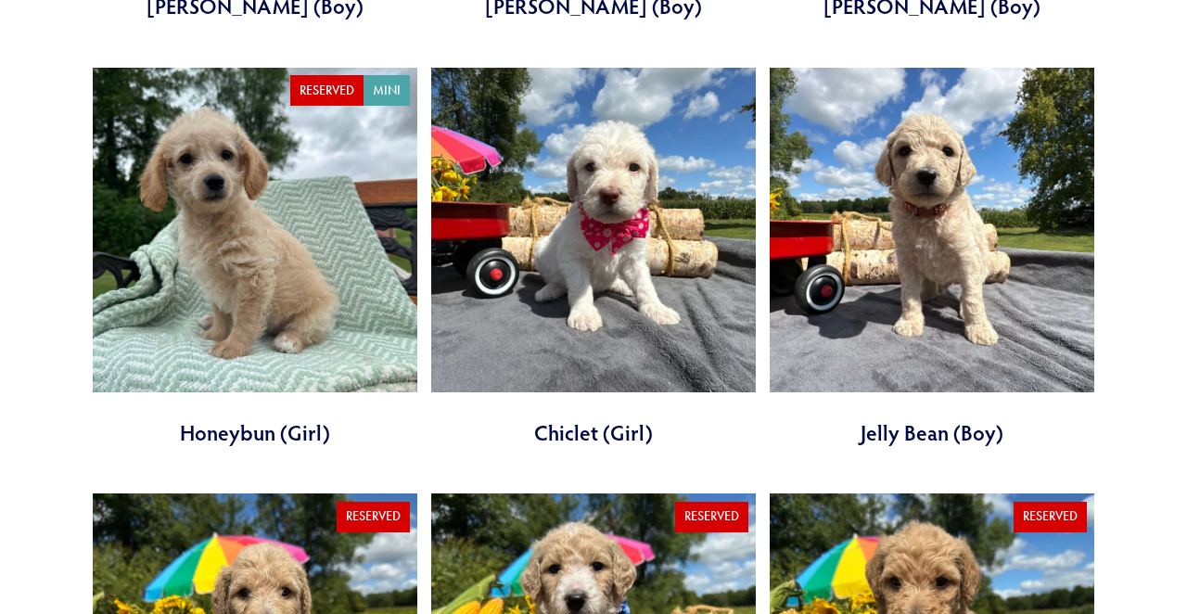
scroll to position [1546, 0]
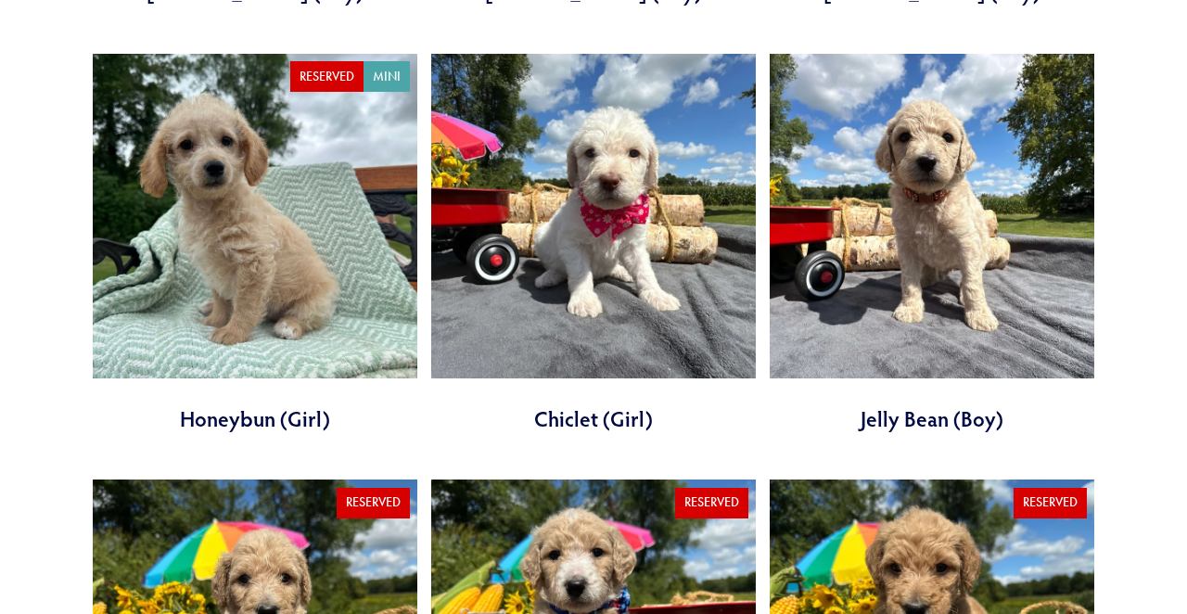
click at [575, 237] on link at bounding box center [593, 244] width 325 height 380
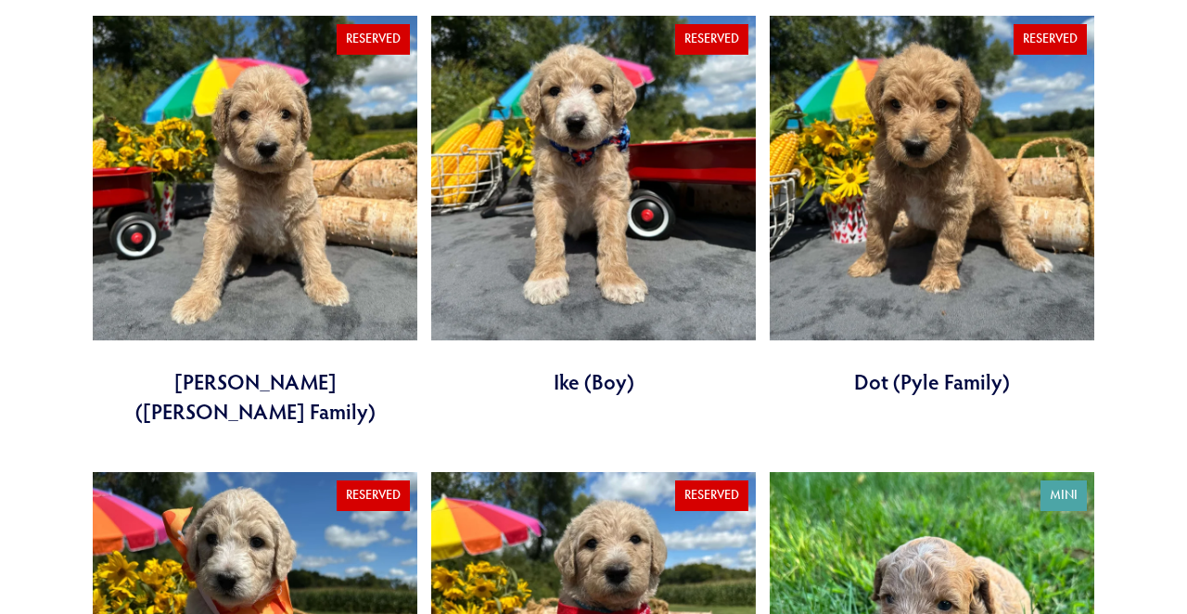
scroll to position [2029, 0]
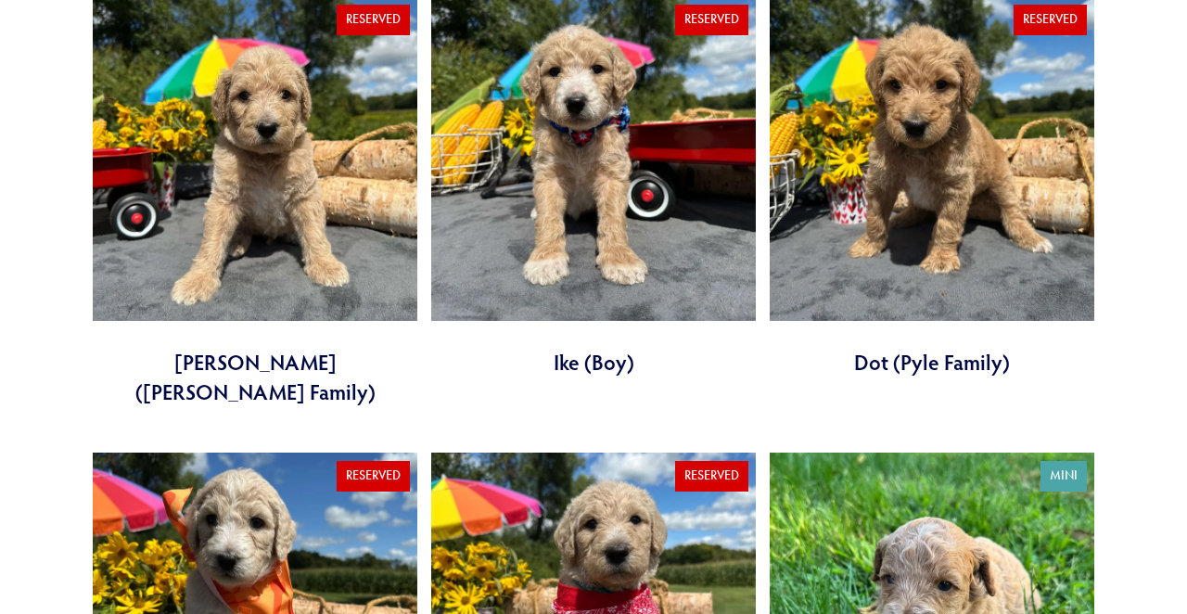
click at [609, 211] on link at bounding box center [593, 186] width 325 height 380
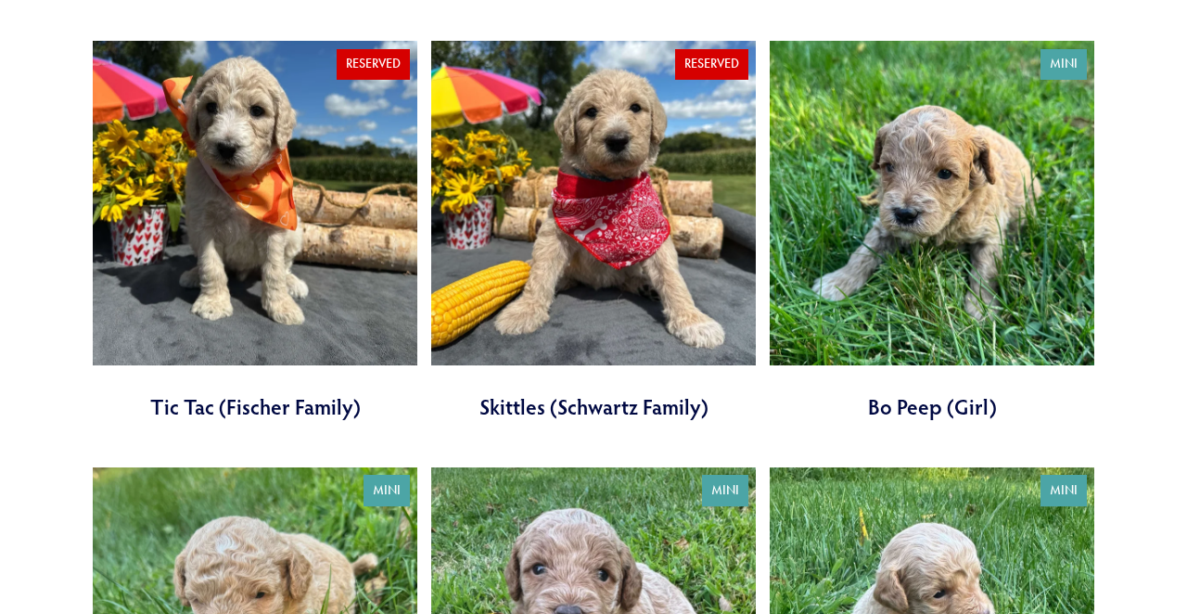
scroll to position [2442, 0]
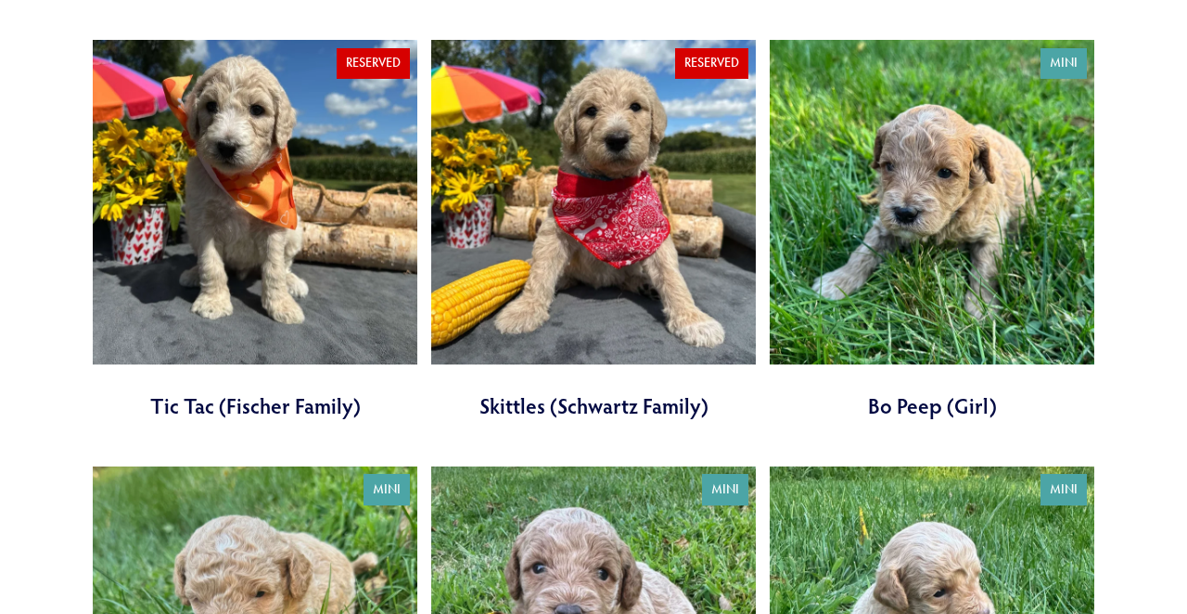
click at [882, 190] on link at bounding box center [932, 230] width 325 height 380
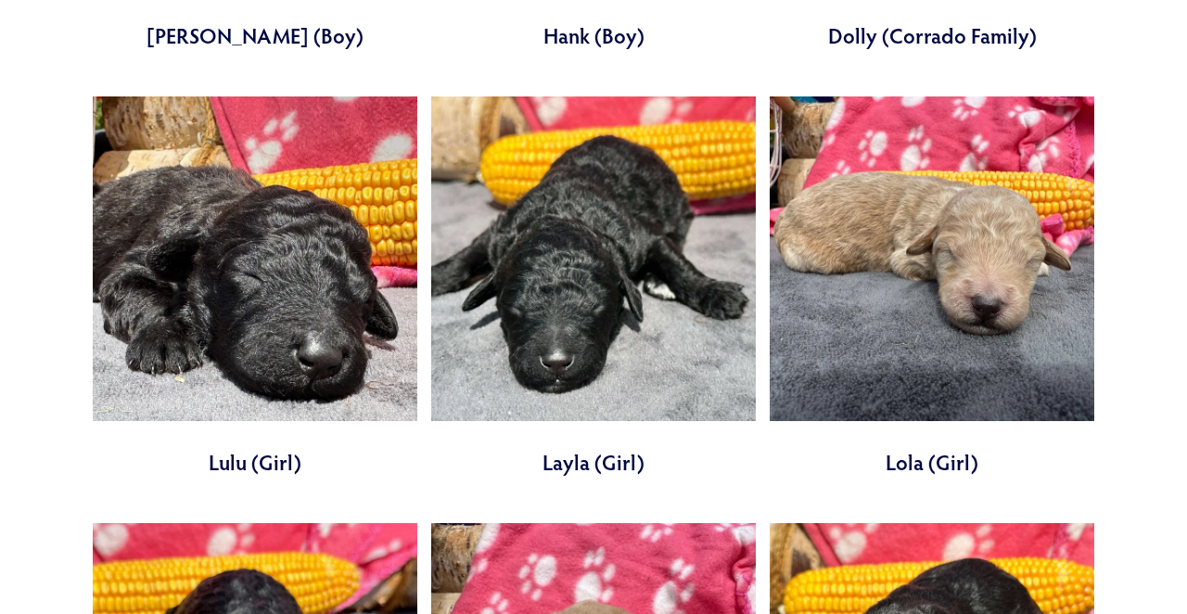
scroll to position [4544, 0]
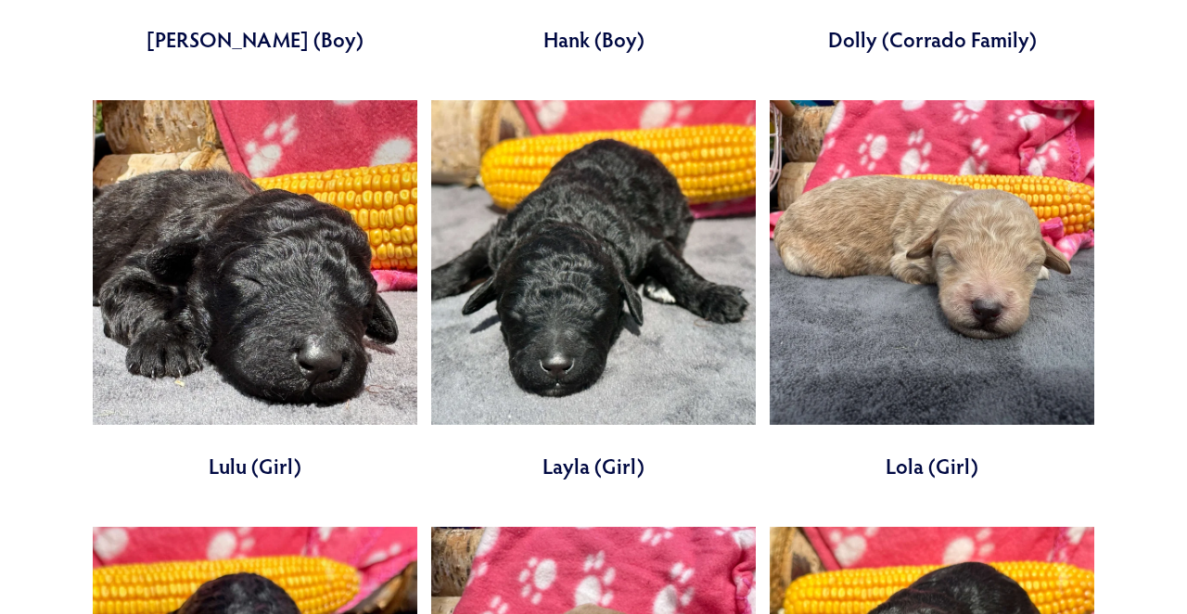
click at [820, 163] on link at bounding box center [932, 290] width 325 height 380
click at [565, 341] on link at bounding box center [593, 290] width 325 height 380
click at [315, 306] on link at bounding box center [255, 290] width 325 height 380
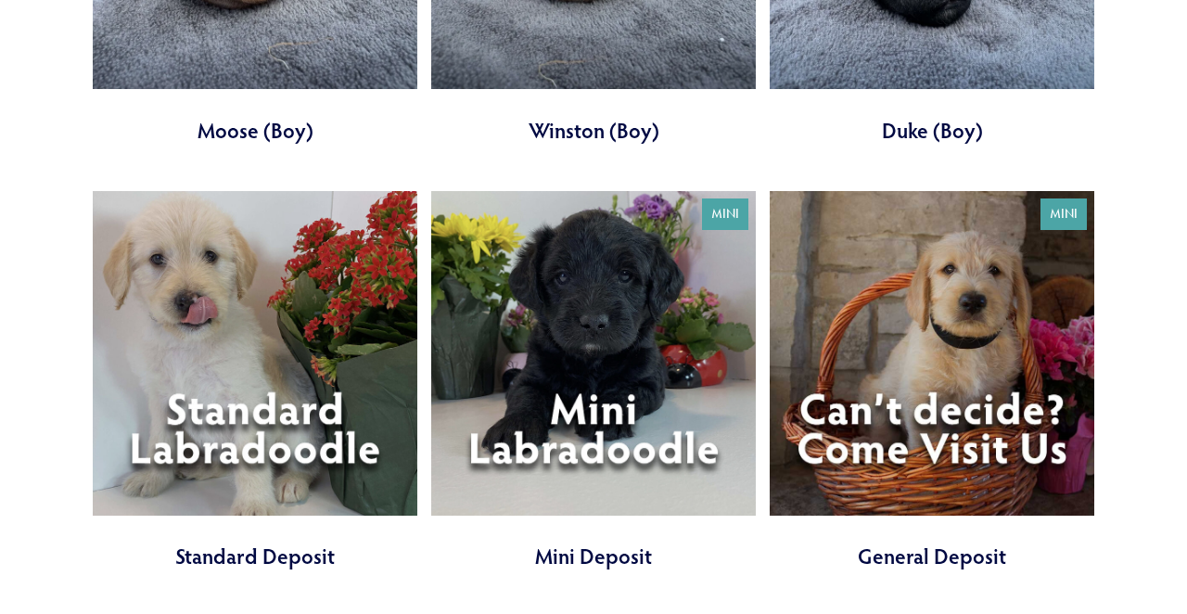
scroll to position [5735, 0]
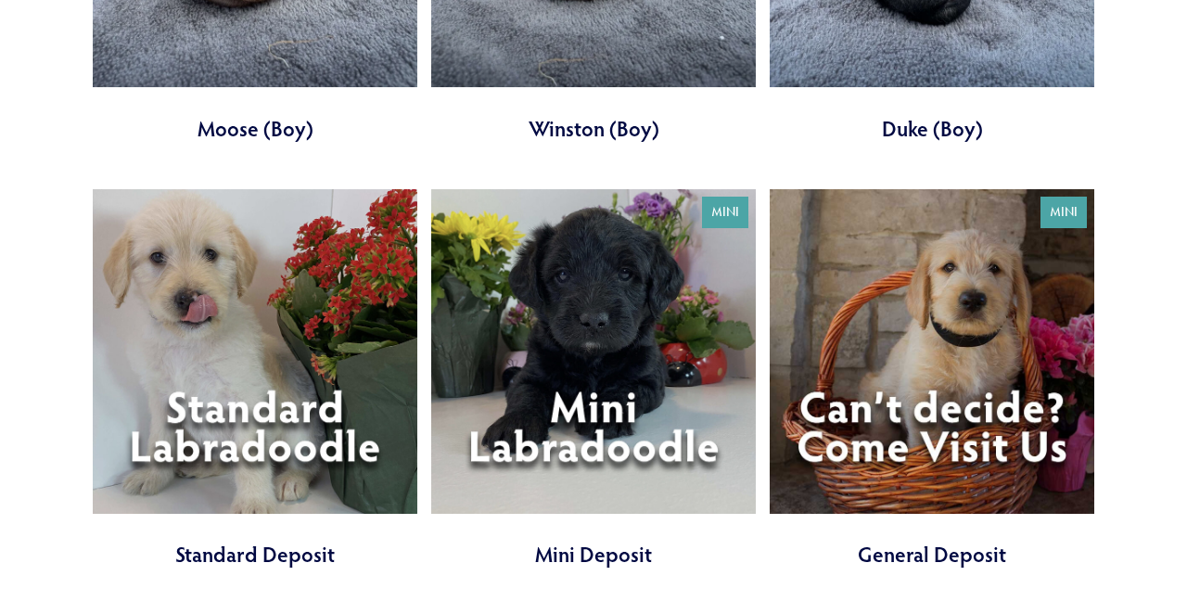
click at [272, 326] on link at bounding box center [255, 379] width 325 height 380
click at [577, 342] on link at bounding box center [593, 379] width 325 height 380
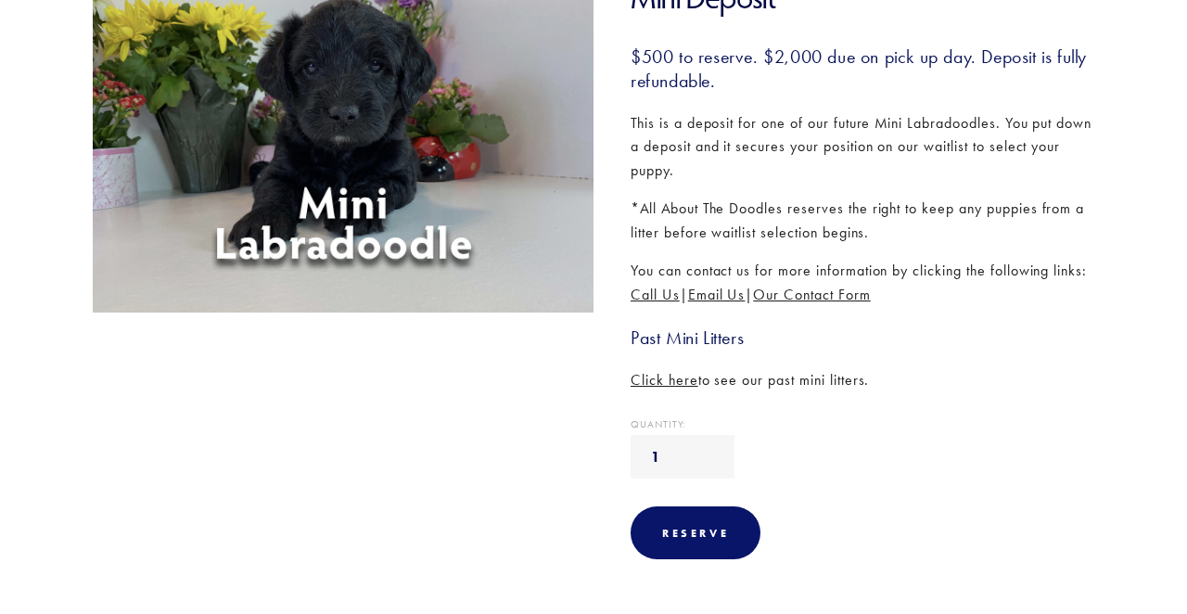
scroll to position [313, 0]
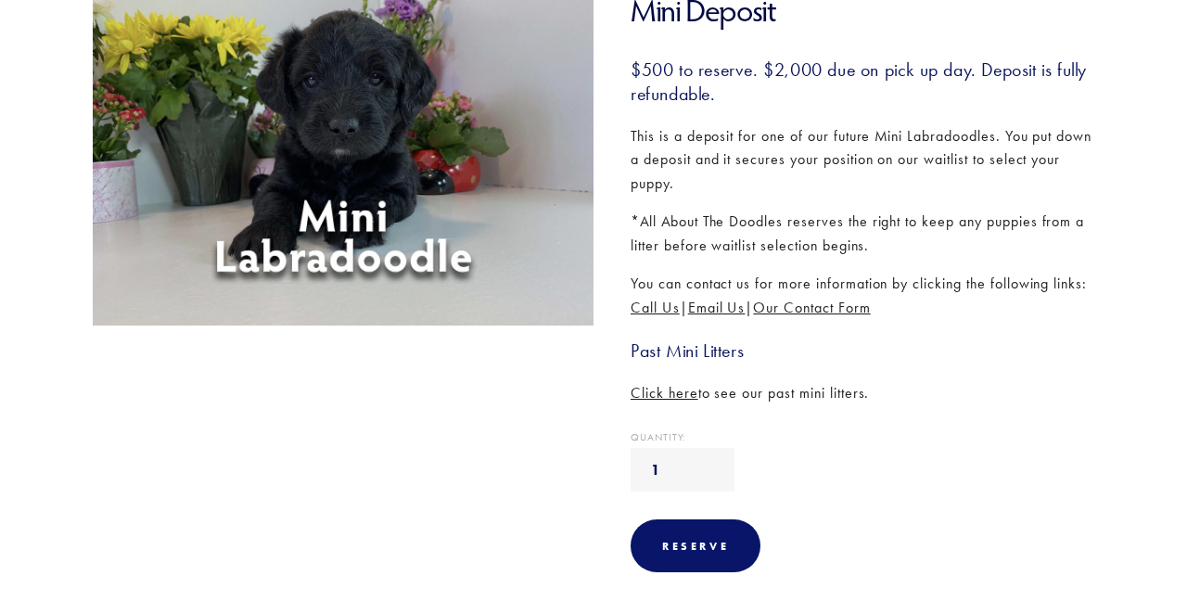
click at [680, 402] on span "Click here" at bounding box center [665, 393] width 68 height 18
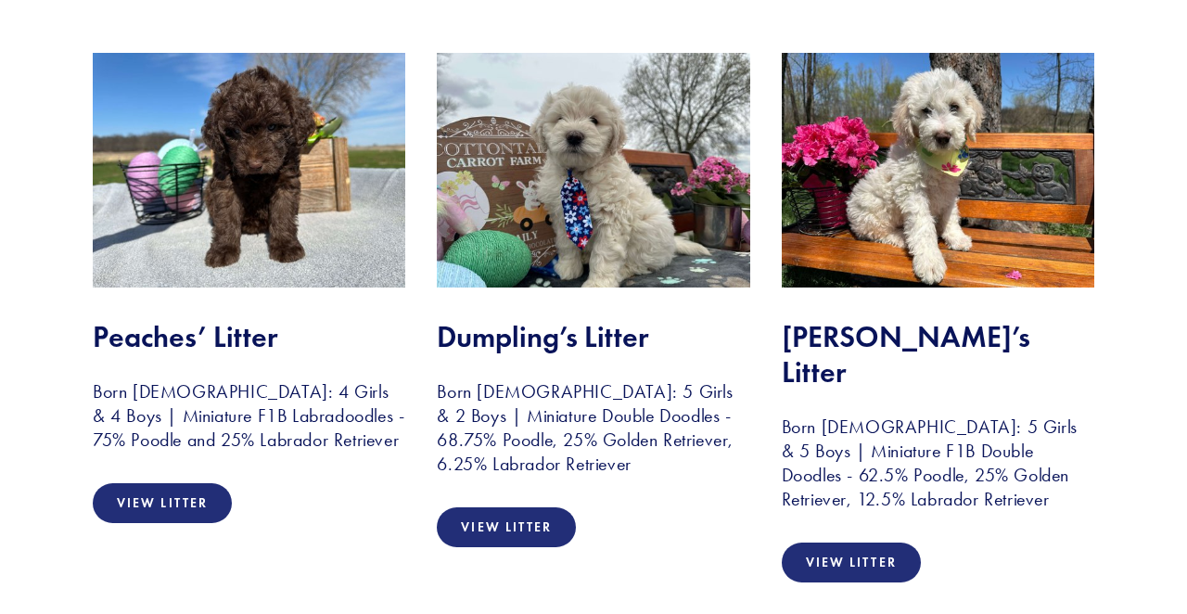
scroll to position [377, 0]
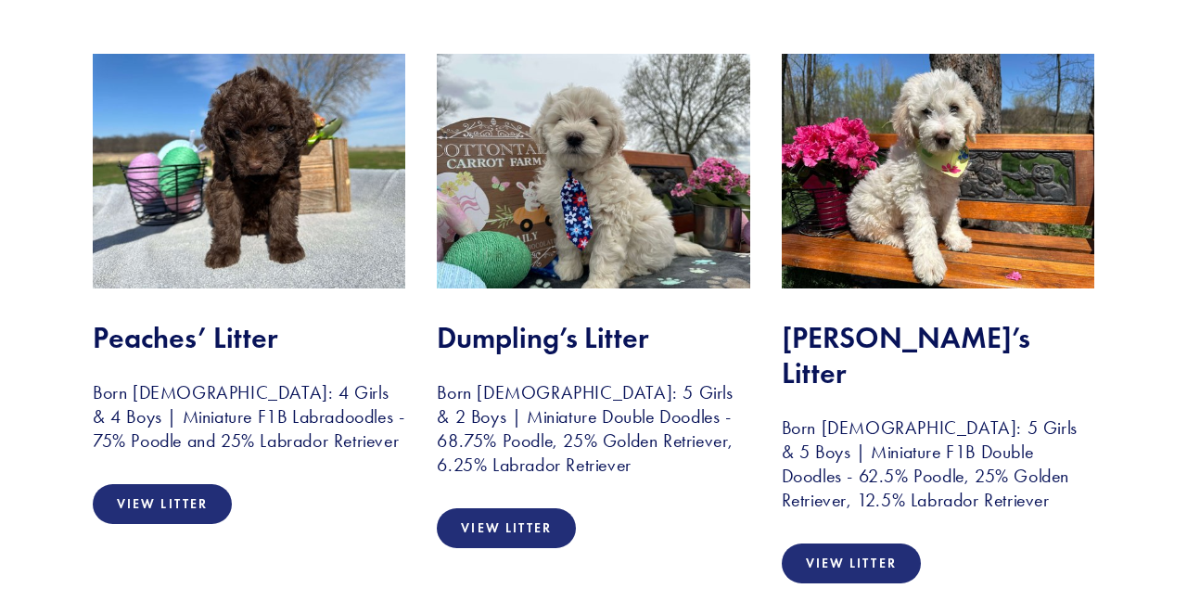
click at [612, 249] on img at bounding box center [593, 171] width 313 height 235
click at [508, 519] on link "View Litter" at bounding box center [506, 528] width 139 height 40
click at [242, 205] on img at bounding box center [249, 171] width 313 height 235
click at [259, 170] on img at bounding box center [249, 171] width 313 height 235
click at [152, 505] on link "View Litter" at bounding box center [162, 504] width 139 height 40
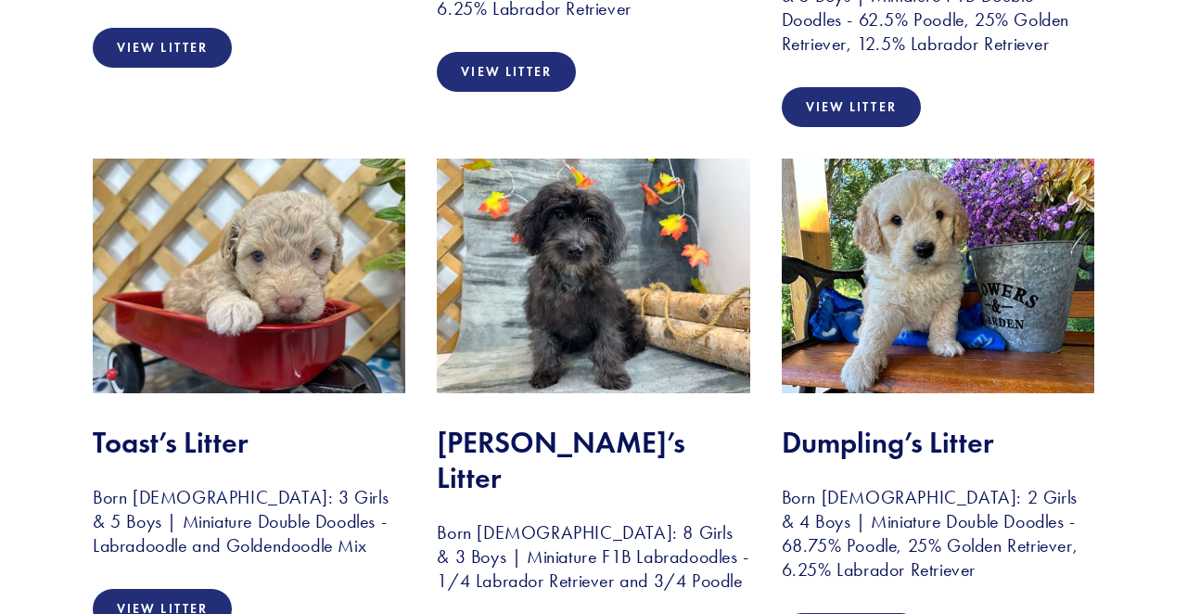
scroll to position [831, 0]
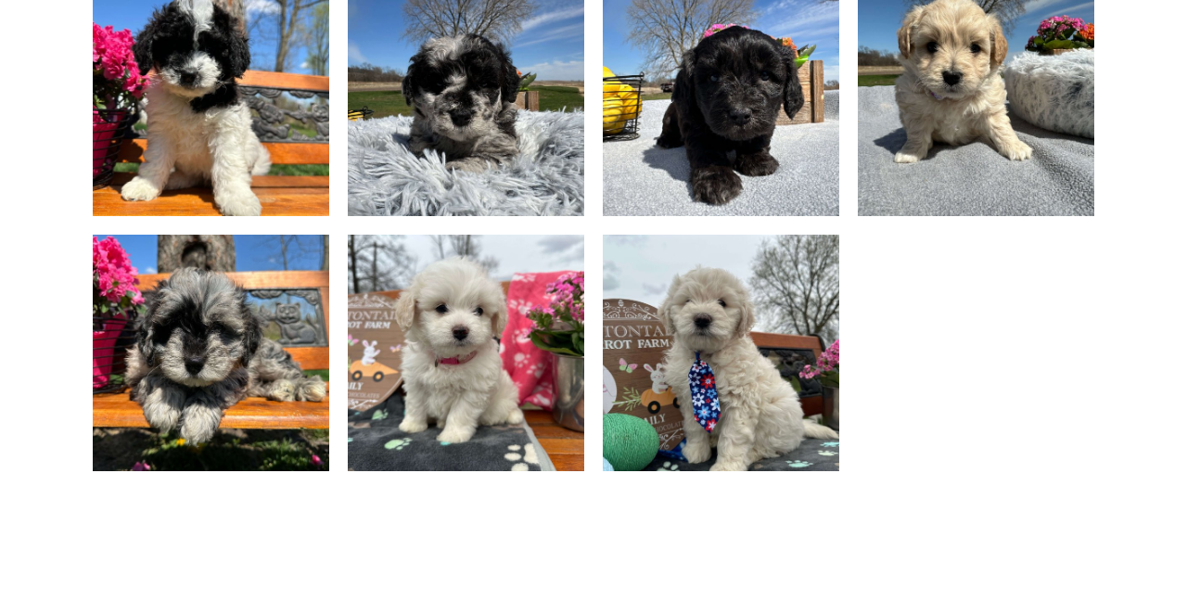
scroll to position [1283, 0]
click at [227, 371] on img at bounding box center [211, 353] width 315 height 237
click at [236, 365] on img at bounding box center [211, 353] width 315 height 237
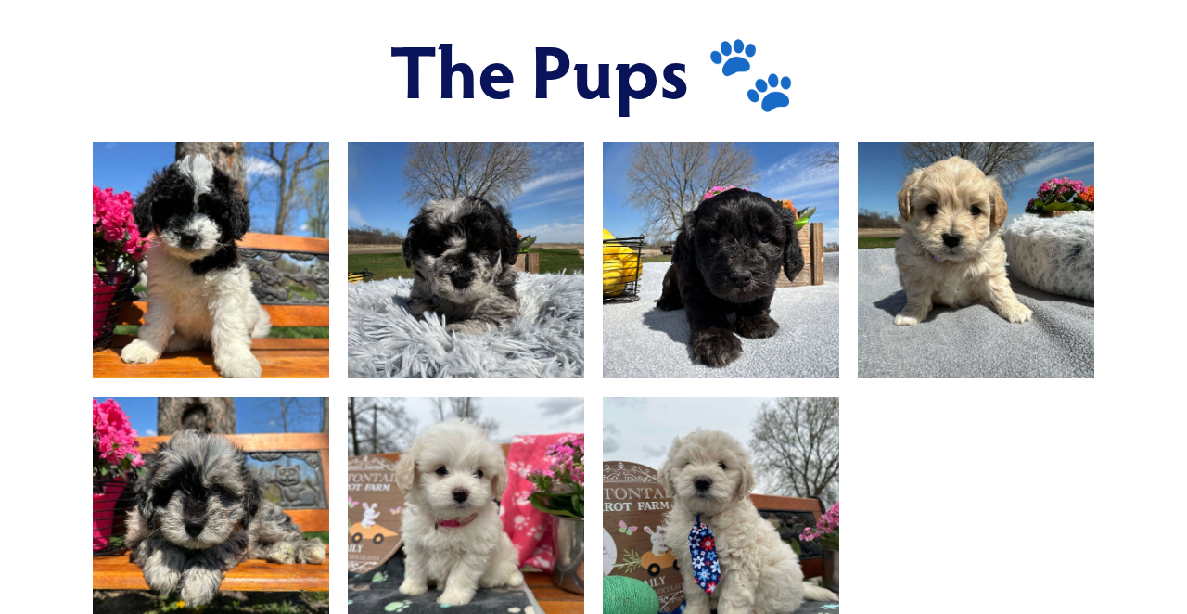
scroll to position [1113, 0]
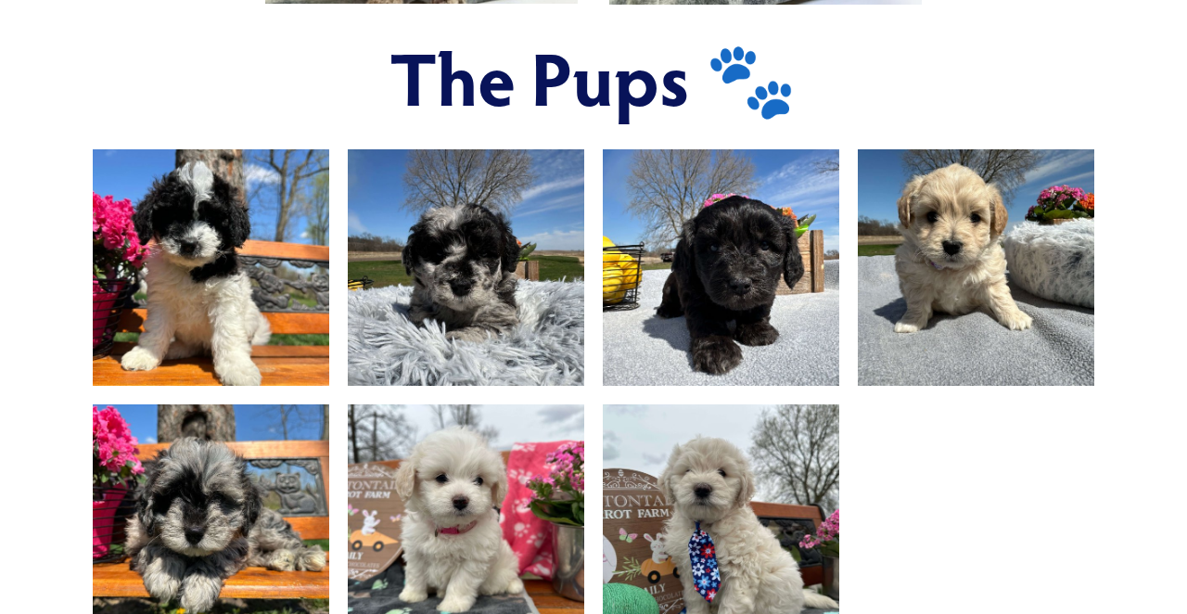
click at [229, 426] on img at bounding box center [211, 522] width 315 height 237
click at [459, 254] on img at bounding box center [466, 267] width 315 height 237
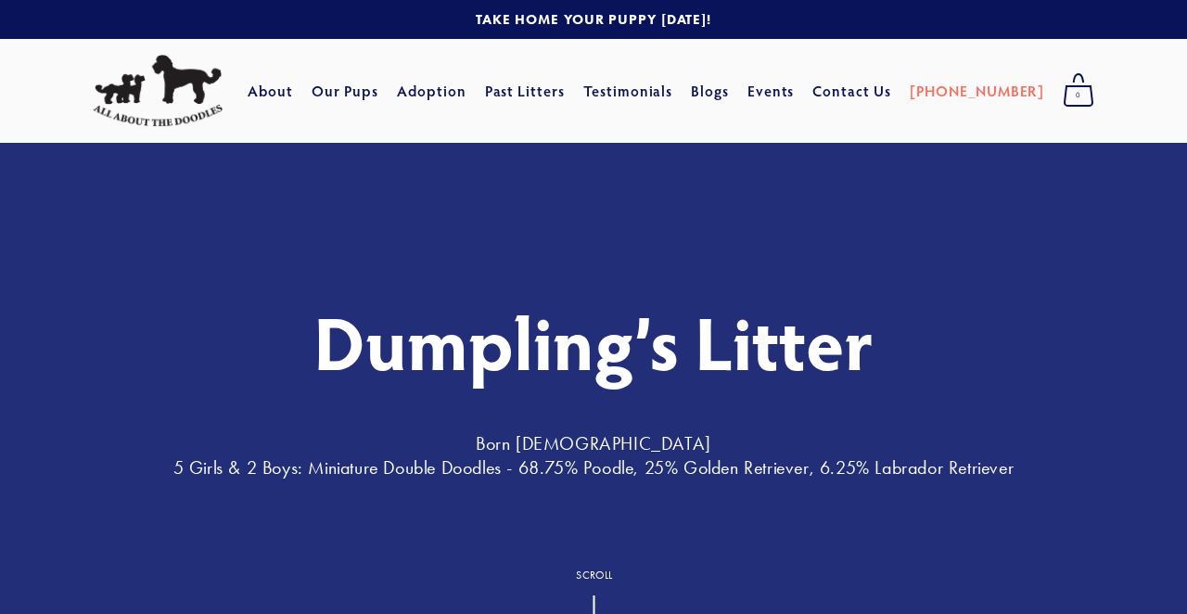
scroll to position [0, 0]
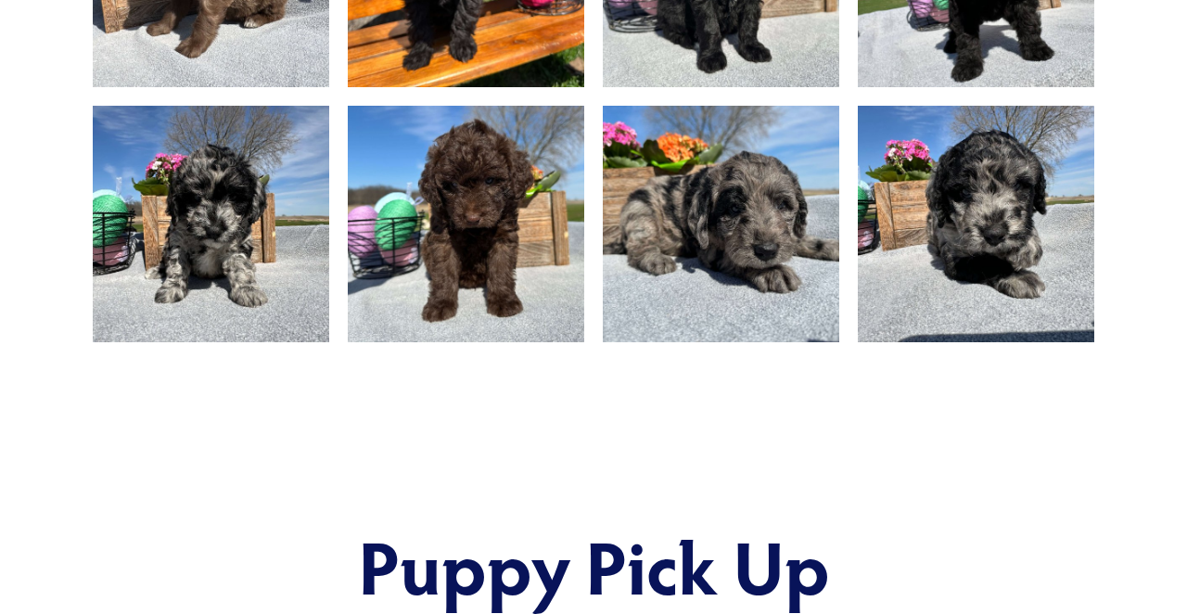
scroll to position [1414, 0]
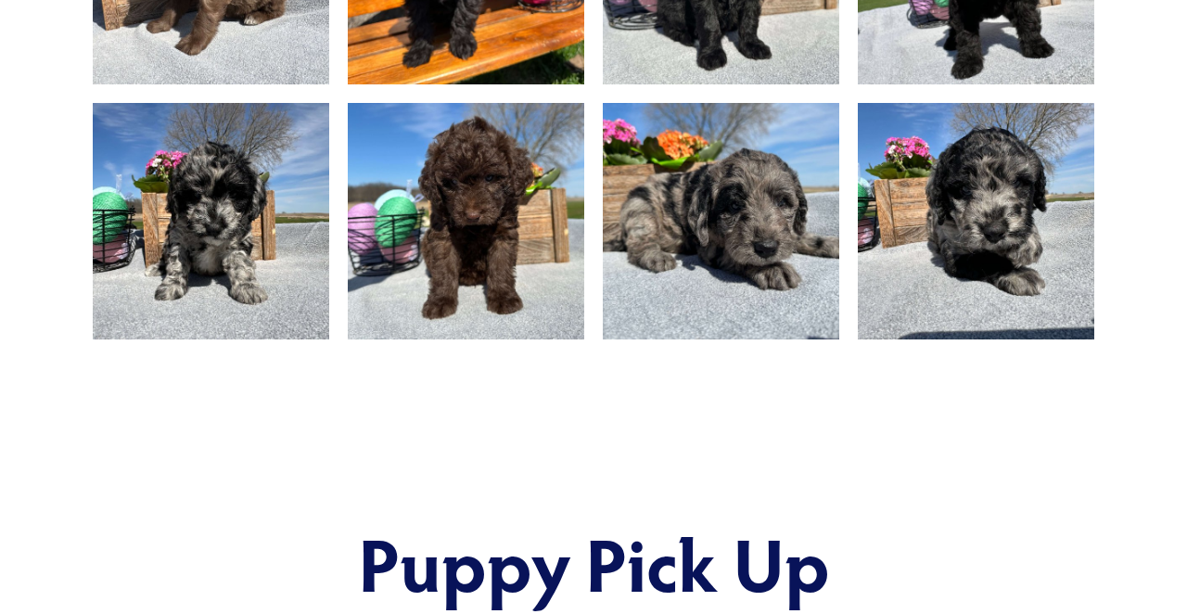
click at [471, 282] on img at bounding box center [466, 221] width 315 height 237
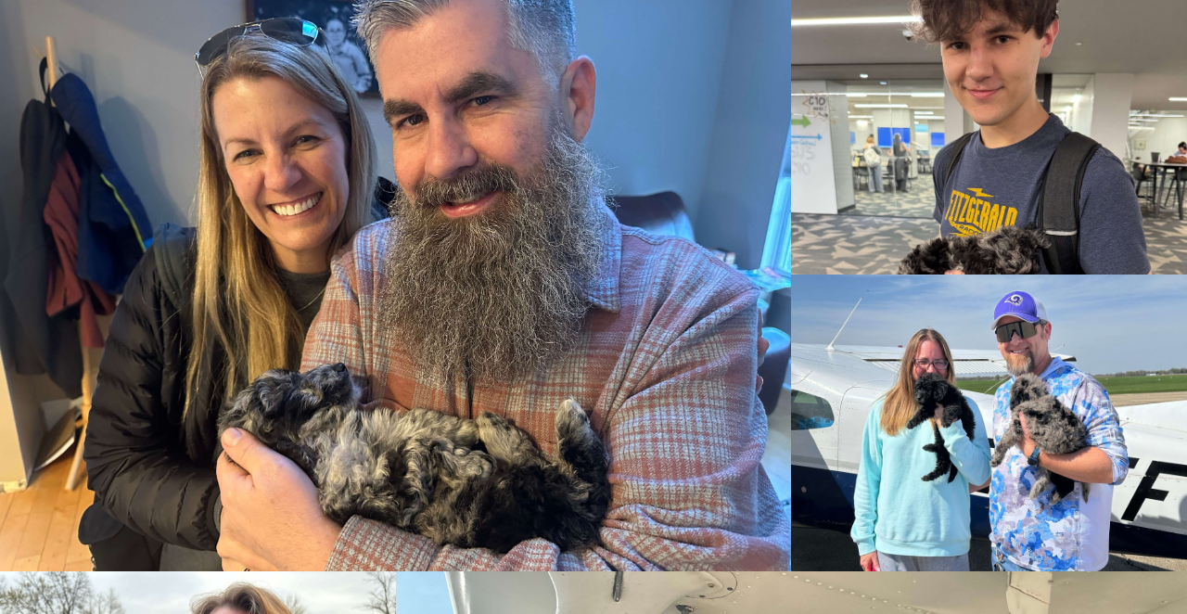
scroll to position [2234, 0]
